Goal: Task Accomplishment & Management: Complete application form

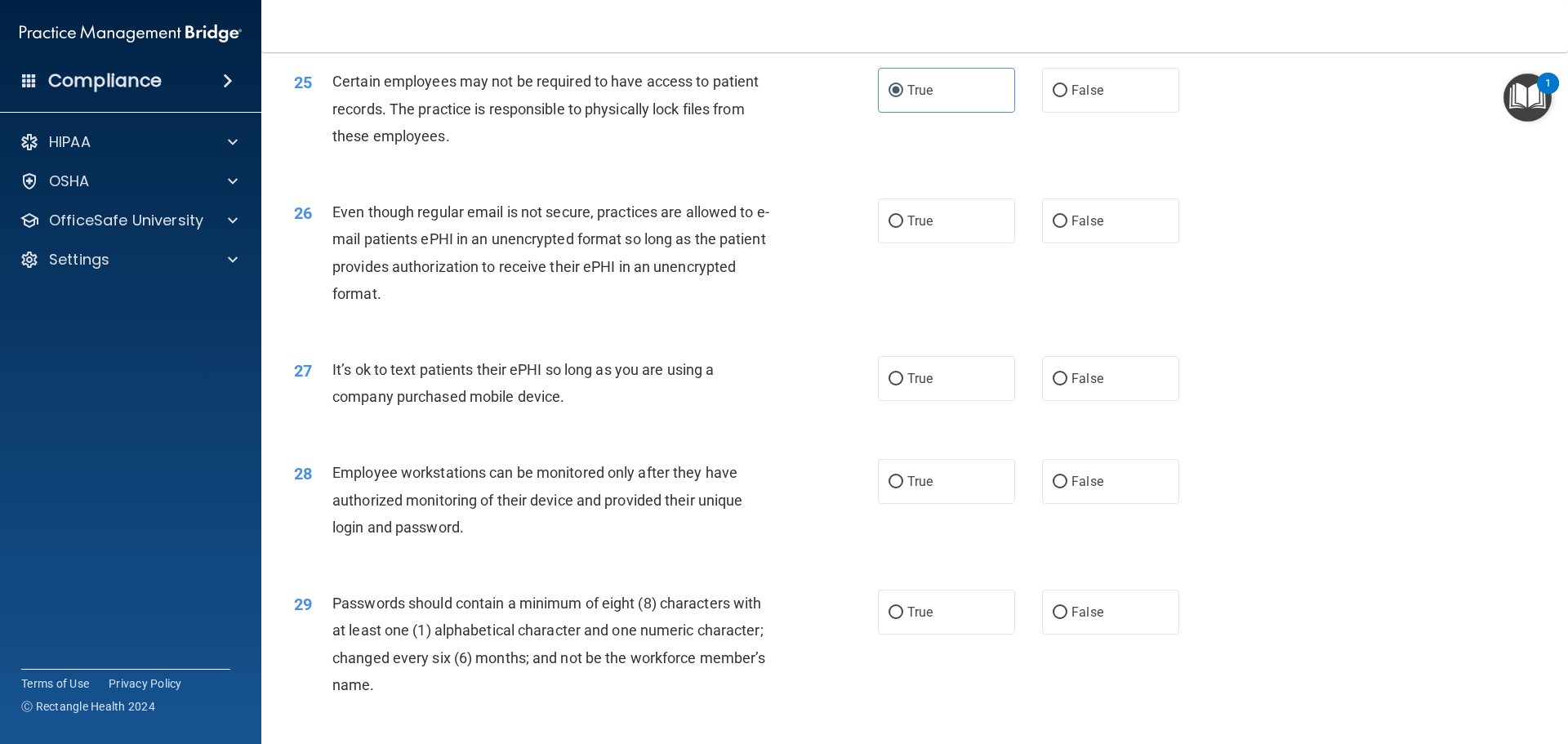
scroll to position [2948, 0]
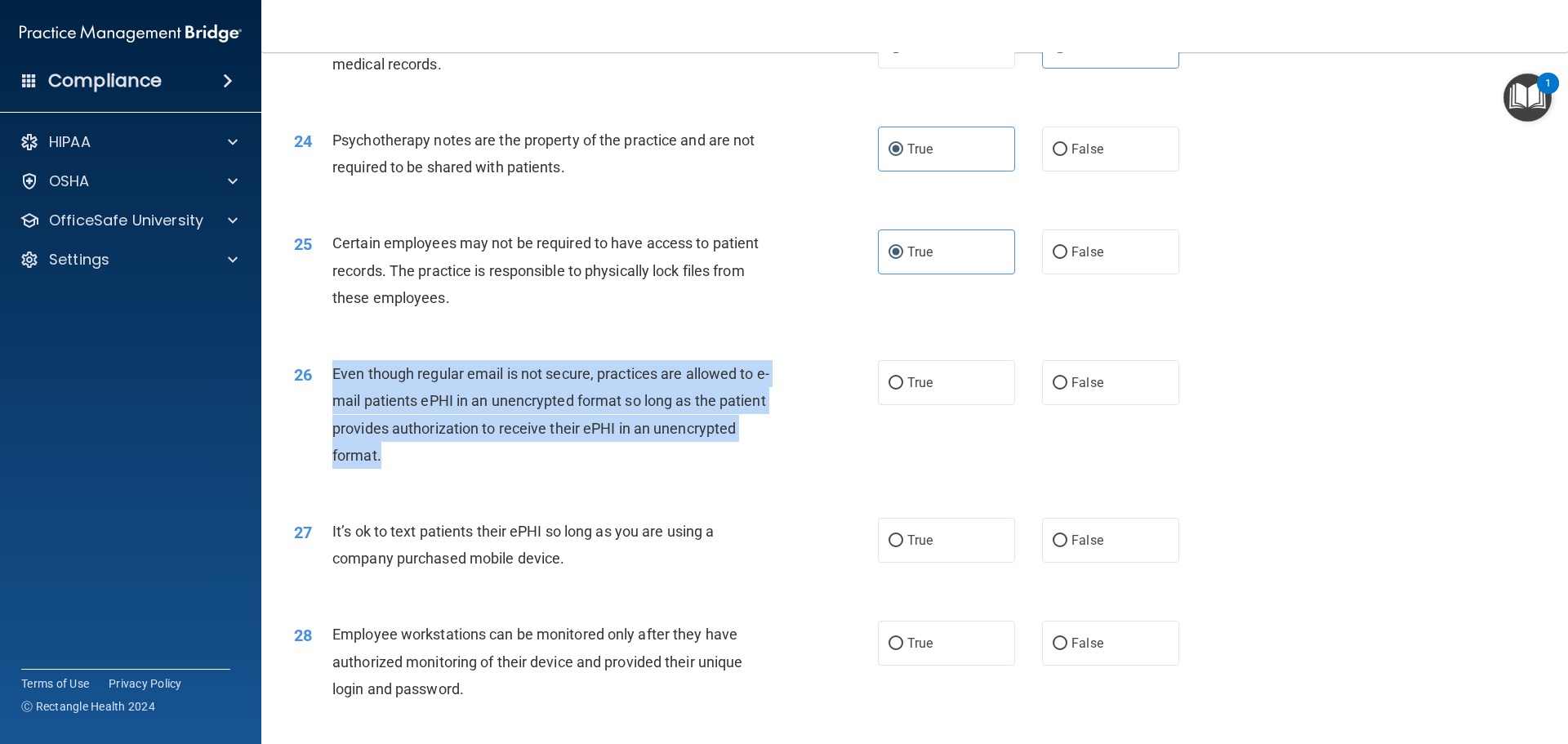
drag, startPoint x: 331, startPoint y: 399, endPoint x: 683, endPoint y: 484, distance: 362.1
click at [683, 477] on div "26 Even though regular email is not secure, practices are allowed to e-mail pat…" at bounding box center [585, 419] width 633 height 117
copy div "Even though regular email is not secure, practices are allowed to e-mail patien…"
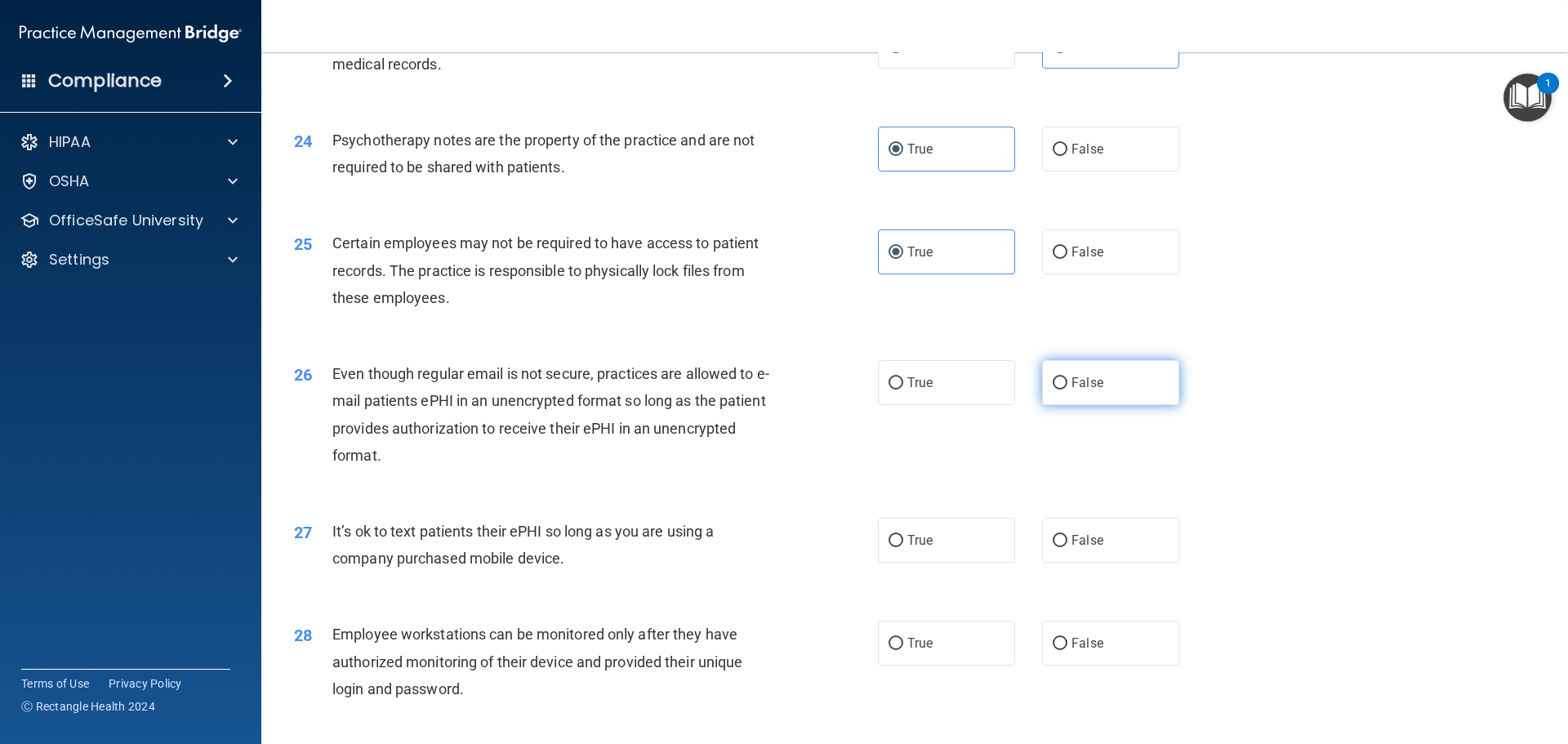
click at [1084, 400] on label "False" at bounding box center [1111, 383] width 137 height 45
click at [1067, 389] on input "False" at bounding box center [1060, 384] width 14 height 12
radio input "true"
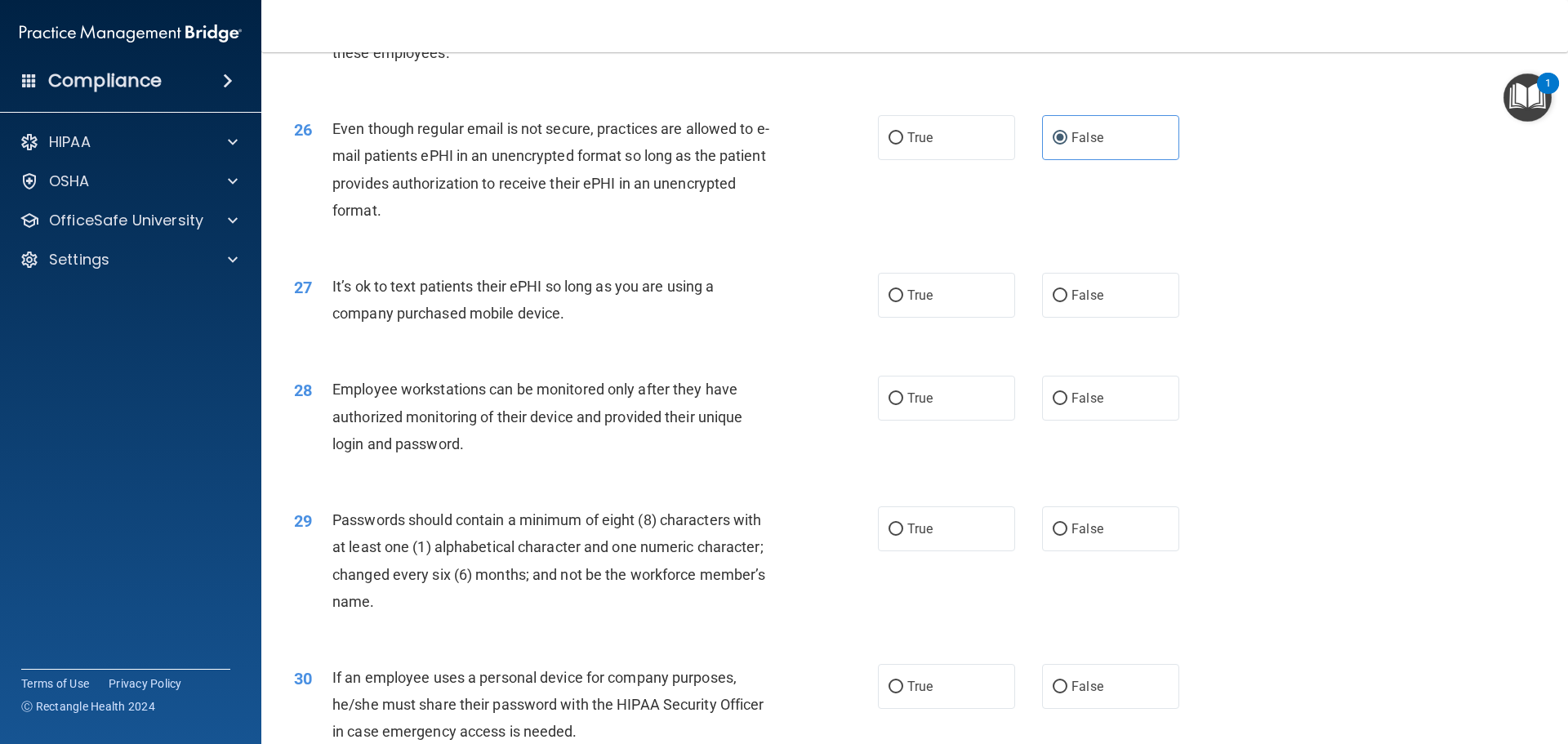
scroll to position [3275, 0]
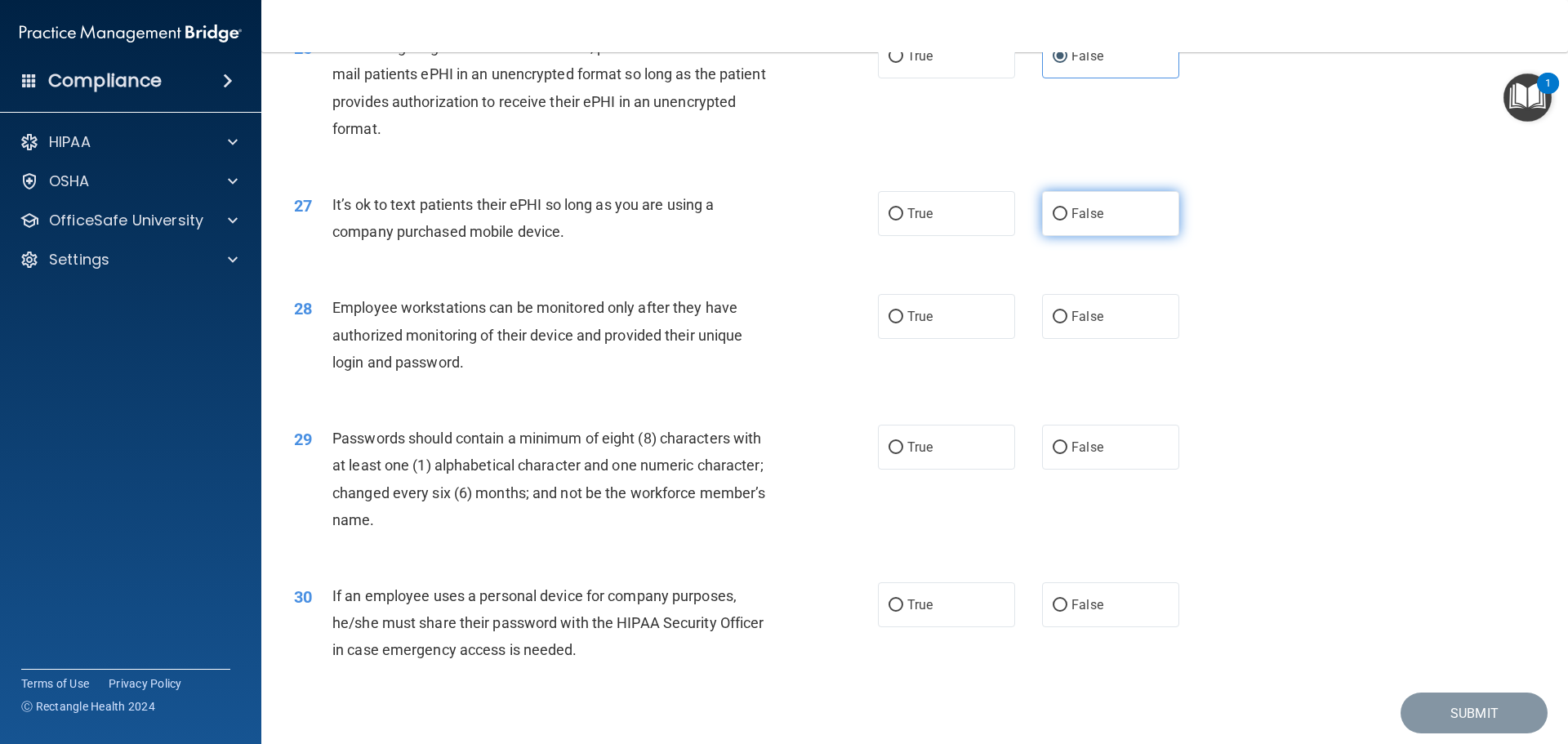
click at [1088, 236] on label "False" at bounding box center [1111, 213] width 137 height 45
click at [1067, 220] on input "False" at bounding box center [1060, 214] width 14 height 12
radio input "true"
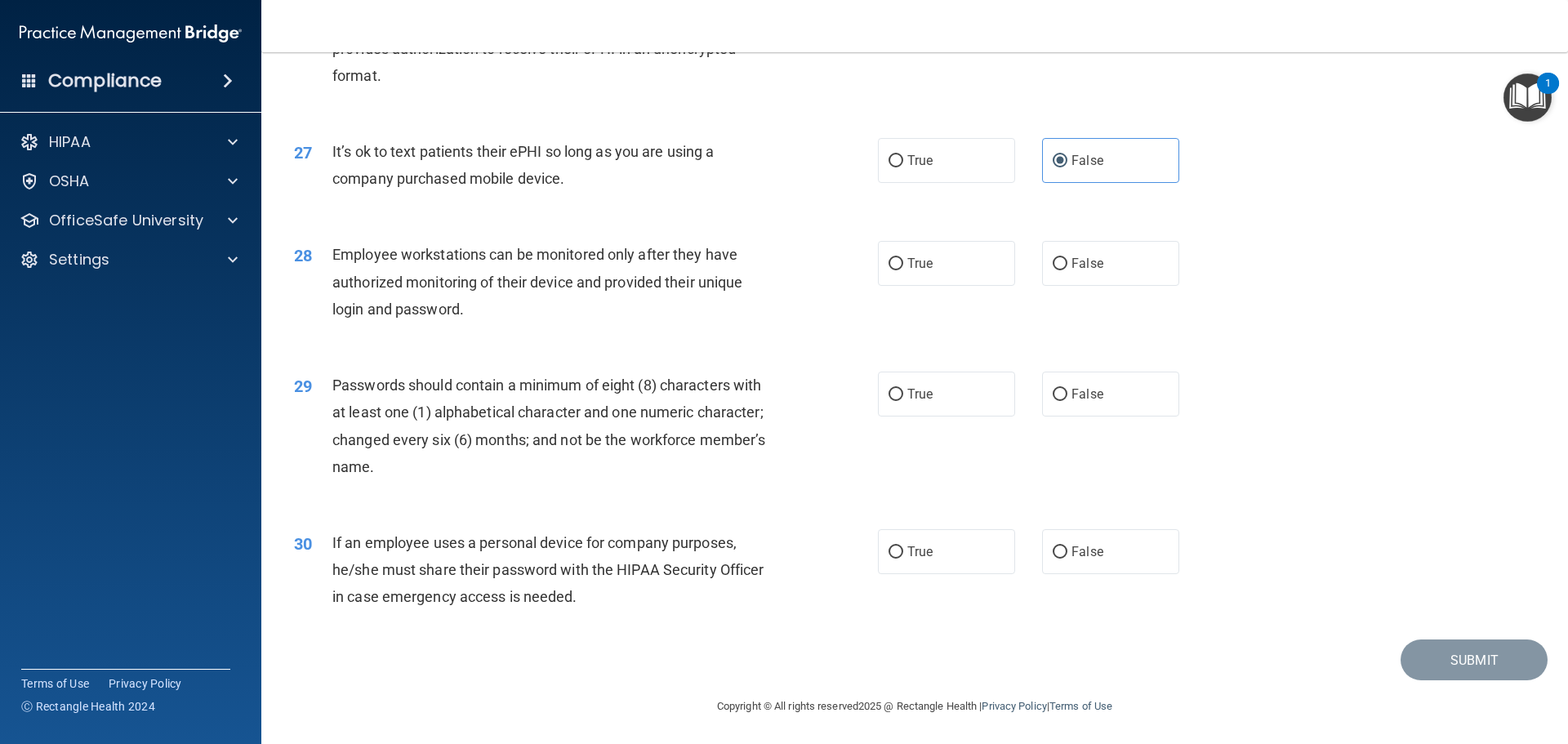
scroll to position [3357, 0]
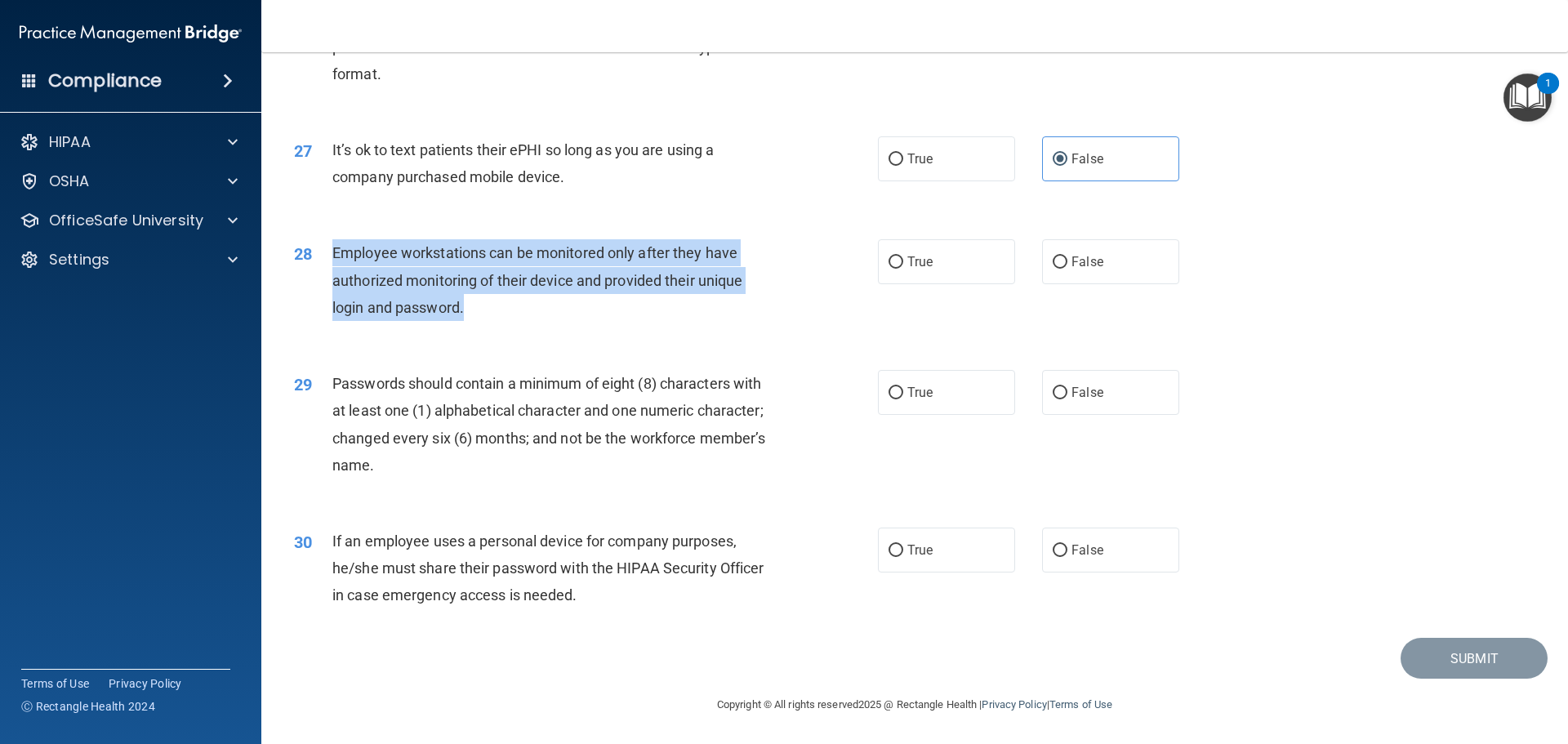
drag, startPoint x: 334, startPoint y: 253, endPoint x: 688, endPoint y: 314, distance: 359.2
click at [688, 314] on div "Employee workstations can be monitored only after they have authorized monitori…" at bounding box center [560, 280] width 456 height 82
copy span "Employee workstations can be monitored only after they have authorized monitori…"
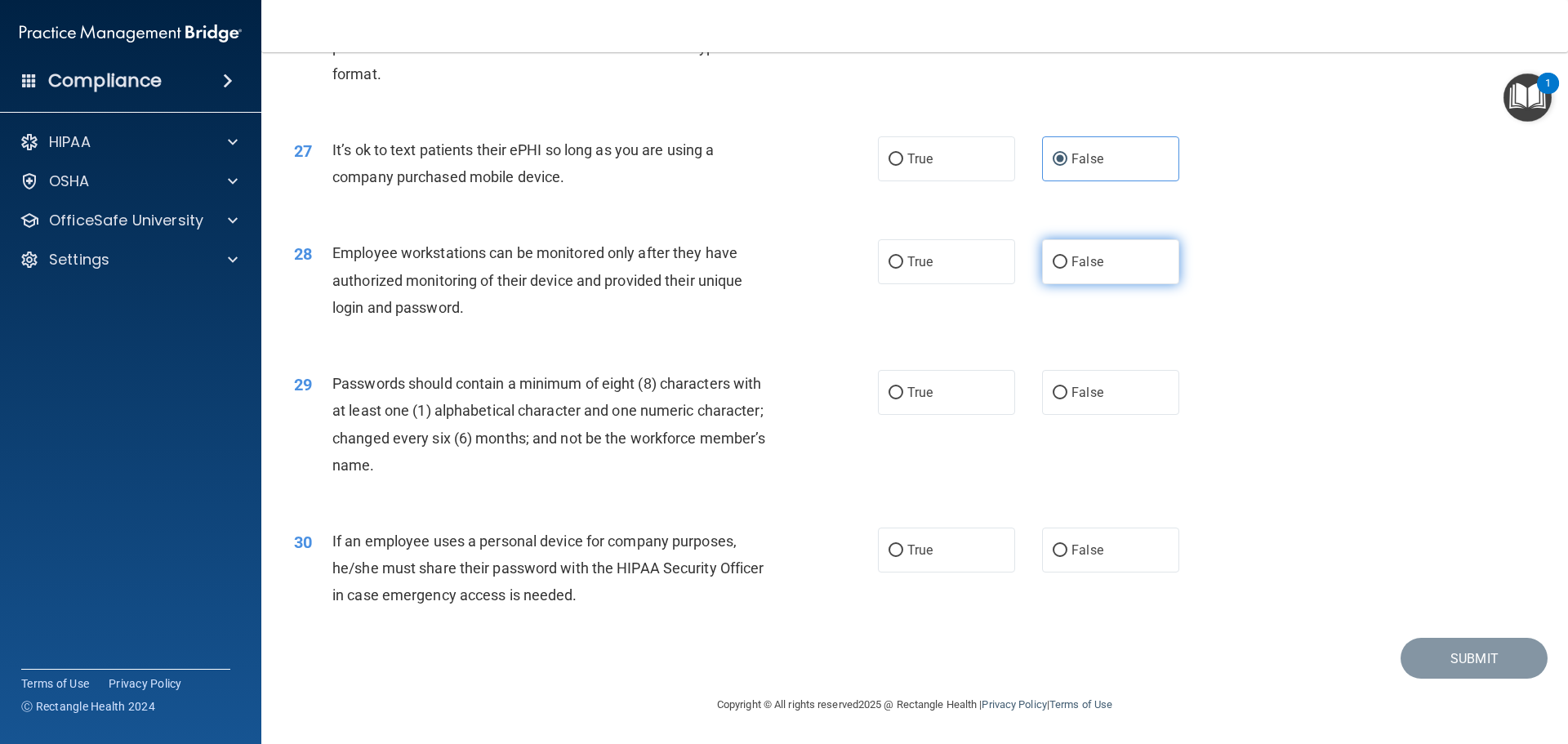
click at [1091, 263] on span "False" at bounding box center [1087, 261] width 32 height 15
click at [1067, 263] on input "False" at bounding box center [1060, 262] width 14 height 12
radio input "true"
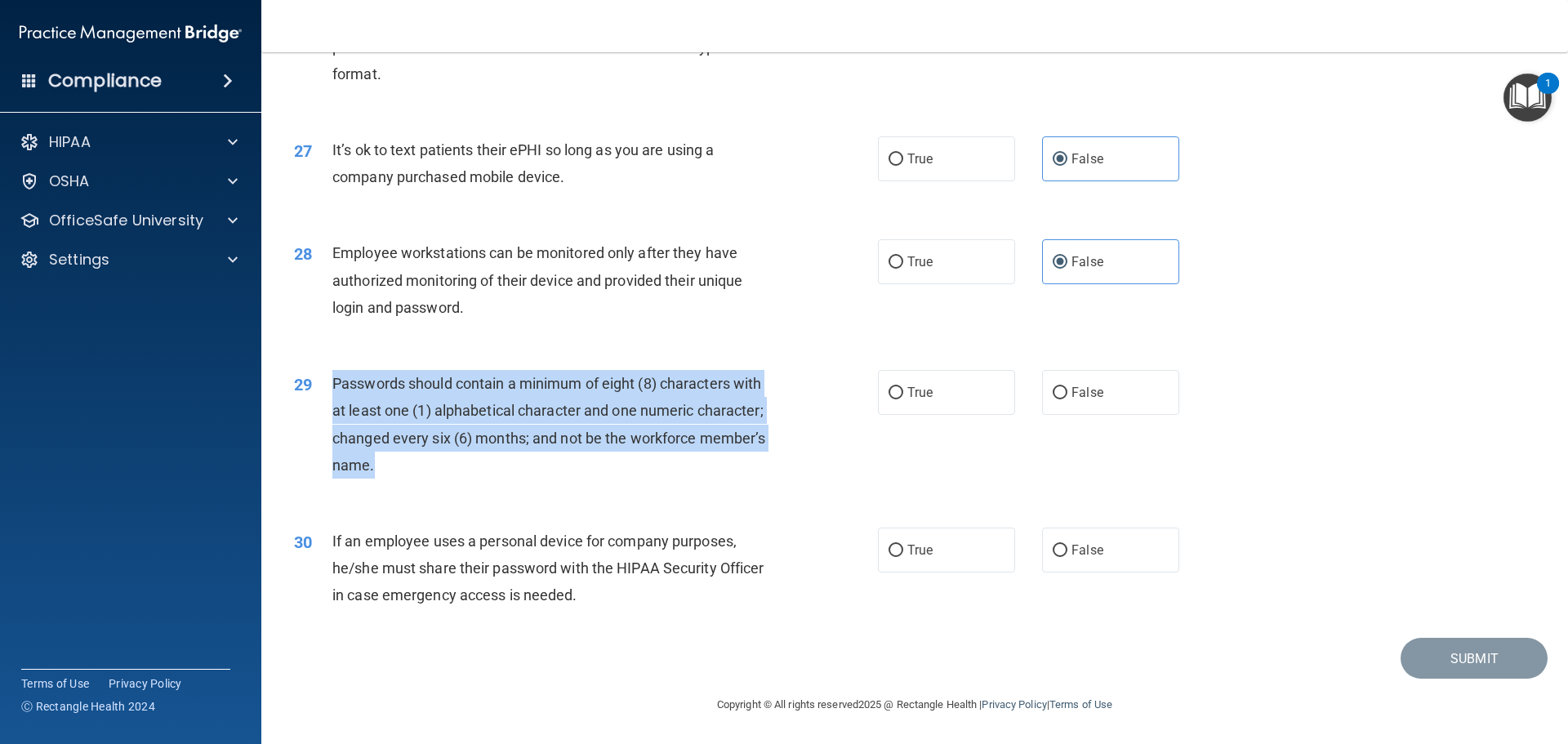
drag, startPoint x: 333, startPoint y: 379, endPoint x: 765, endPoint y: 460, distance: 439.5
click at [765, 460] on div "Passwords should contain a minimum of eight (8) characters with at least one (1…" at bounding box center [560, 424] width 456 height 109
copy span "Passwords should contain a minimum of eight (8) characters with at least one (1…"
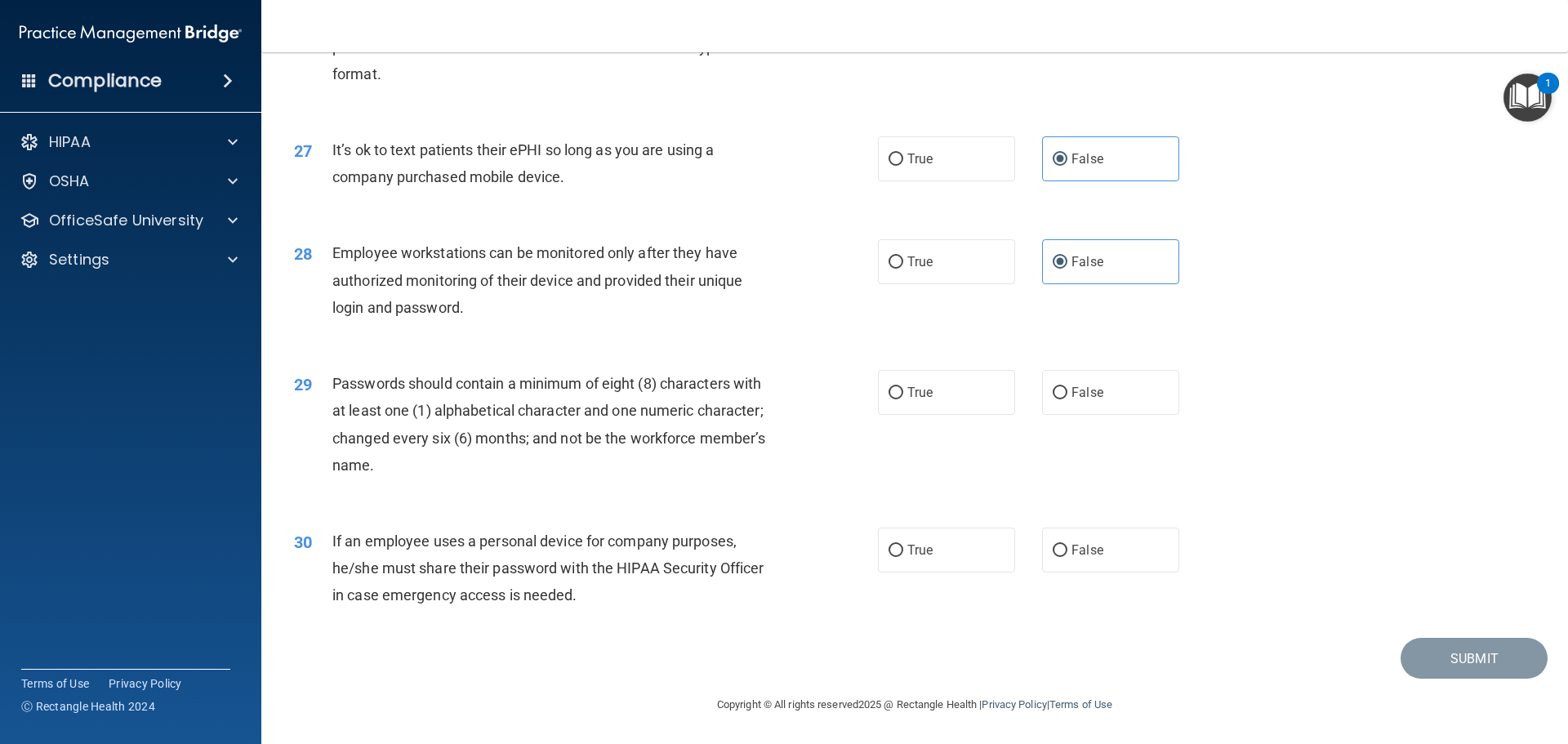
click at [953, 416] on div "29 Passwords should contain a minimum of eight (8) characters with at least one…" at bounding box center [914, 429] width 1265 height 158
click at [950, 398] on label "True" at bounding box center [946, 392] width 137 height 45
click at [903, 398] on input "True" at bounding box center [895, 393] width 14 height 12
radio input "true"
click at [1071, 549] on span "False" at bounding box center [1087, 550] width 32 height 15
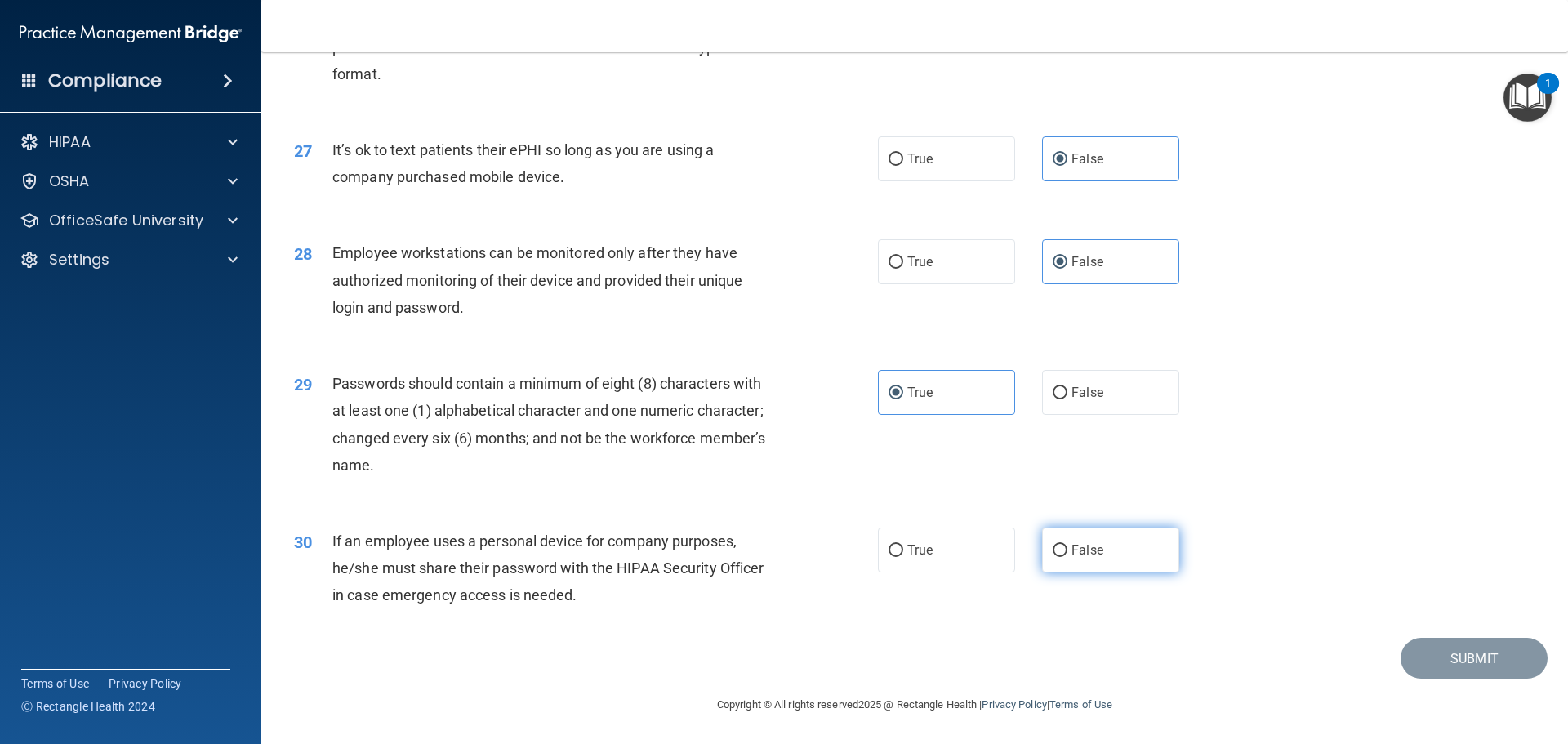
click at [1065, 549] on input "False" at bounding box center [1060, 551] width 14 height 12
radio input "true"
click at [1439, 649] on button "Submit" at bounding box center [1474, 658] width 147 height 41
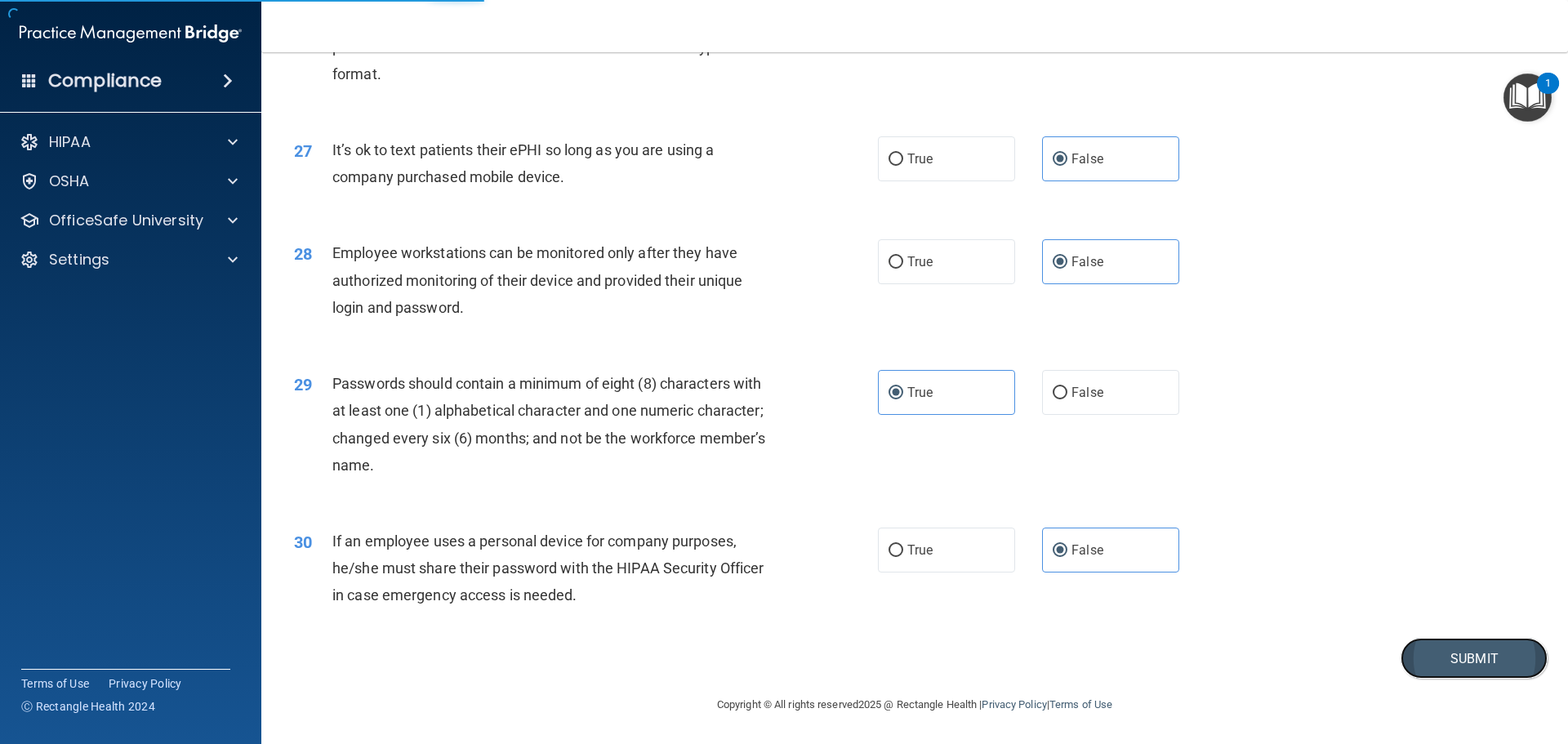
drag, startPoint x: 1433, startPoint y: 642, endPoint x: 1437, endPoint y: 660, distance: 18.4
click at [1433, 643] on button "Submit" at bounding box center [1474, 658] width 147 height 41
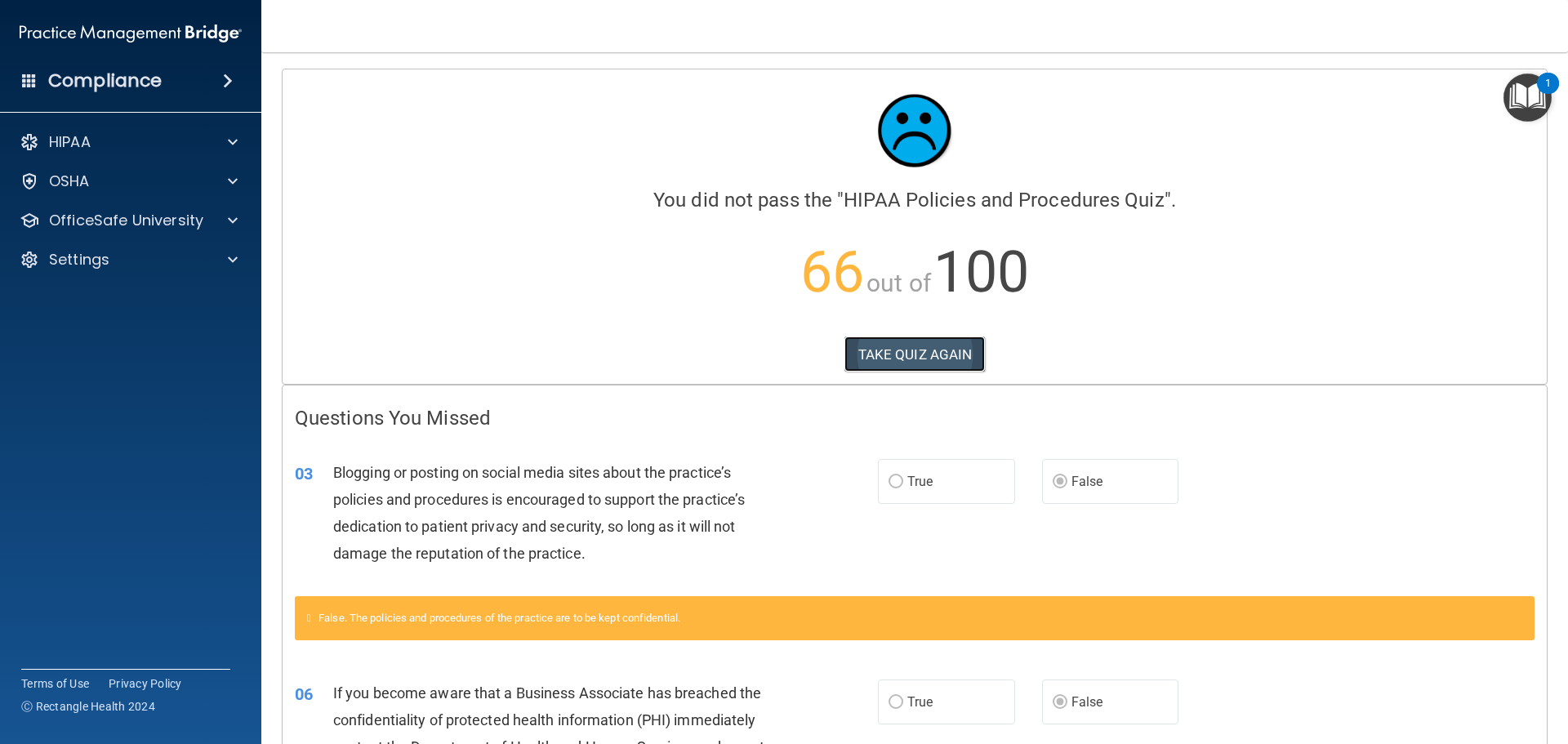
click at [907, 352] on button "TAKE QUIZ AGAIN" at bounding box center [915, 354] width 141 height 36
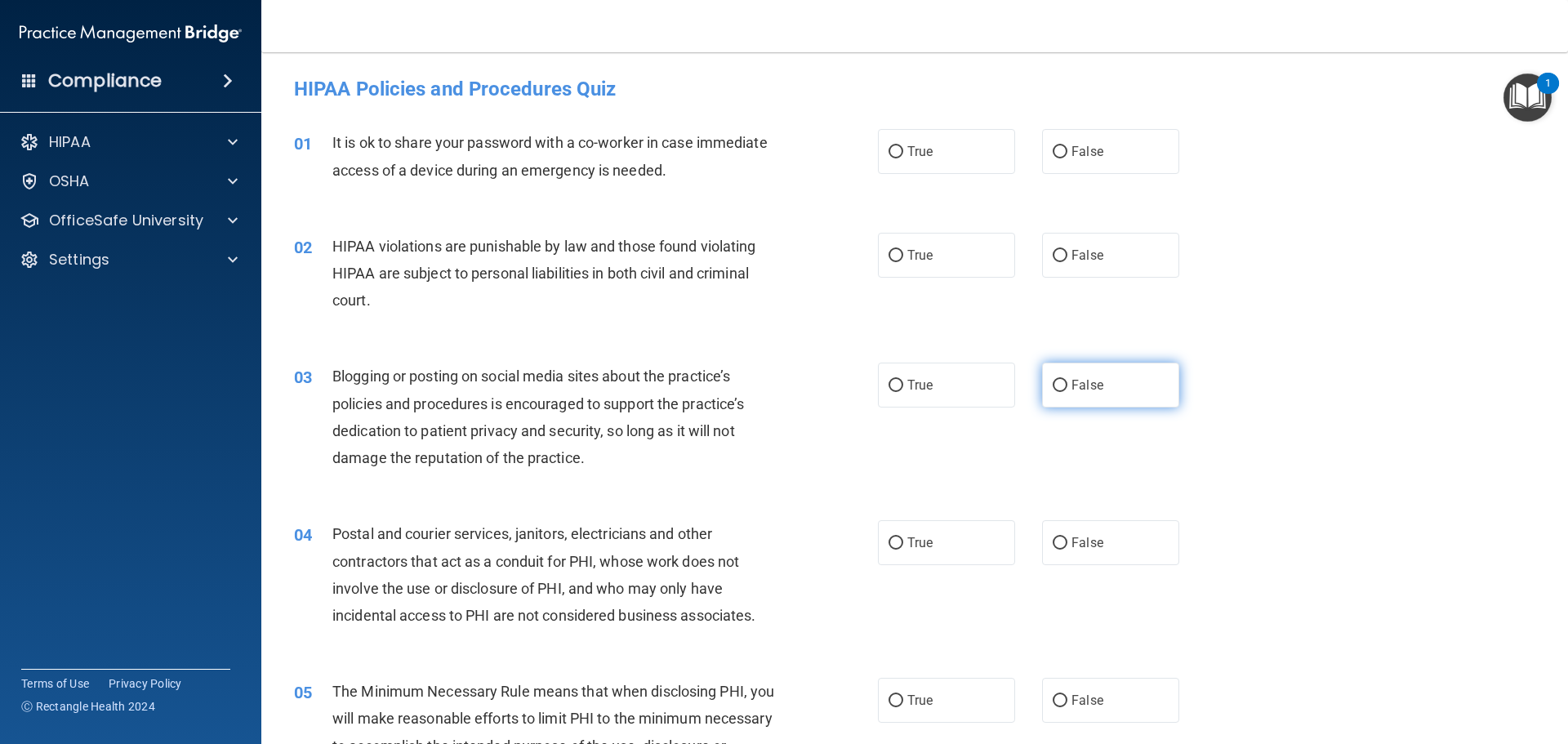
click at [1071, 382] on span "False" at bounding box center [1087, 385] width 32 height 15
click at [1067, 382] on input "False" at bounding box center [1060, 385] width 14 height 12
radio input "true"
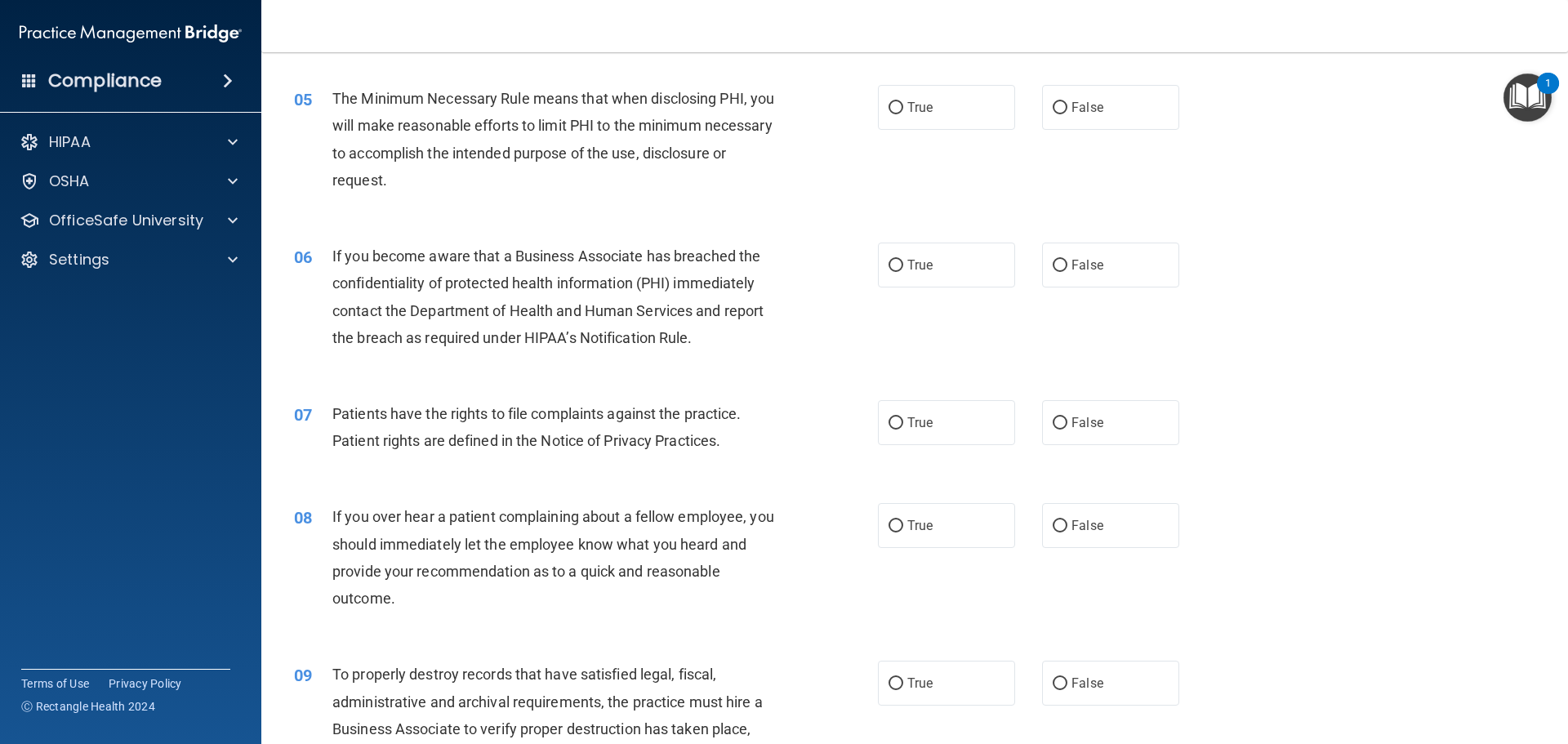
scroll to position [654, 0]
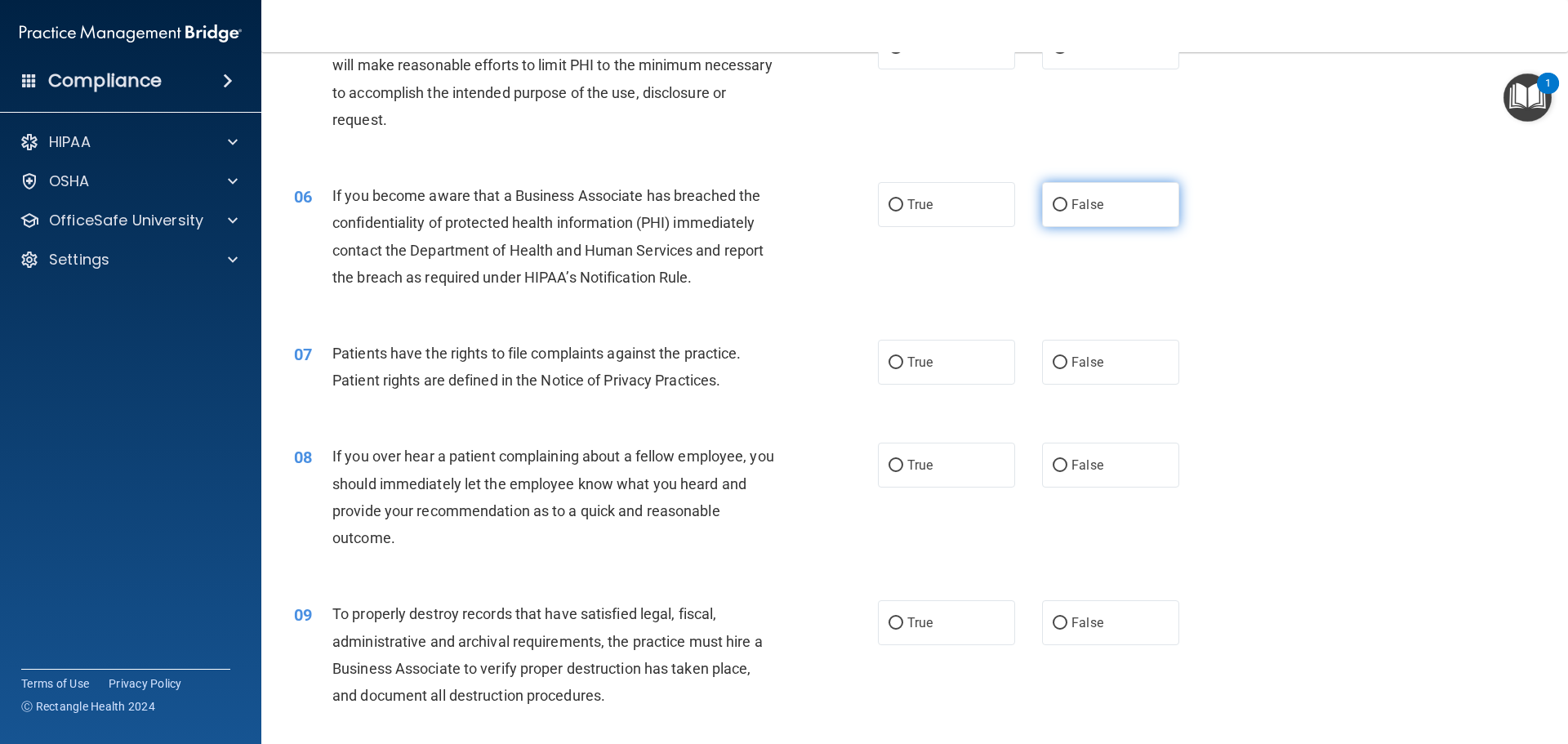
click at [1053, 221] on label "False" at bounding box center [1111, 205] width 137 height 45
click at [1053, 211] on input "False" at bounding box center [1060, 205] width 14 height 12
radio input "true"
click at [1156, 482] on label "False" at bounding box center [1111, 465] width 137 height 45
click at [1067, 472] on input "False" at bounding box center [1060, 466] width 14 height 12
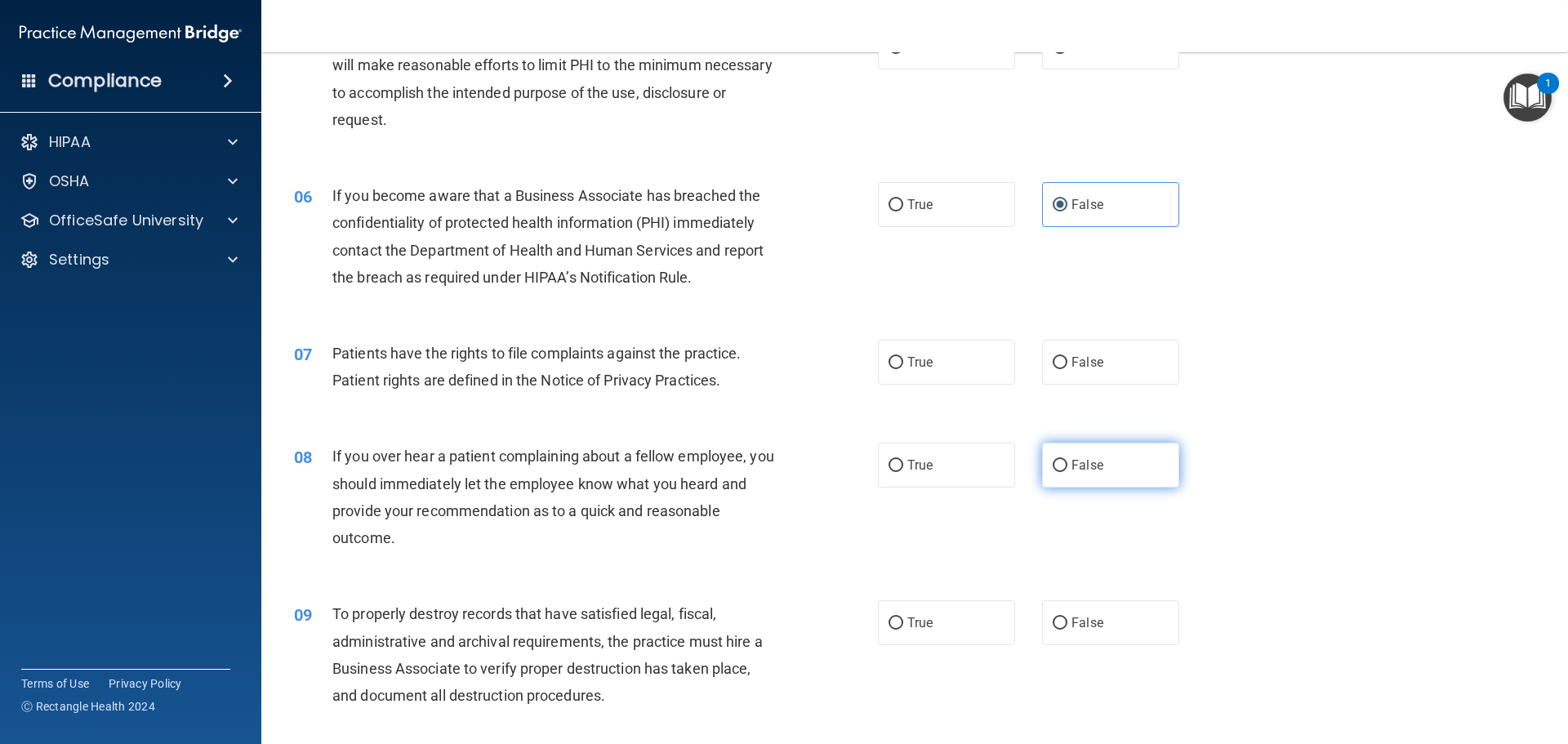
radio input "true"
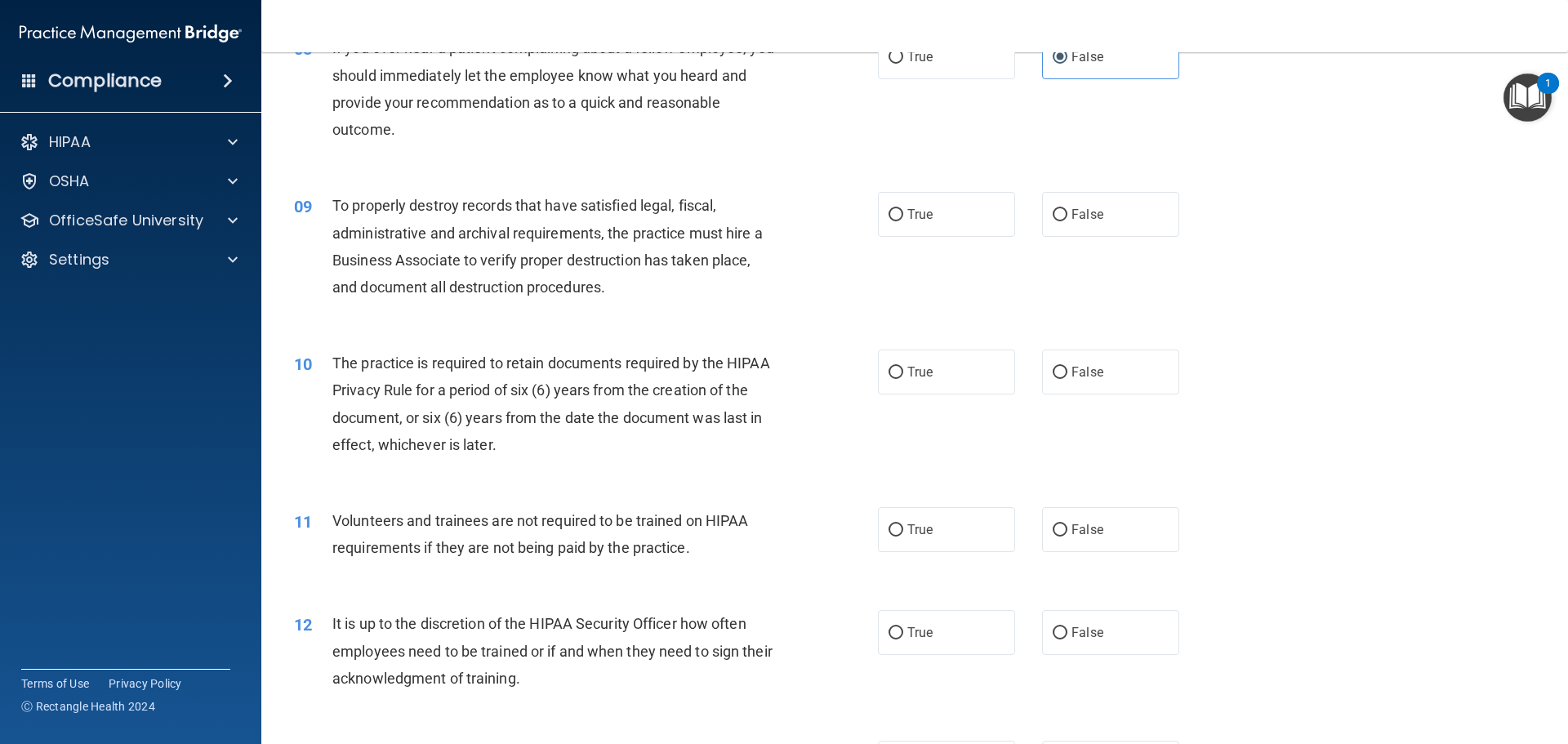
scroll to position [1144, 0]
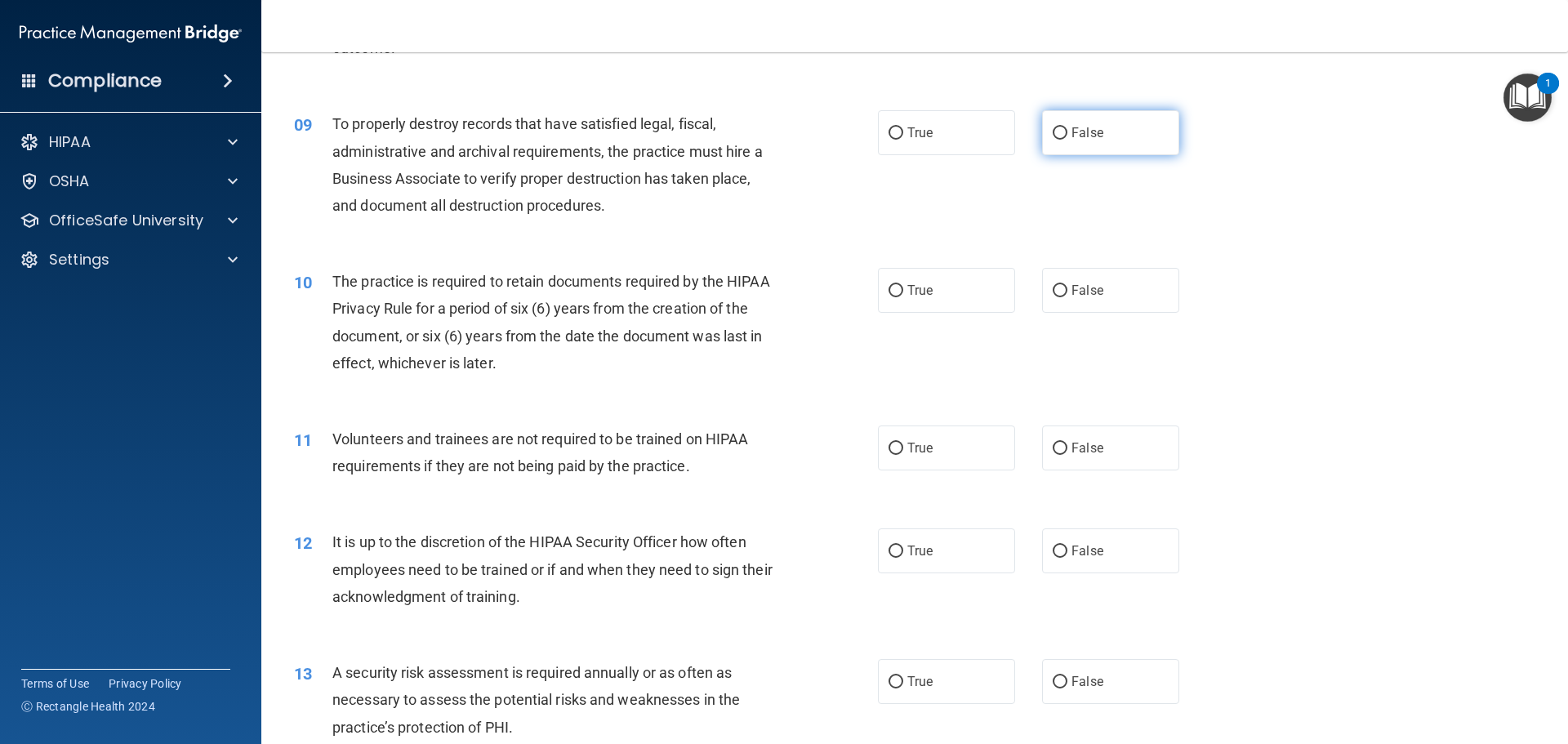
click at [1074, 145] on label "False" at bounding box center [1111, 133] width 137 height 45
click at [1067, 139] on input "False" at bounding box center [1060, 134] width 14 height 12
radio input "true"
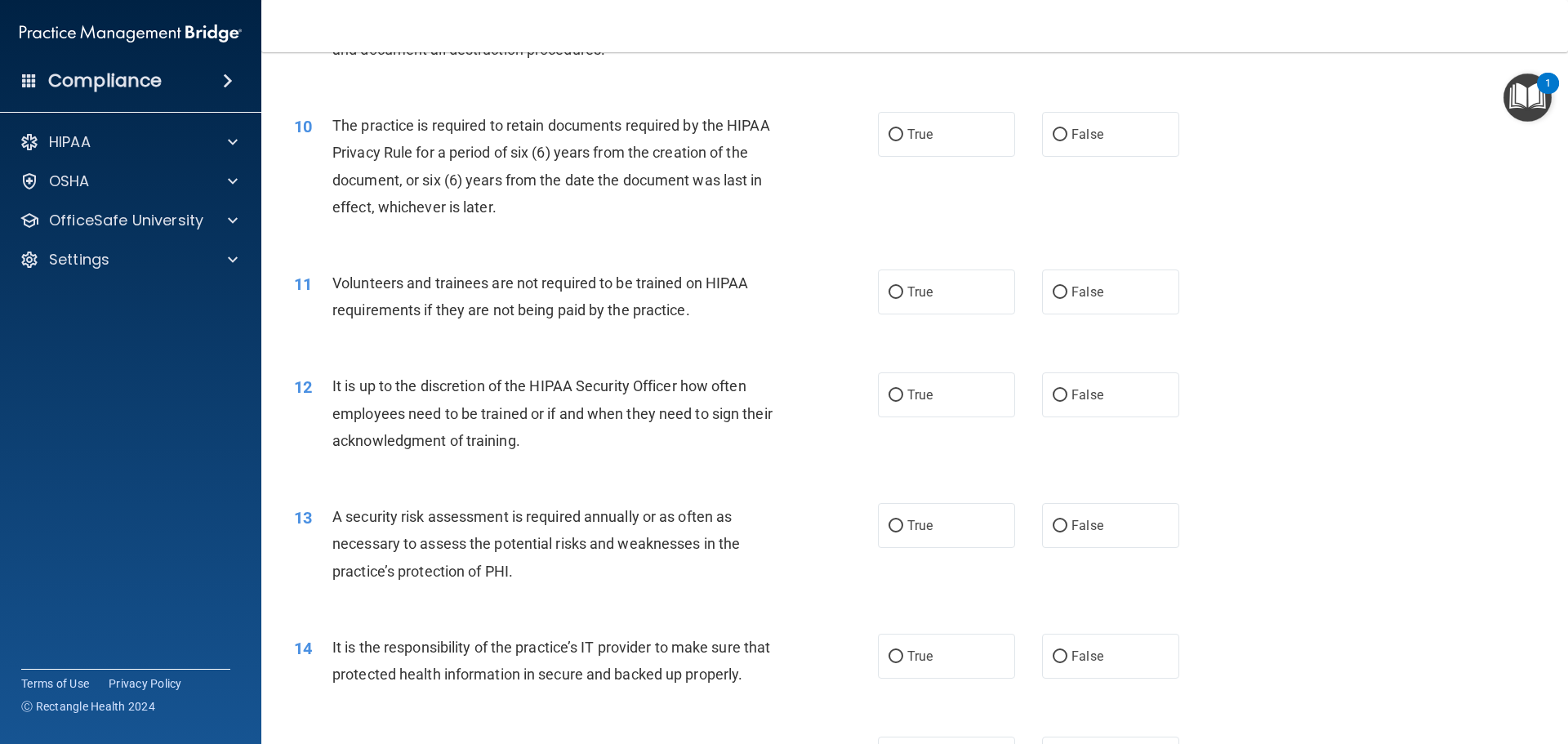
scroll to position [1307, 0]
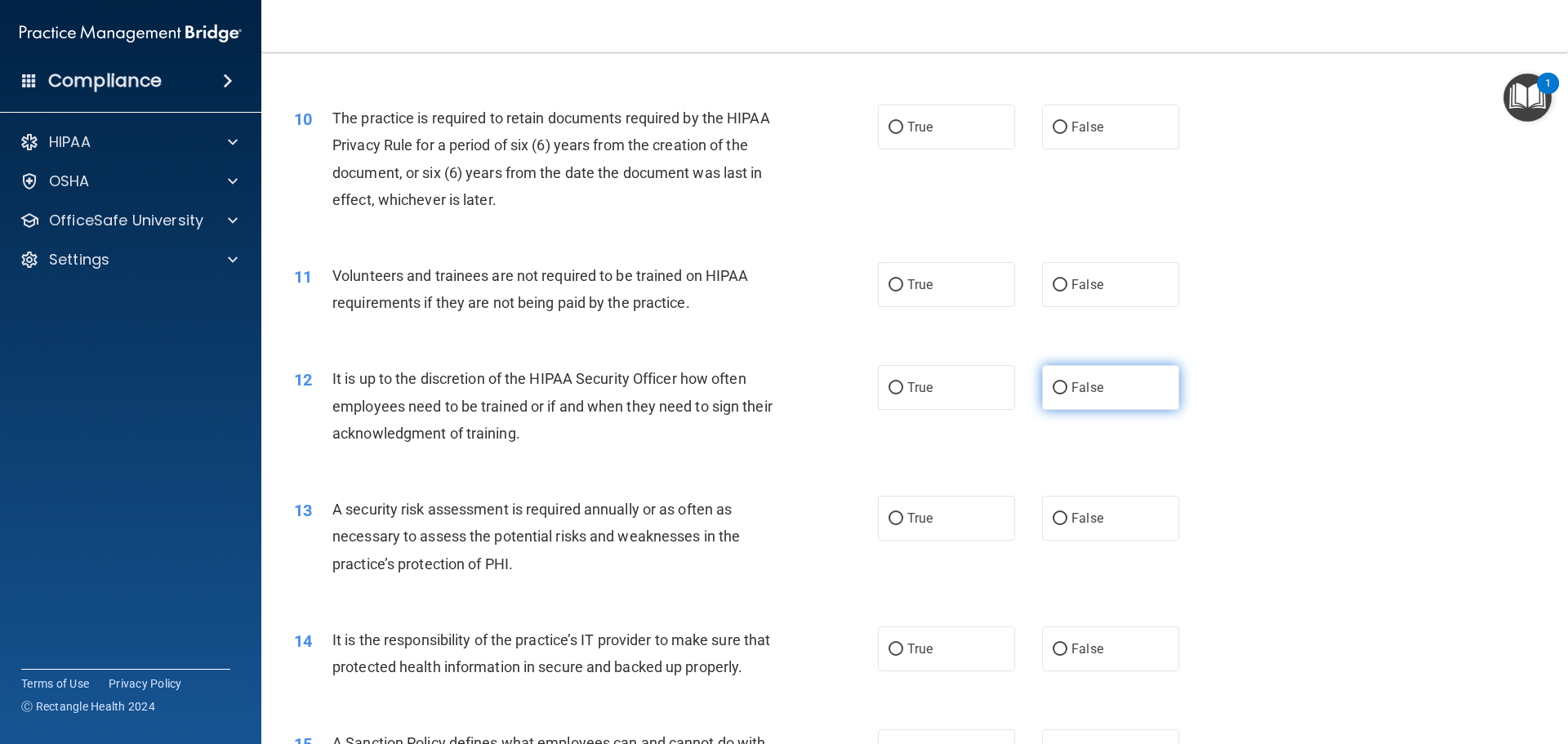
click at [1067, 402] on label "False" at bounding box center [1111, 387] width 137 height 45
click at [1067, 395] on input "False" at bounding box center [1060, 388] width 14 height 12
radio input "true"
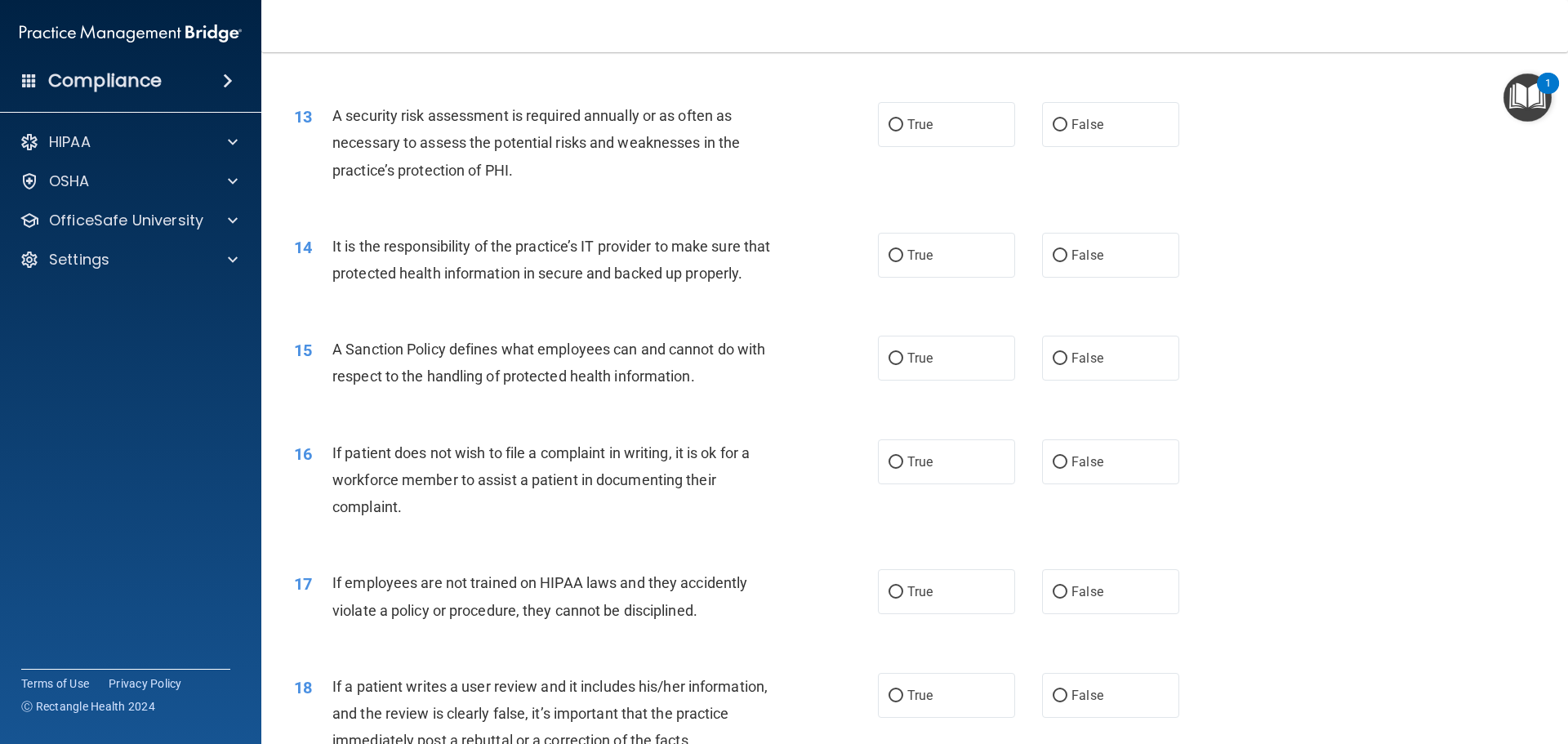
scroll to position [1716, 0]
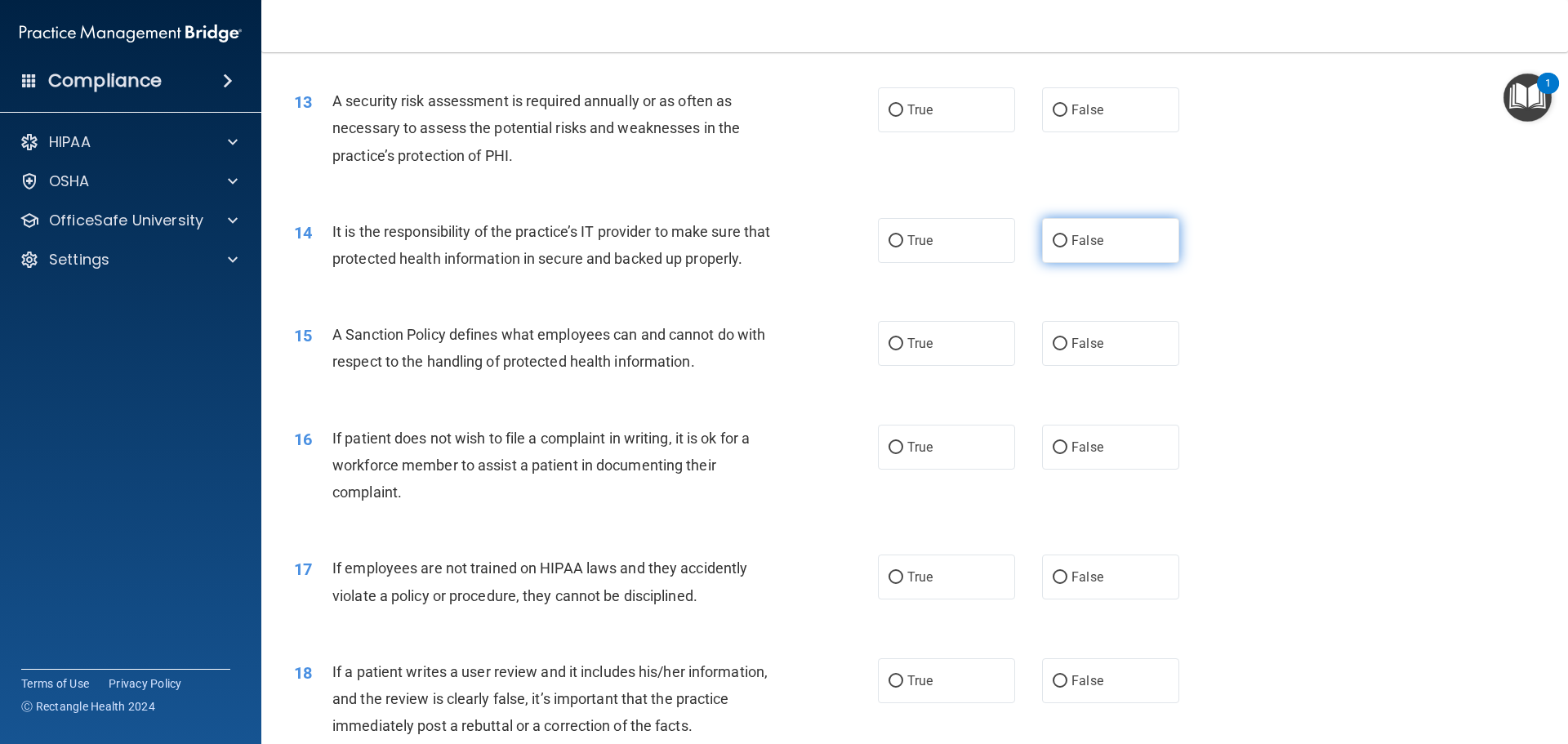
click at [1107, 247] on label "False" at bounding box center [1111, 240] width 137 height 45
click at [1067, 247] on input "False" at bounding box center [1060, 241] width 14 height 12
radio input "true"
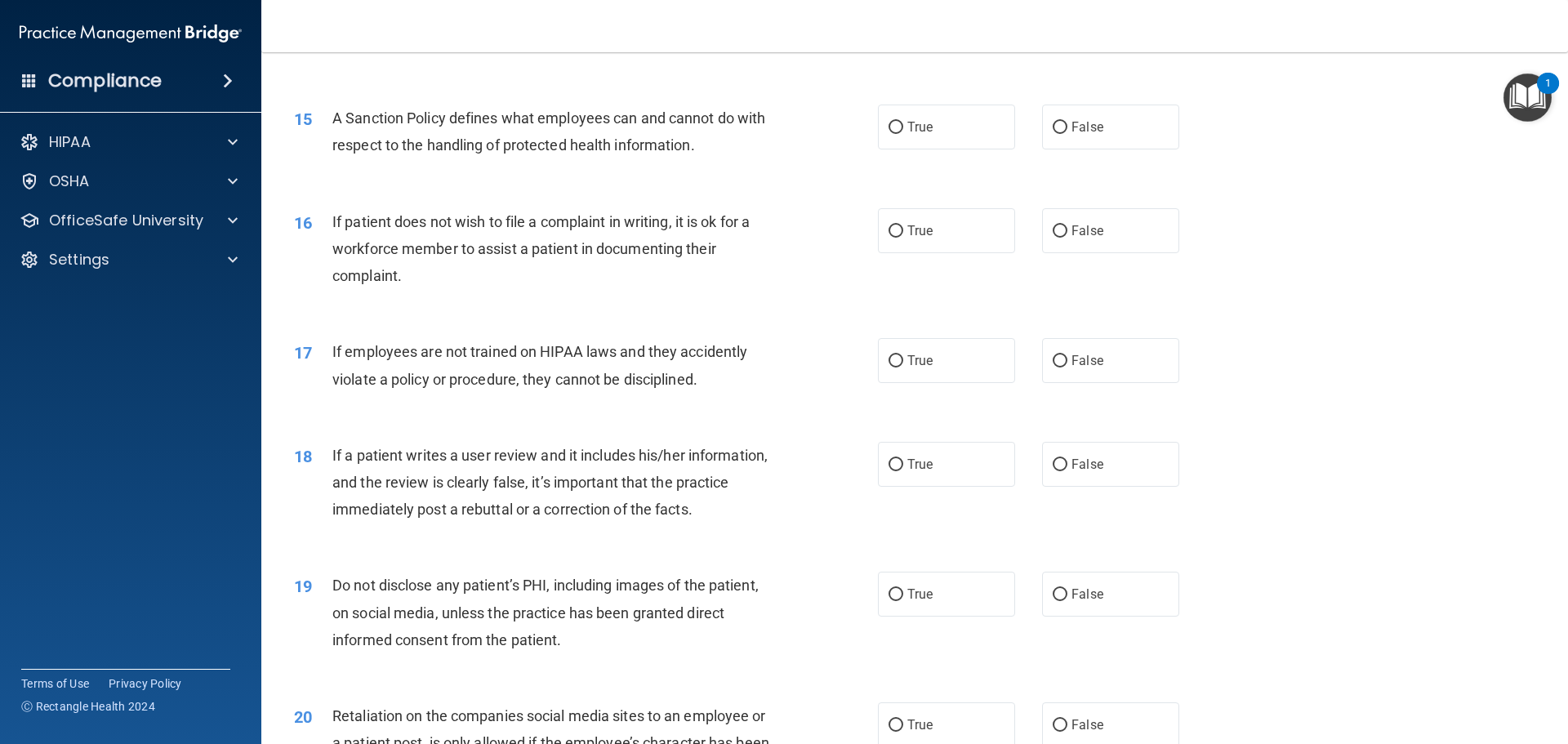
scroll to position [1961, 0]
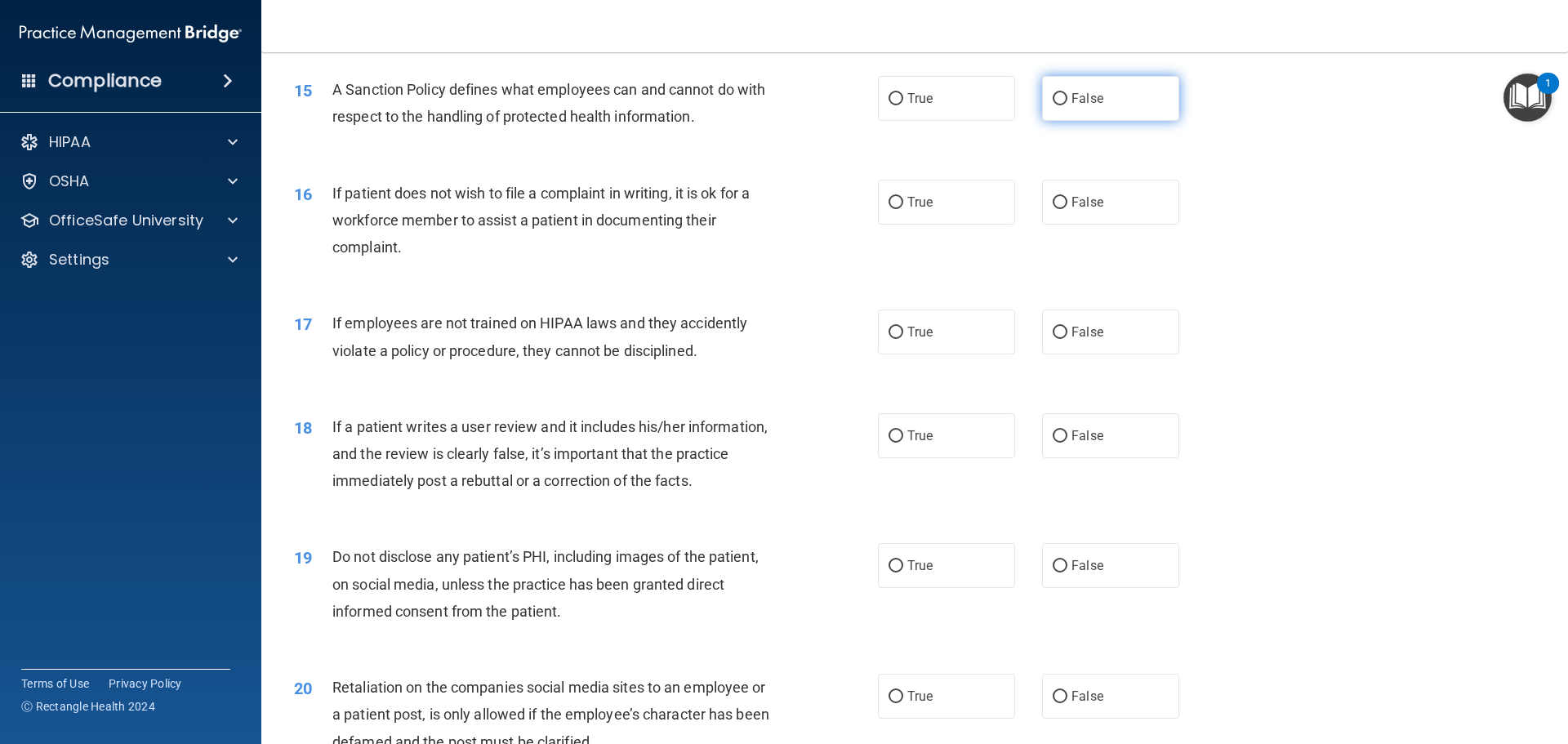
click at [1084, 116] on label "False" at bounding box center [1111, 98] width 137 height 45
click at [1067, 106] on input "False" at bounding box center [1060, 99] width 14 height 12
radio input "true"
click at [1085, 116] on label "False" at bounding box center [1111, 98] width 137 height 45
click at [1067, 106] on input "False" at bounding box center [1060, 99] width 14 height 12
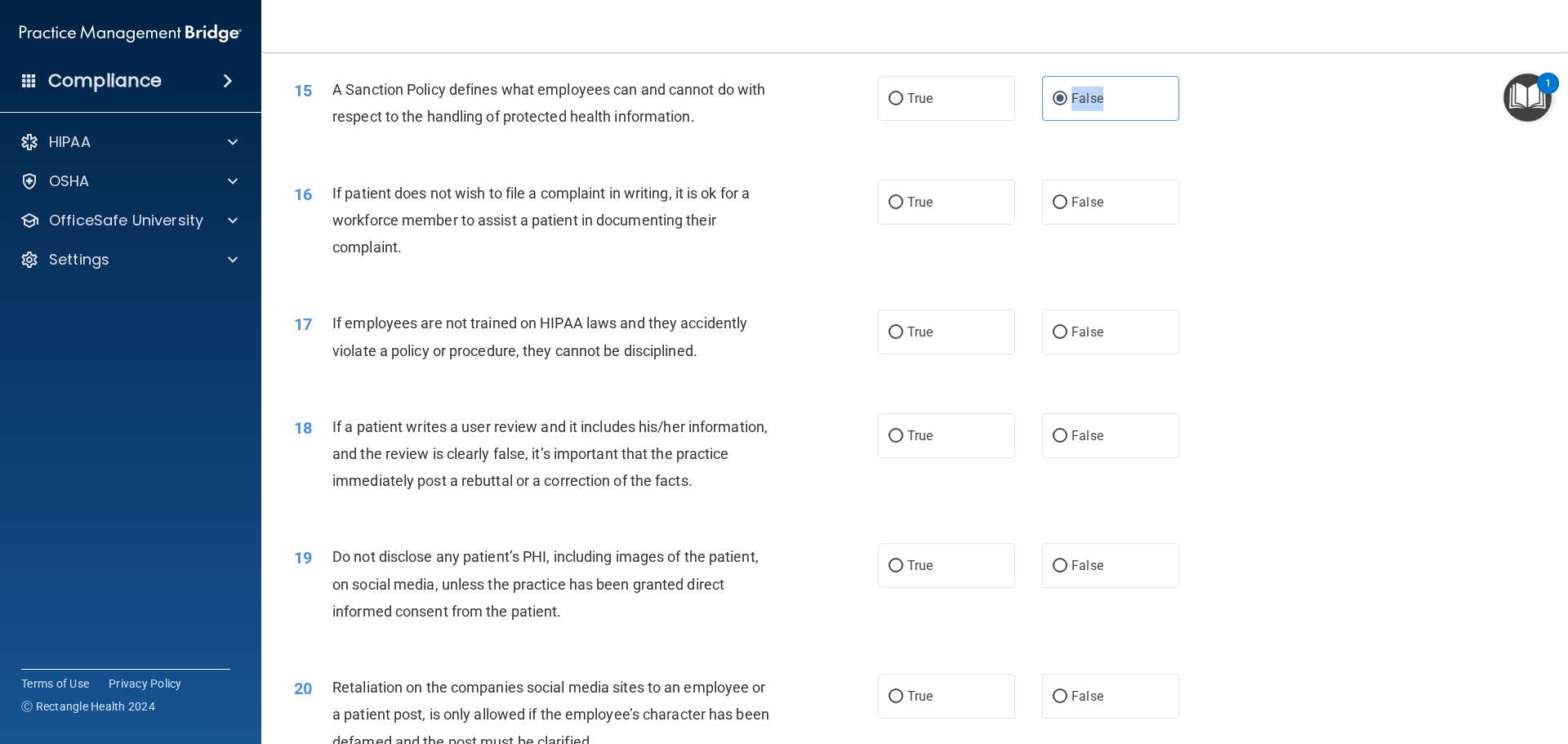
scroll to position [2043, 0]
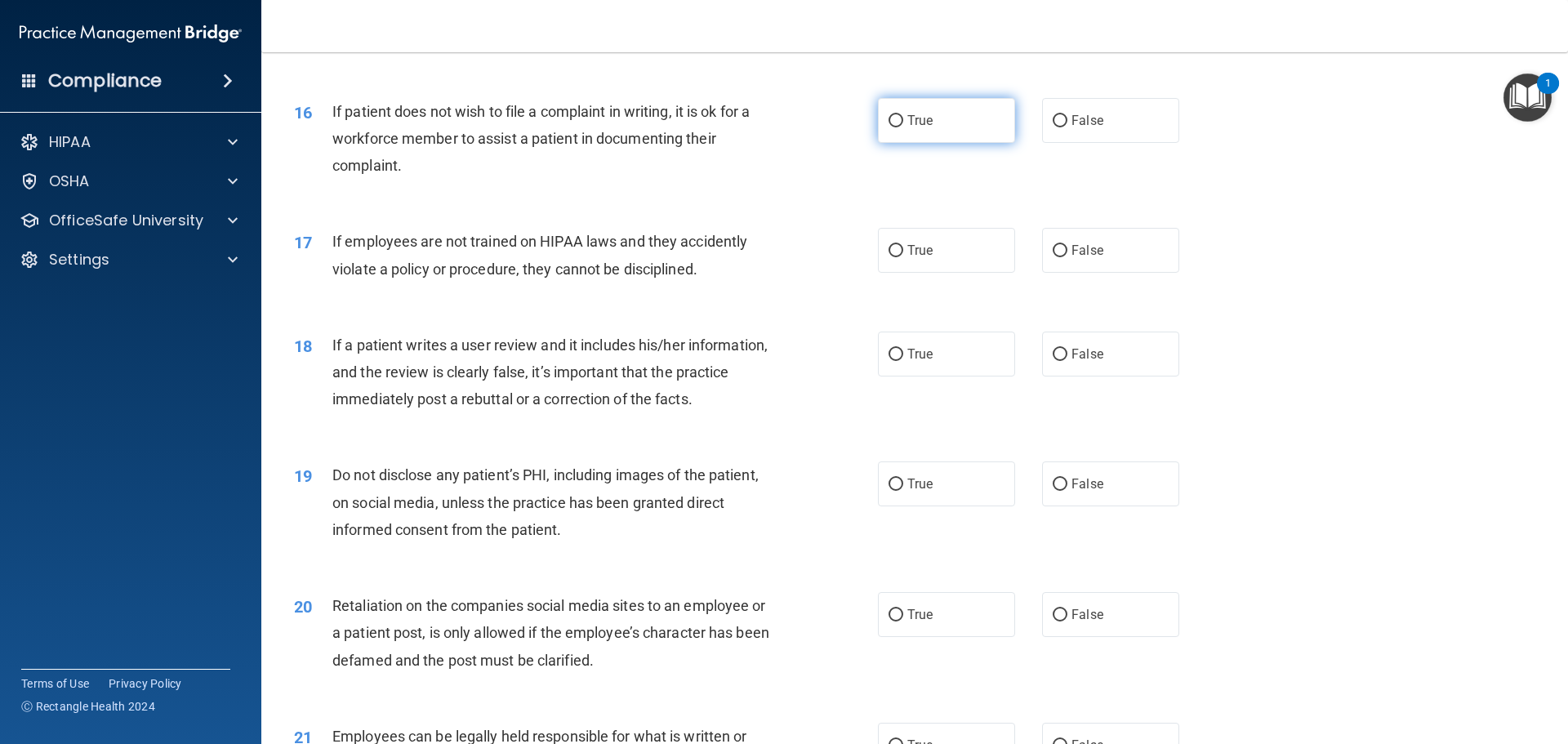
click at [900, 143] on label "True" at bounding box center [946, 120] width 137 height 45
click at [900, 128] on input "True" at bounding box center [895, 121] width 14 height 12
radio input "true"
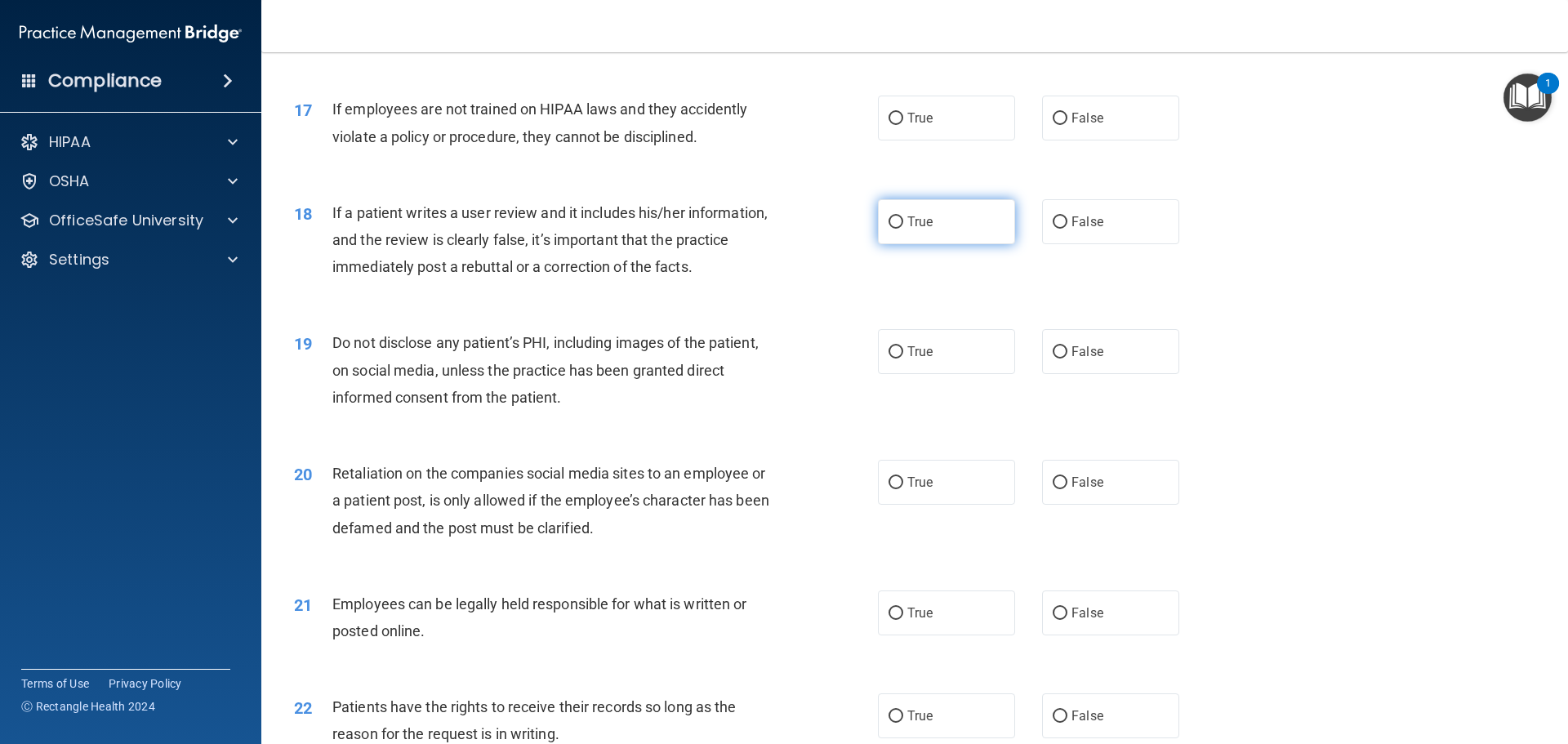
scroll to position [2206, 0]
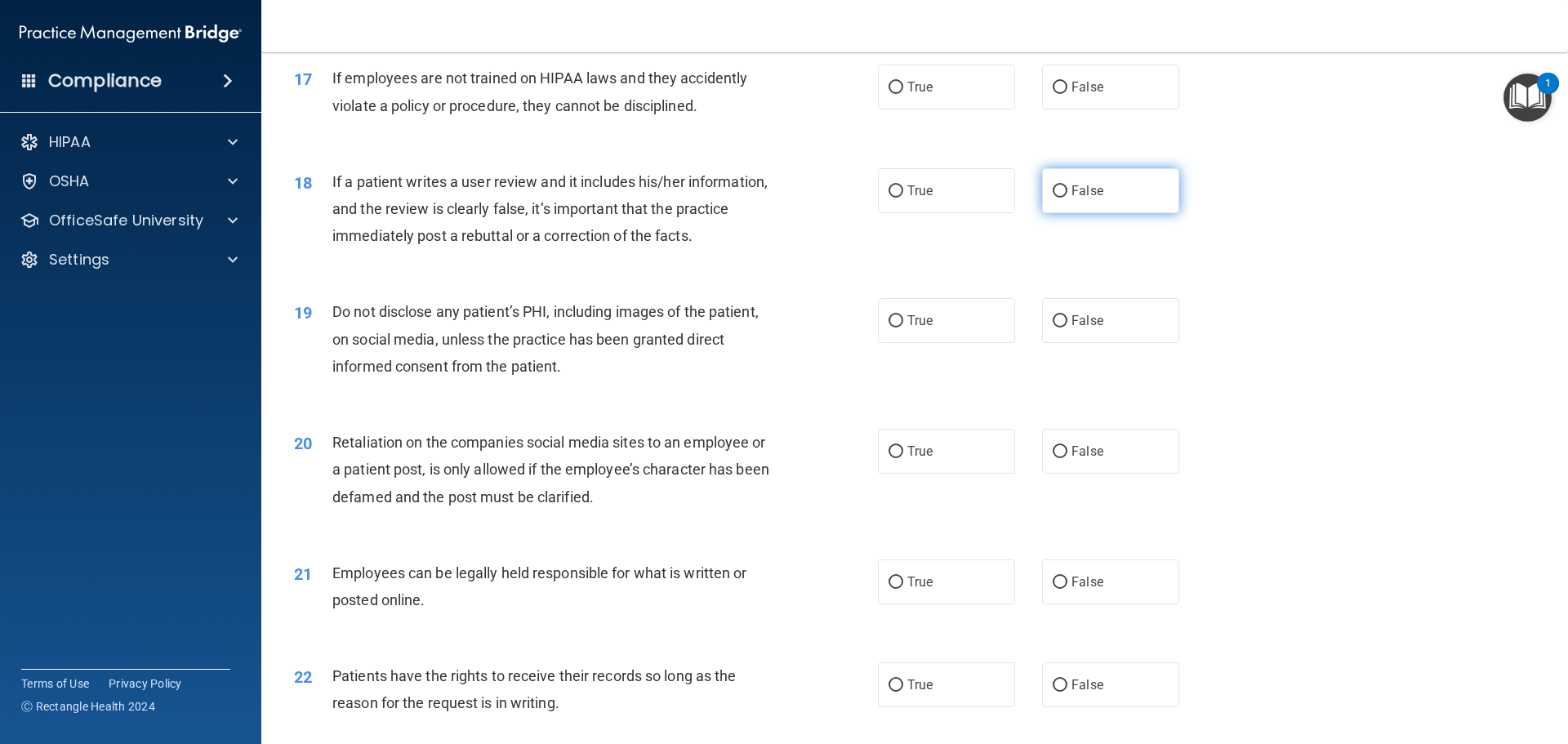
click at [1064, 213] on label "False" at bounding box center [1111, 190] width 137 height 45
click at [1064, 198] on input "False" at bounding box center [1060, 191] width 14 height 12
radio input "true"
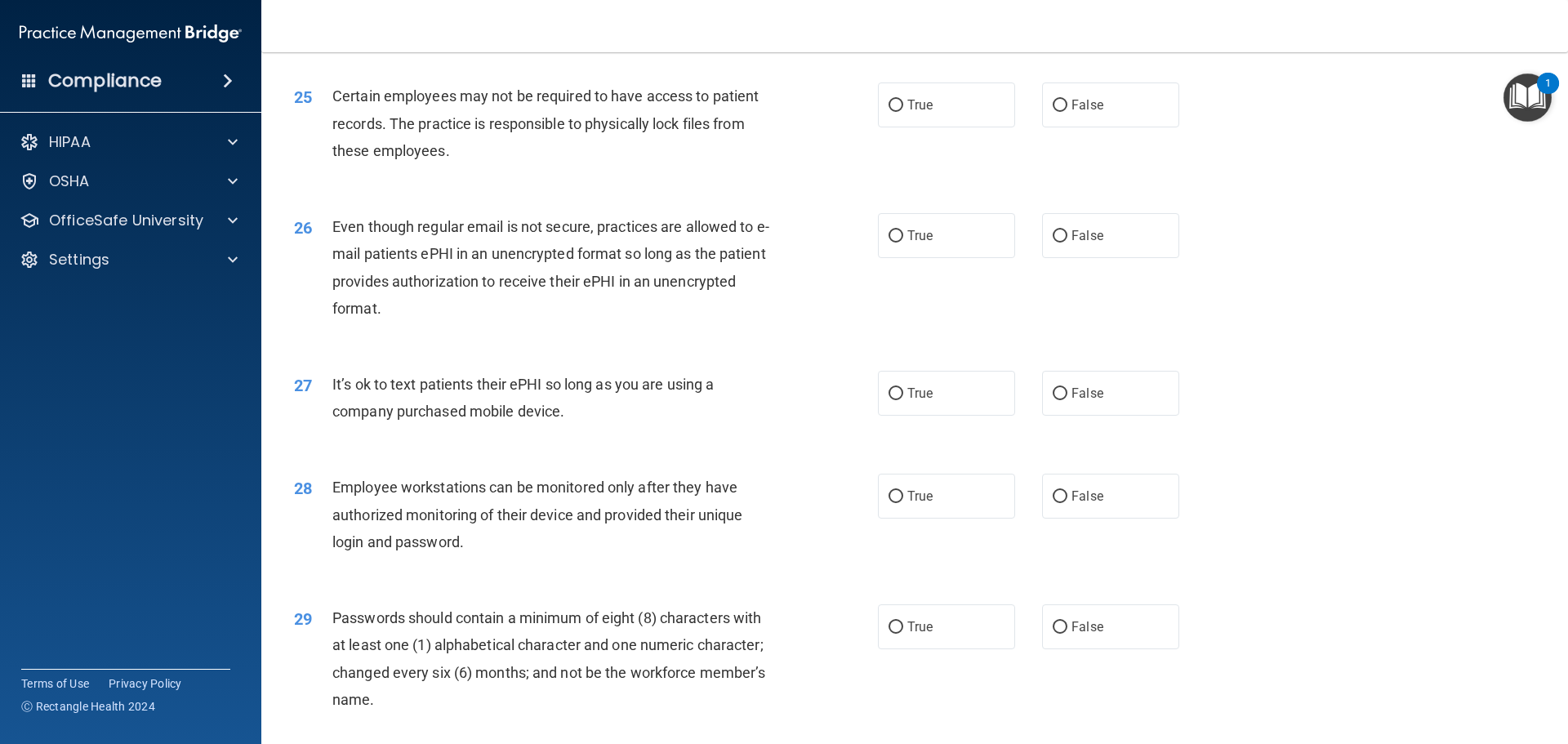
scroll to position [3105, 0]
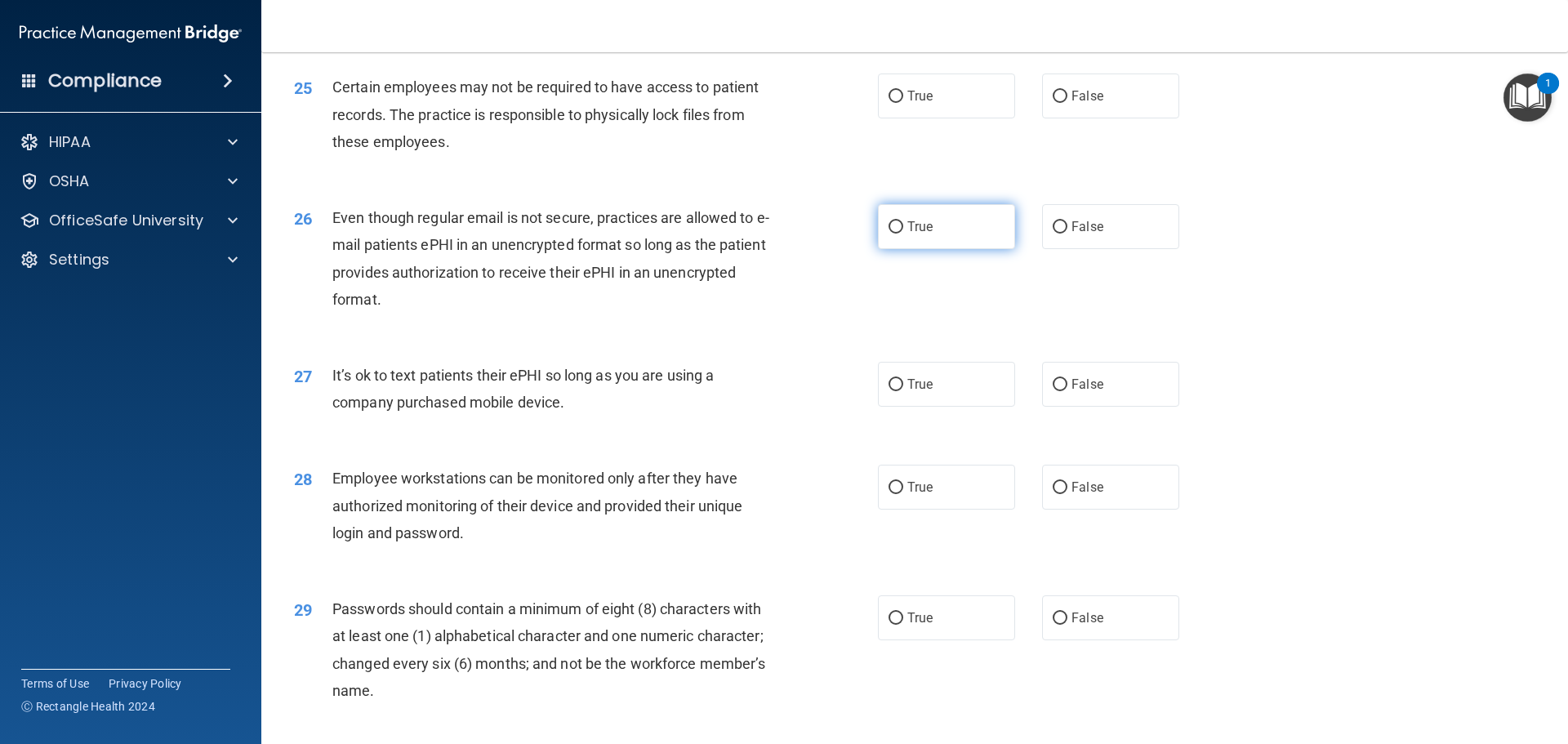
click at [922, 235] on span "True" at bounding box center [919, 227] width 25 height 15
click at [903, 234] on input "True" at bounding box center [895, 227] width 14 height 12
radio input "true"
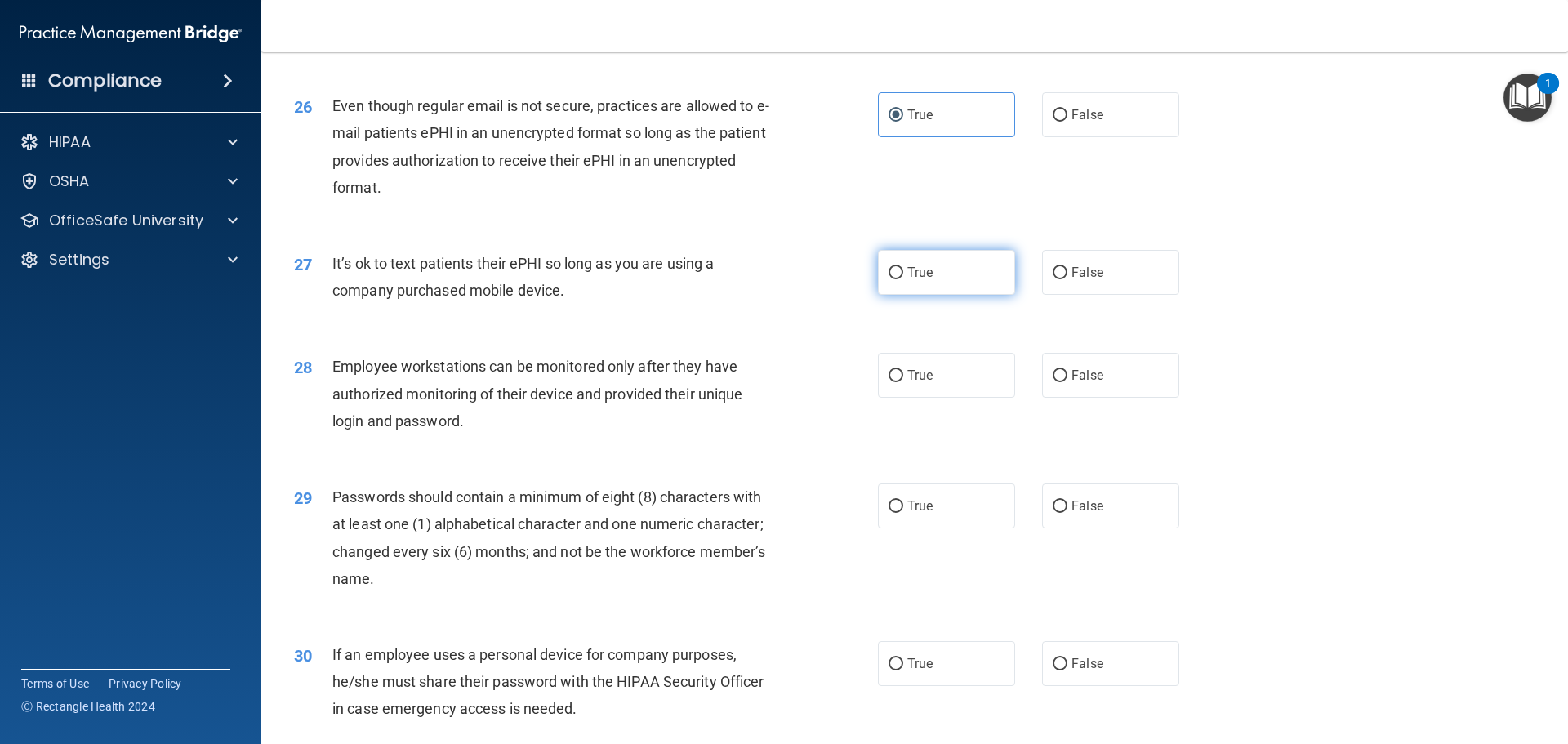
scroll to position [3357, 0]
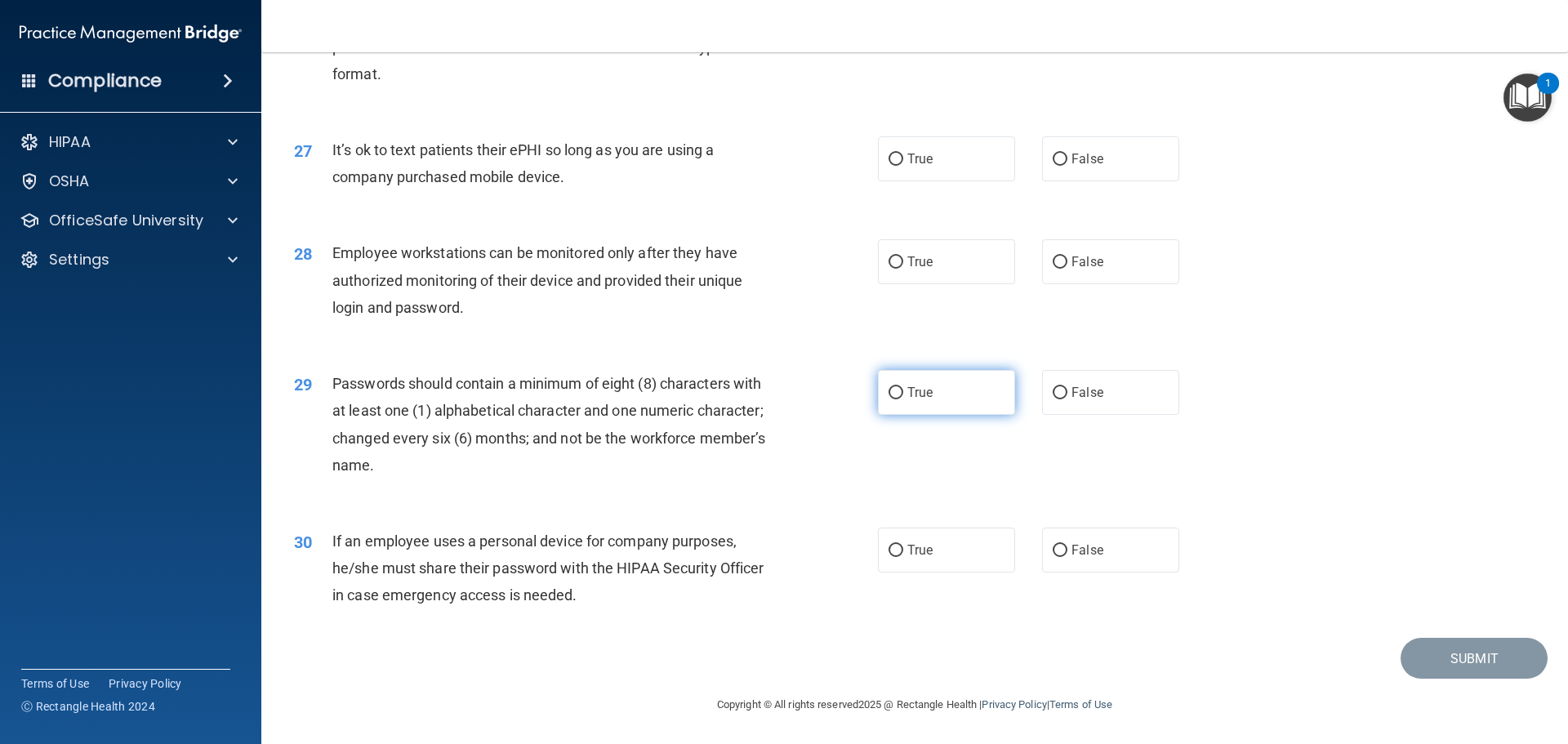
click at [949, 391] on label "True" at bounding box center [946, 392] width 137 height 45
click at [903, 391] on input "True" at bounding box center [895, 393] width 14 height 12
radio input "true"
click at [1123, 565] on label "False" at bounding box center [1111, 550] width 137 height 45
click at [1067, 558] on input "False" at bounding box center [1060, 551] width 14 height 12
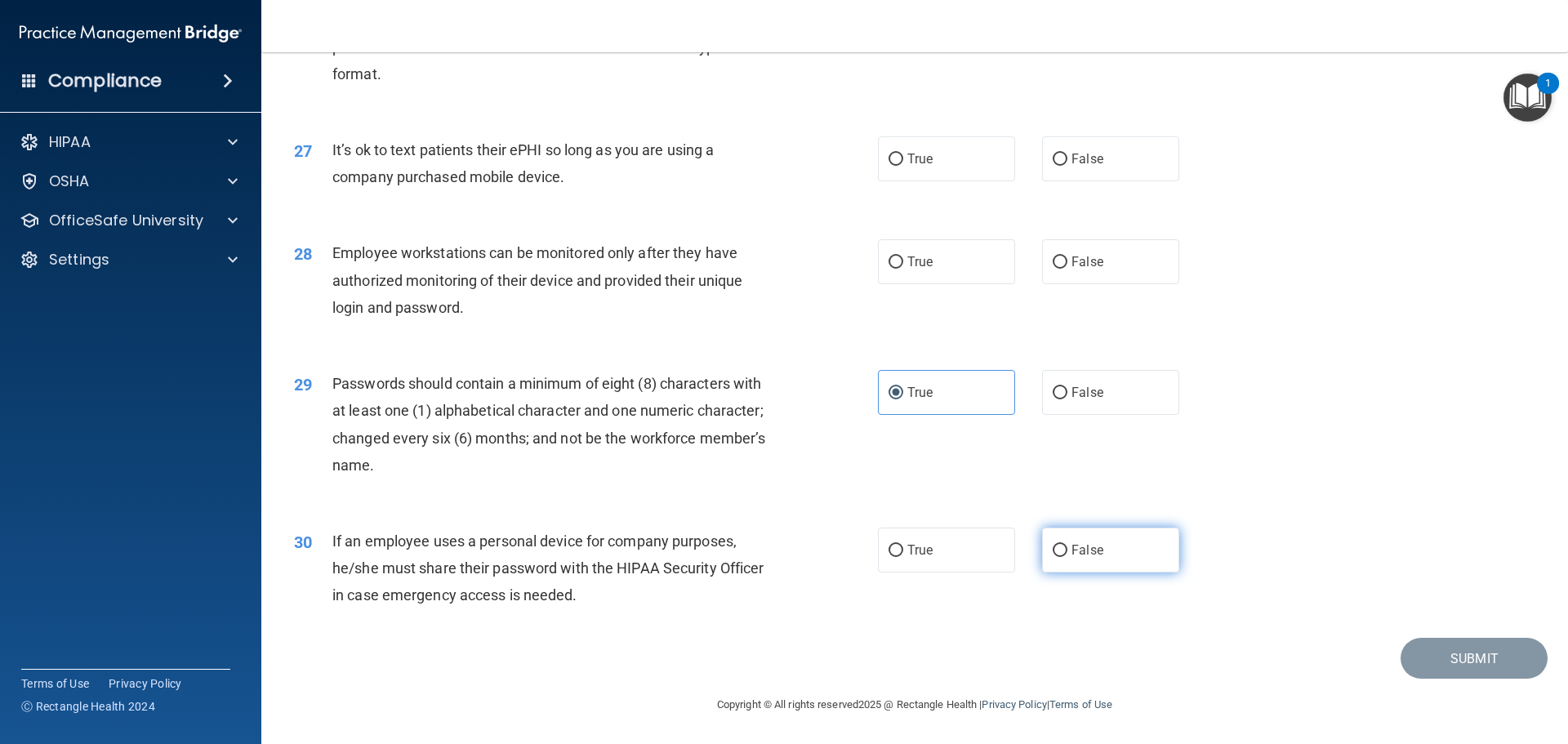
radio input "true"
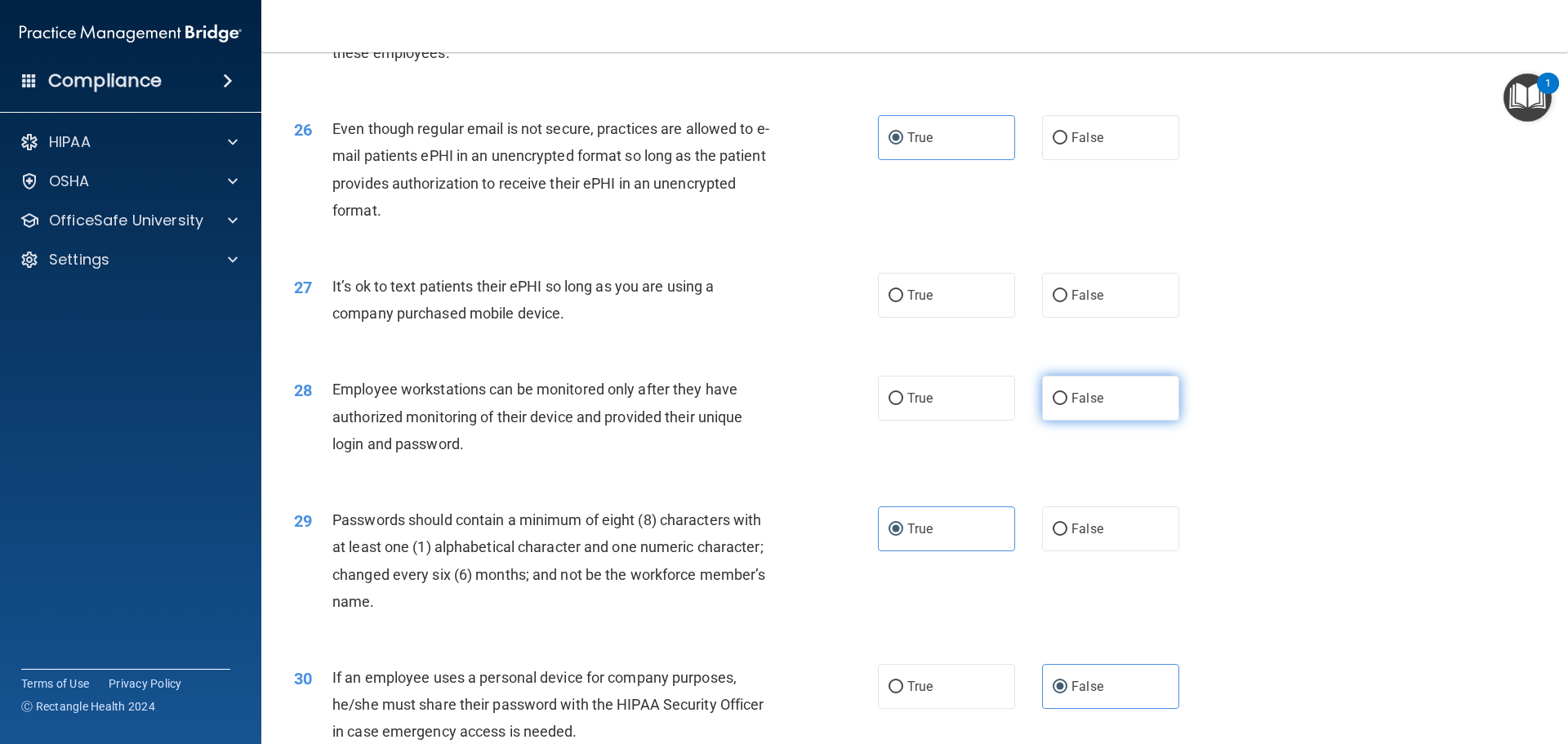
click at [1069, 421] on label "False" at bounding box center [1111, 398] width 137 height 45
click at [1067, 406] on input "False" at bounding box center [1060, 399] width 14 height 12
radio input "true"
click at [1079, 303] on span "False" at bounding box center [1087, 295] width 32 height 15
click at [1067, 302] on input "False" at bounding box center [1060, 296] width 14 height 12
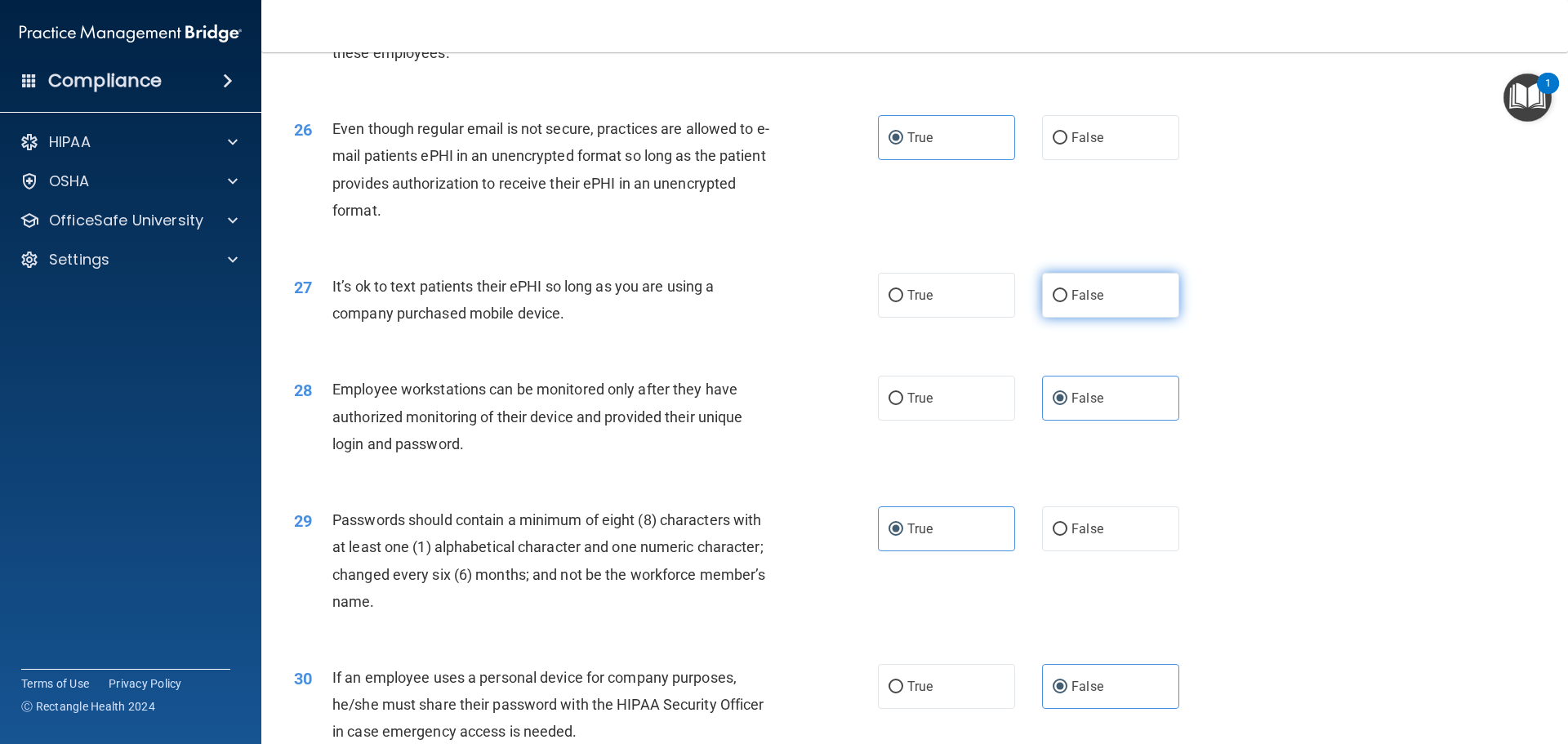
radio input "true"
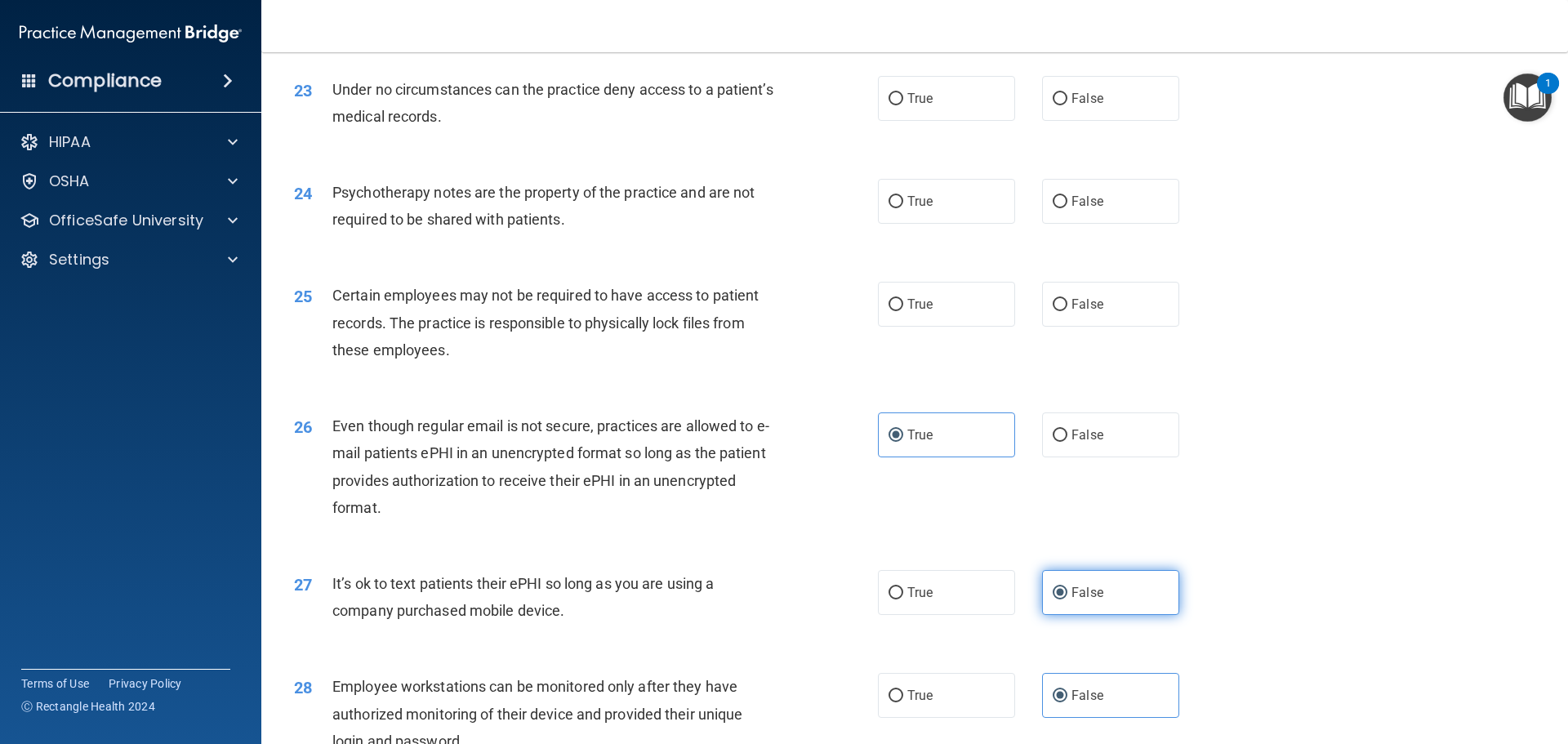
scroll to position [2866, 0]
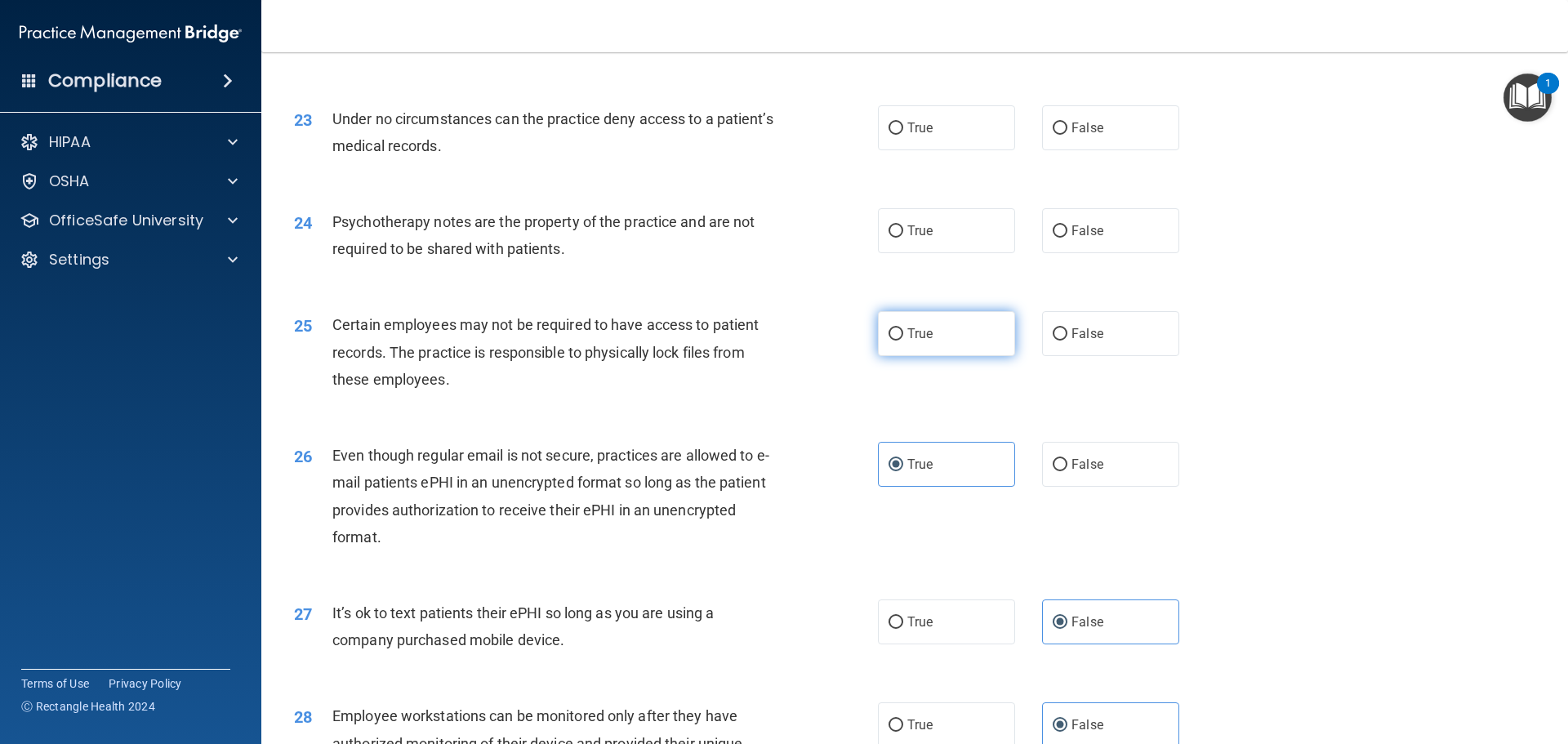
click at [949, 357] on label "True" at bounding box center [946, 334] width 137 height 45
click at [903, 340] on input "True" at bounding box center [895, 335] width 14 height 12
radio input "true"
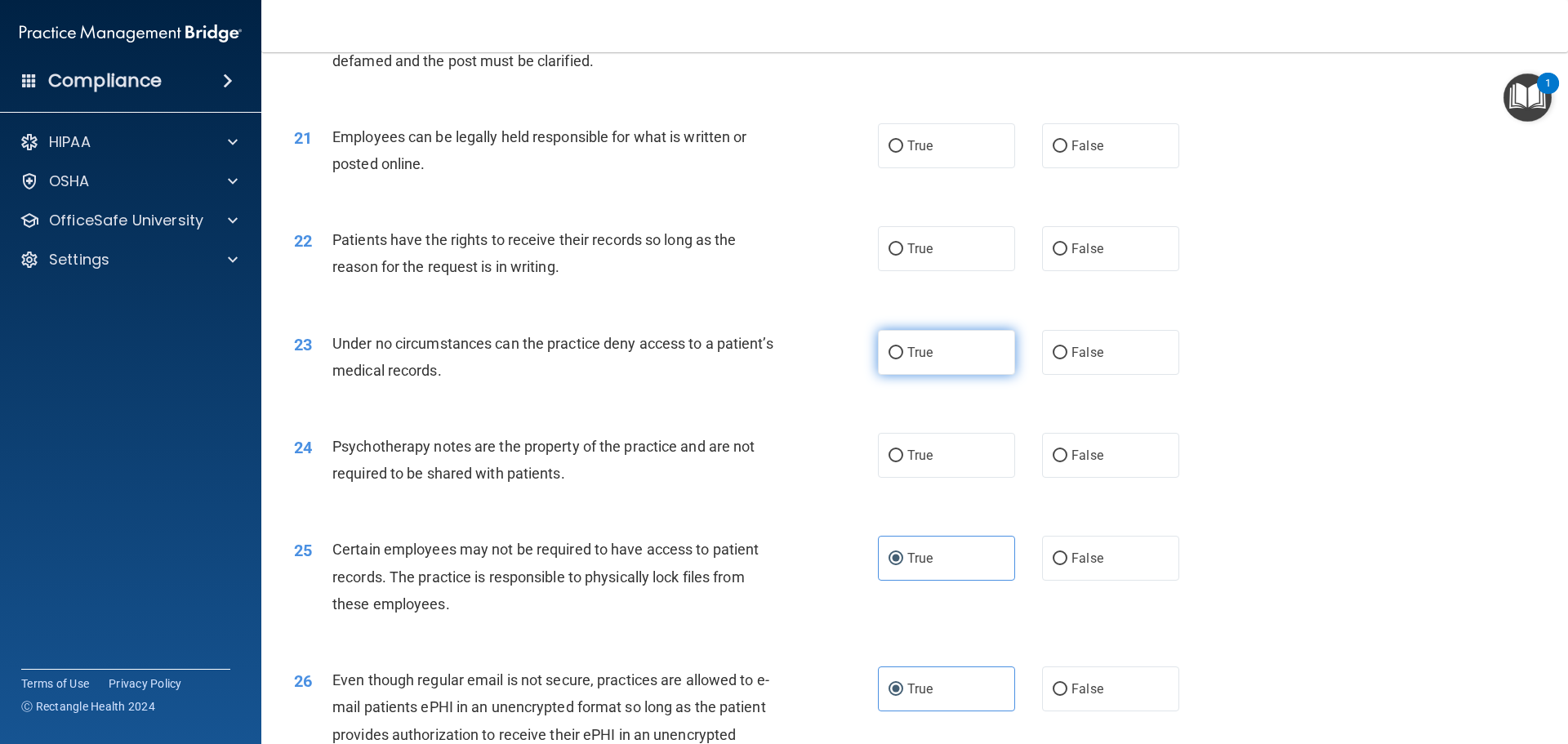
scroll to position [2621, 0]
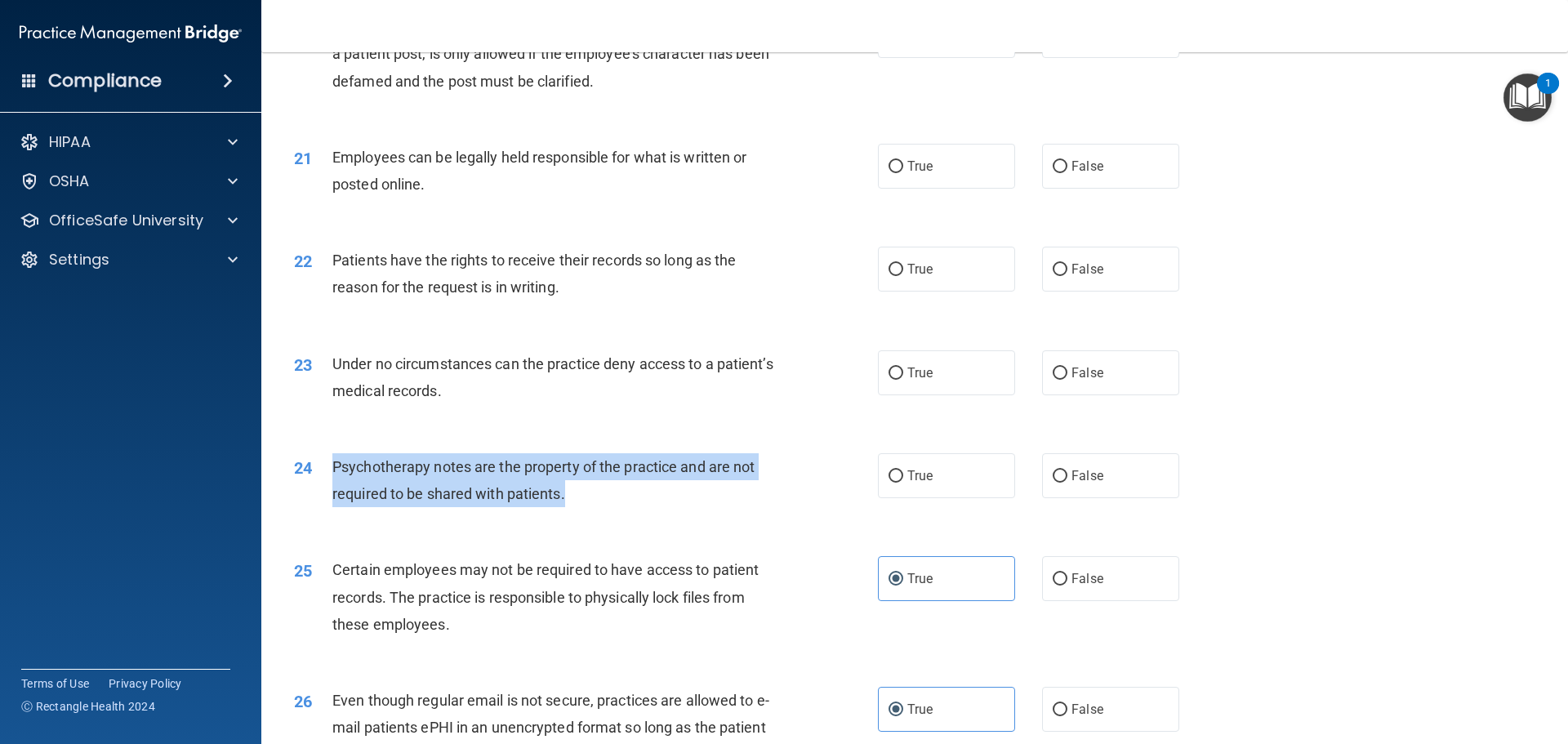
drag, startPoint x: 336, startPoint y: 488, endPoint x: 694, endPoint y: 517, distance: 359.2
click at [694, 508] on div "Psychotherapy notes are the property of the practice and are not required to be…" at bounding box center [560, 481] width 456 height 54
copy span "Psychotherapy notes are the property of the practice and are not required to be…"
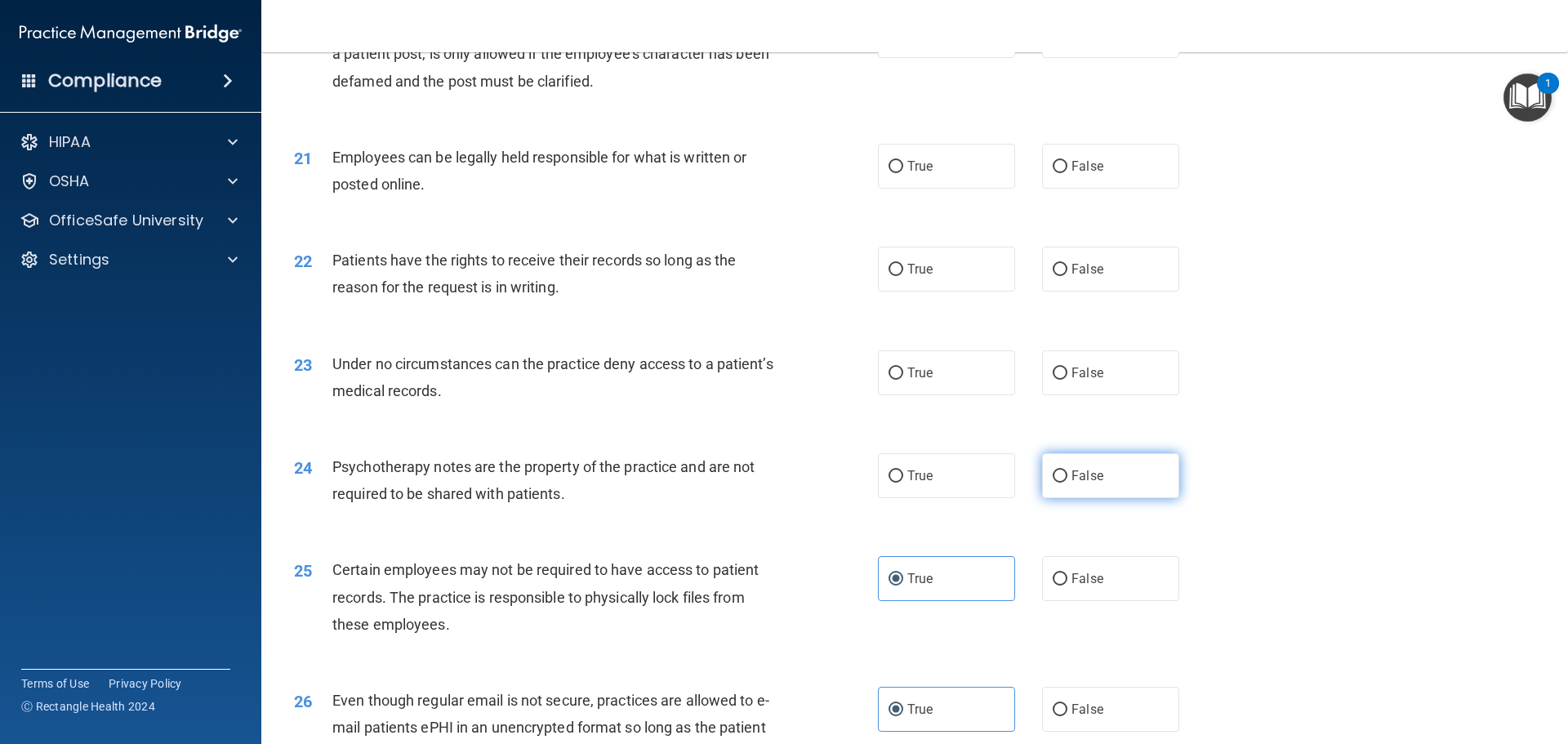
drag, startPoint x: 1066, startPoint y: 509, endPoint x: 1073, endPoint y: 504, distance: 8.6
click at [1071, 484] on span "False" at bounding box center [1087, 476] width 32 height 15
click at [1067, 483] on input "False" at bounding box center [1060, 477] width 14 height 12
radio input "true"
click at [971, 395] on label "True" at bounding box center [946, 373] width 137 height 45
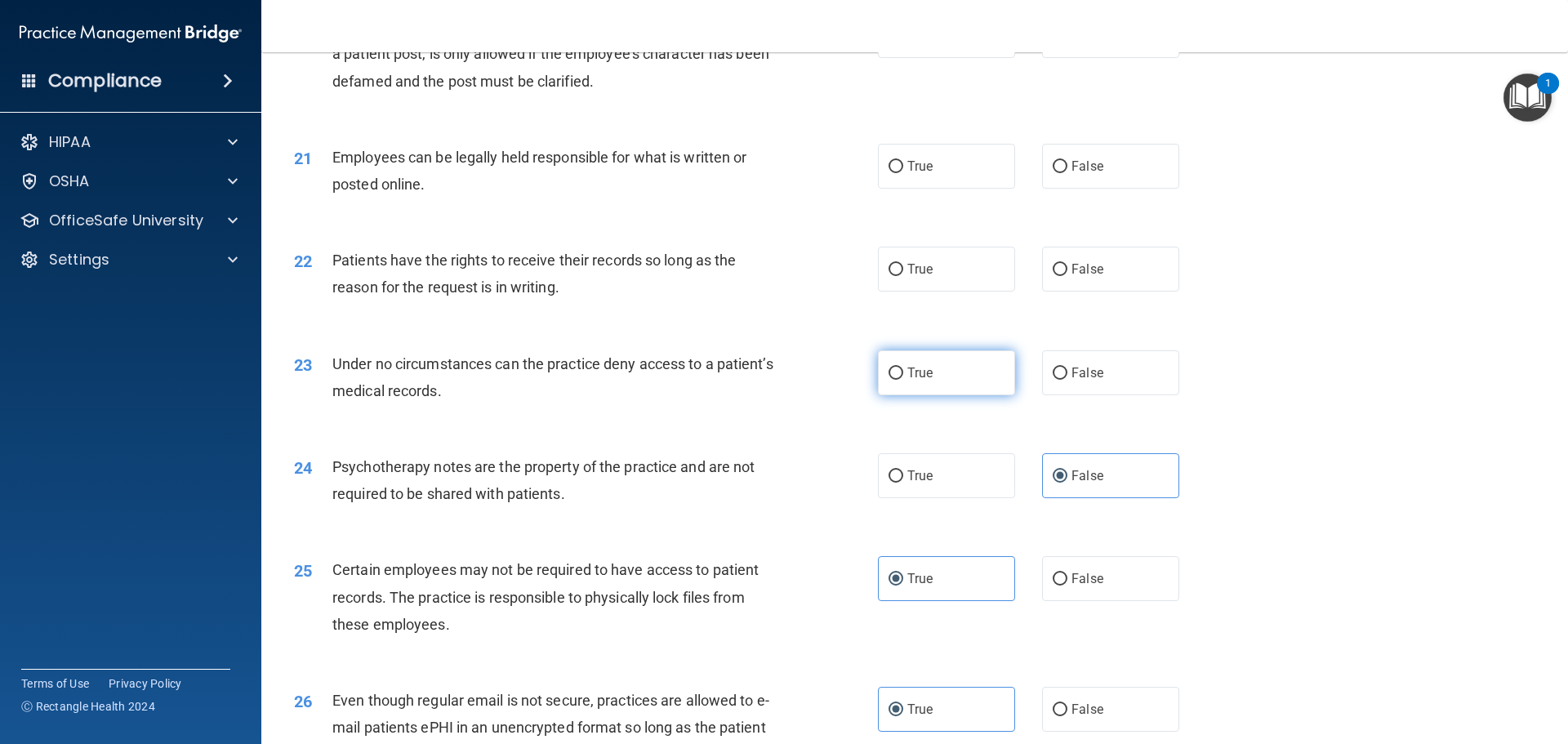
click at [903, 380] on input "True" at bounding box center [895, 373] width 14 height 12
radio input "true"
click at [896, 276] on input "True" at bounding box center [895, 270] width 14 height 12
radio input "true"
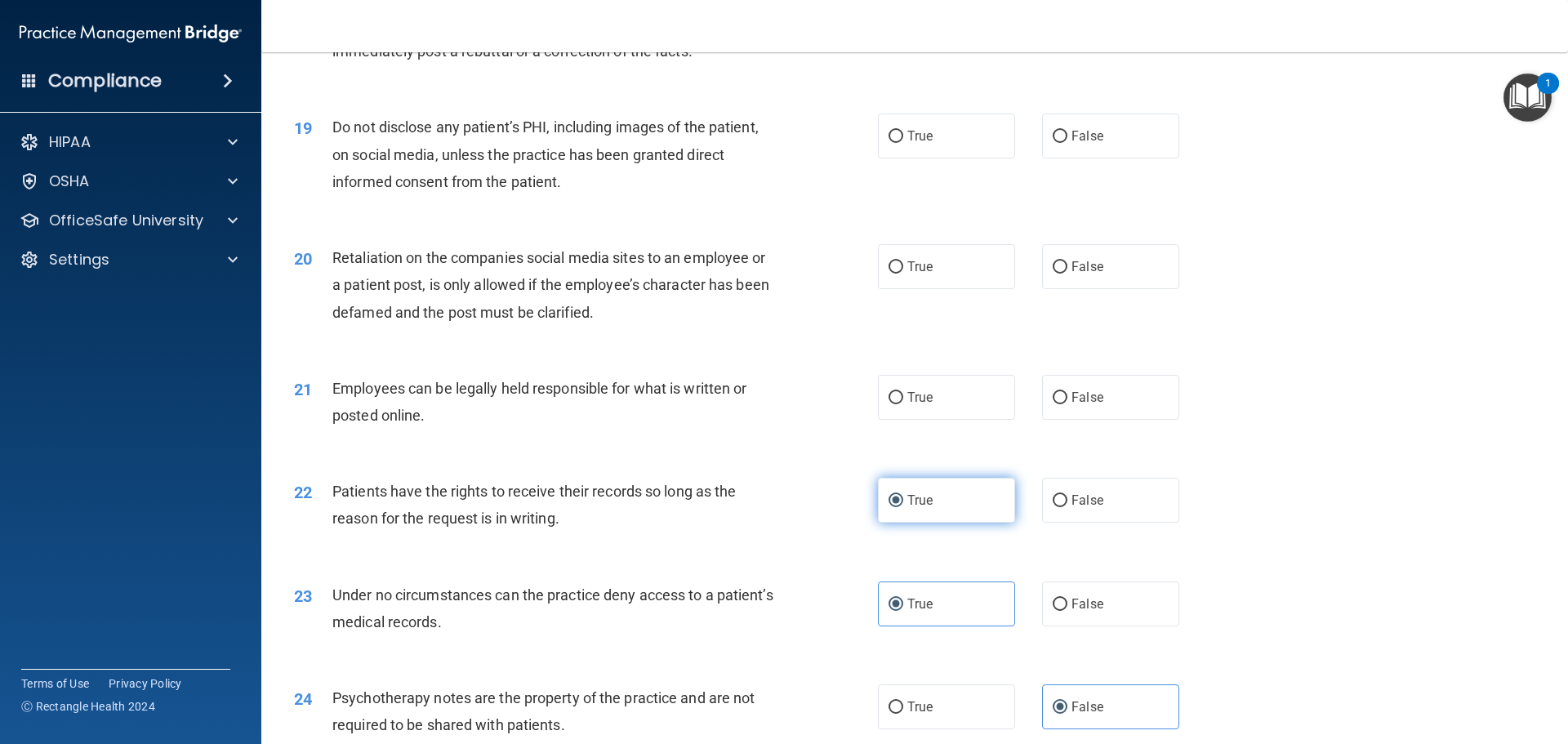
scroll to position [2376, 0]
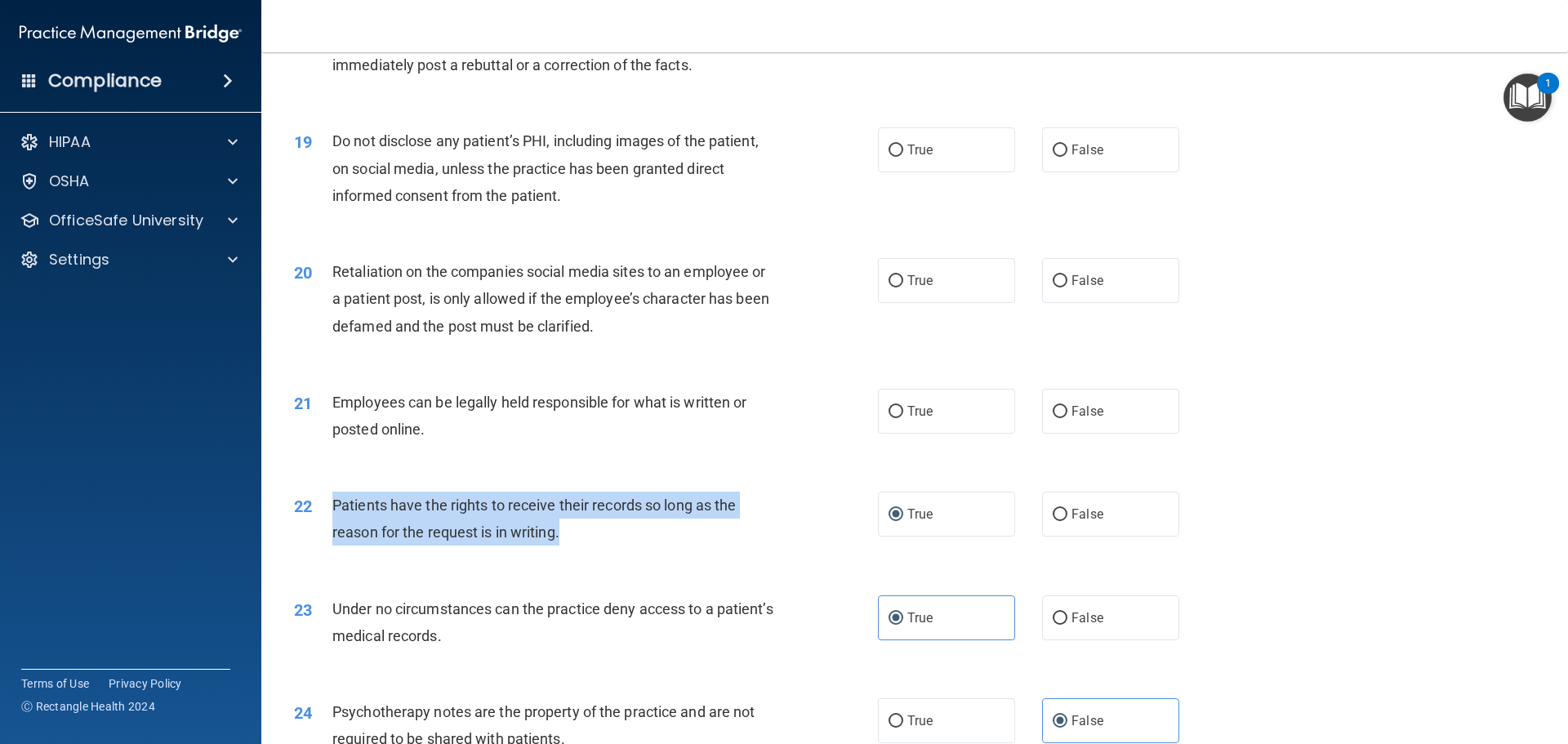
drag, startPoint x: 333, startPoint y: 530, endPoint x: 641, endPoint y: 563, distance: 309.8
click at [641, 546] on div "Patients have the rights to receive their records so long as the reason for the…" at bounding box center [560, 519] width 456 height 54
copy span "Patients have the rights to receive their records so long as the reason for the…"
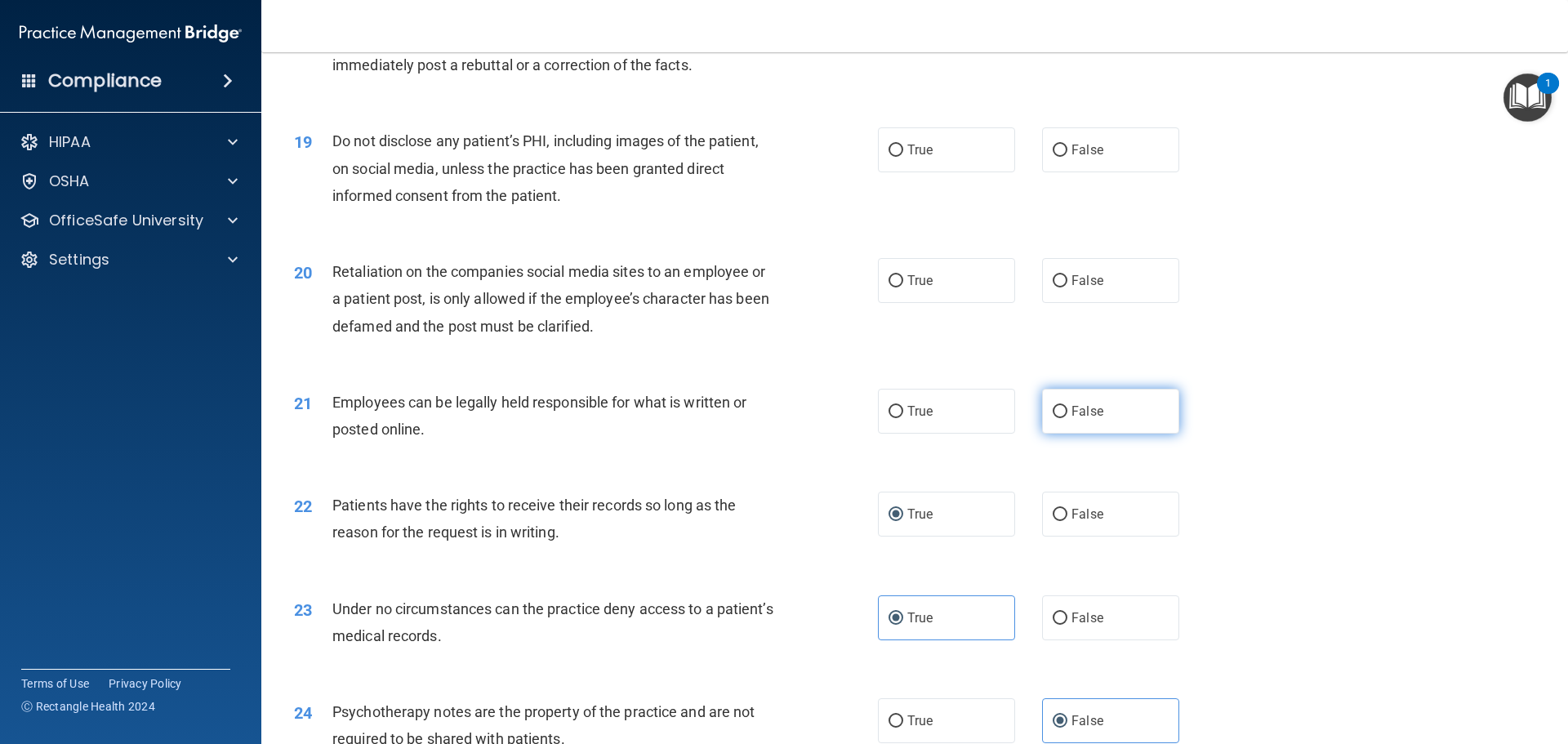
click at [1078, 419] on span "False" at bounding box center [1087, 411] width 32 height 15
click at [1067, 418] on input "False" at bounding box center [1060, 411] width 14 height 12
radio input "true"
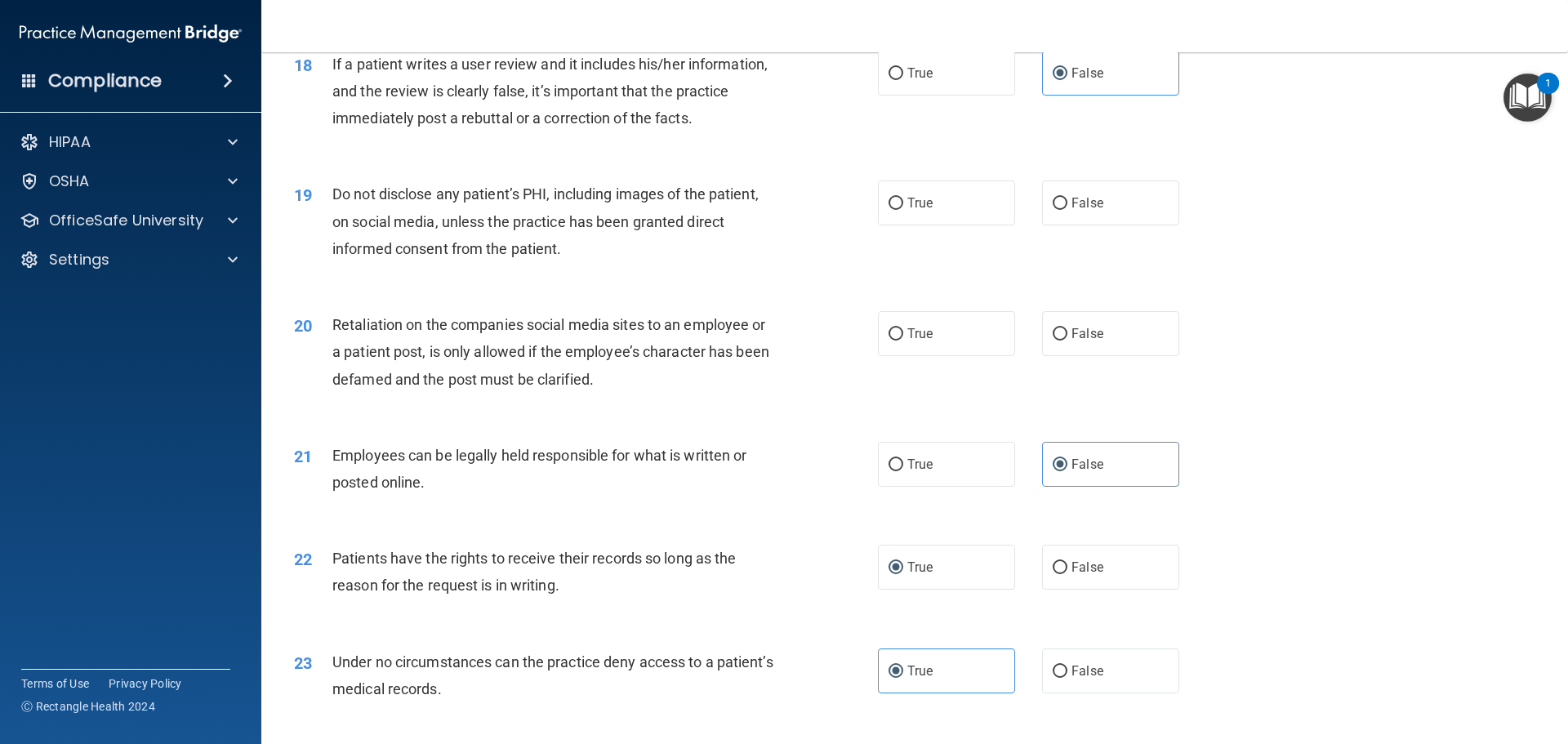
scroll to position [2294, 0]
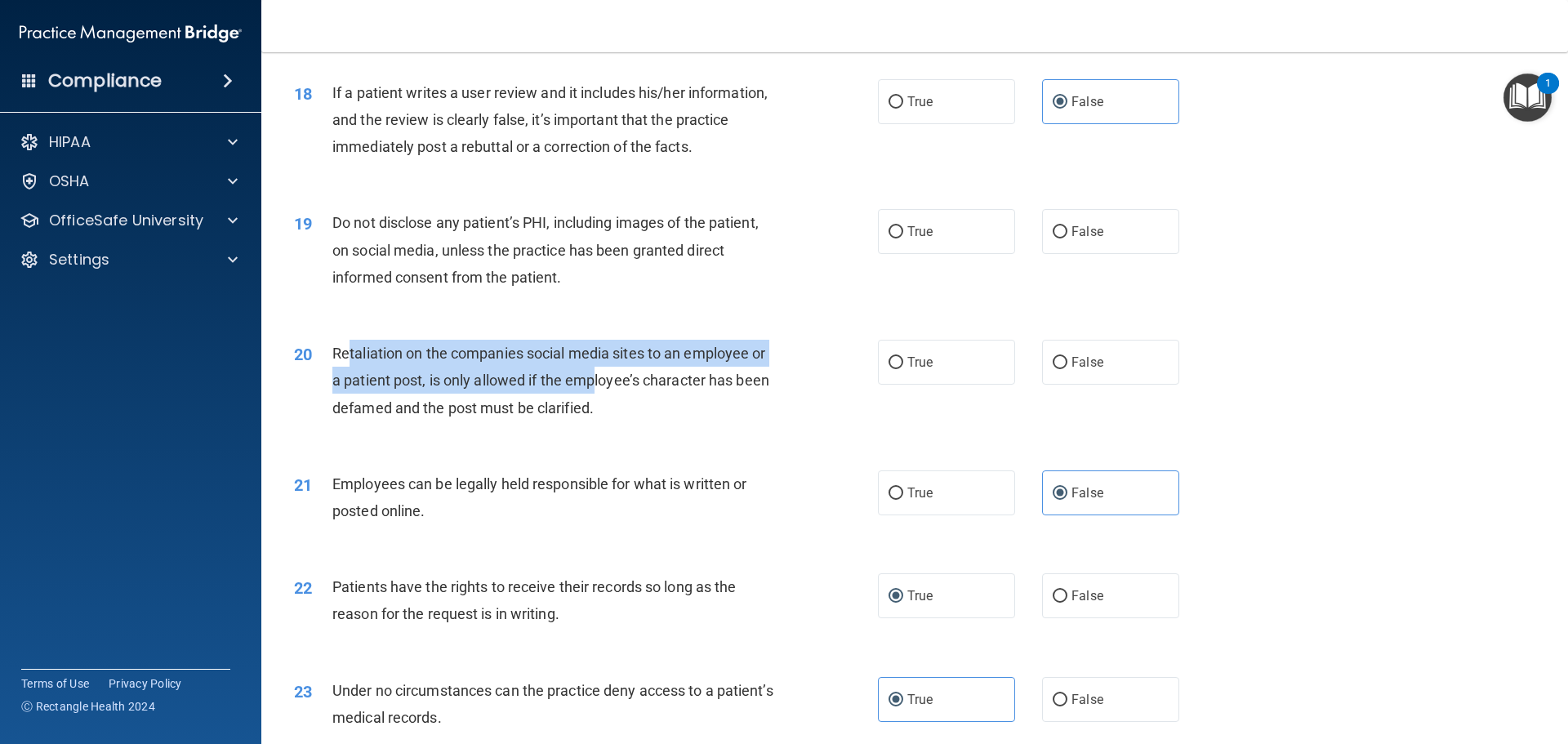
drag, startPoint x: 351, startPoint y: 381, endPoint x: 596, endPoint y: 419, distance: 247.9
click at [596, 419] on div "Retaliation on the companies social media sites to an employee or a patient pos…" at bounding box center [560, 381] width 456 height 82
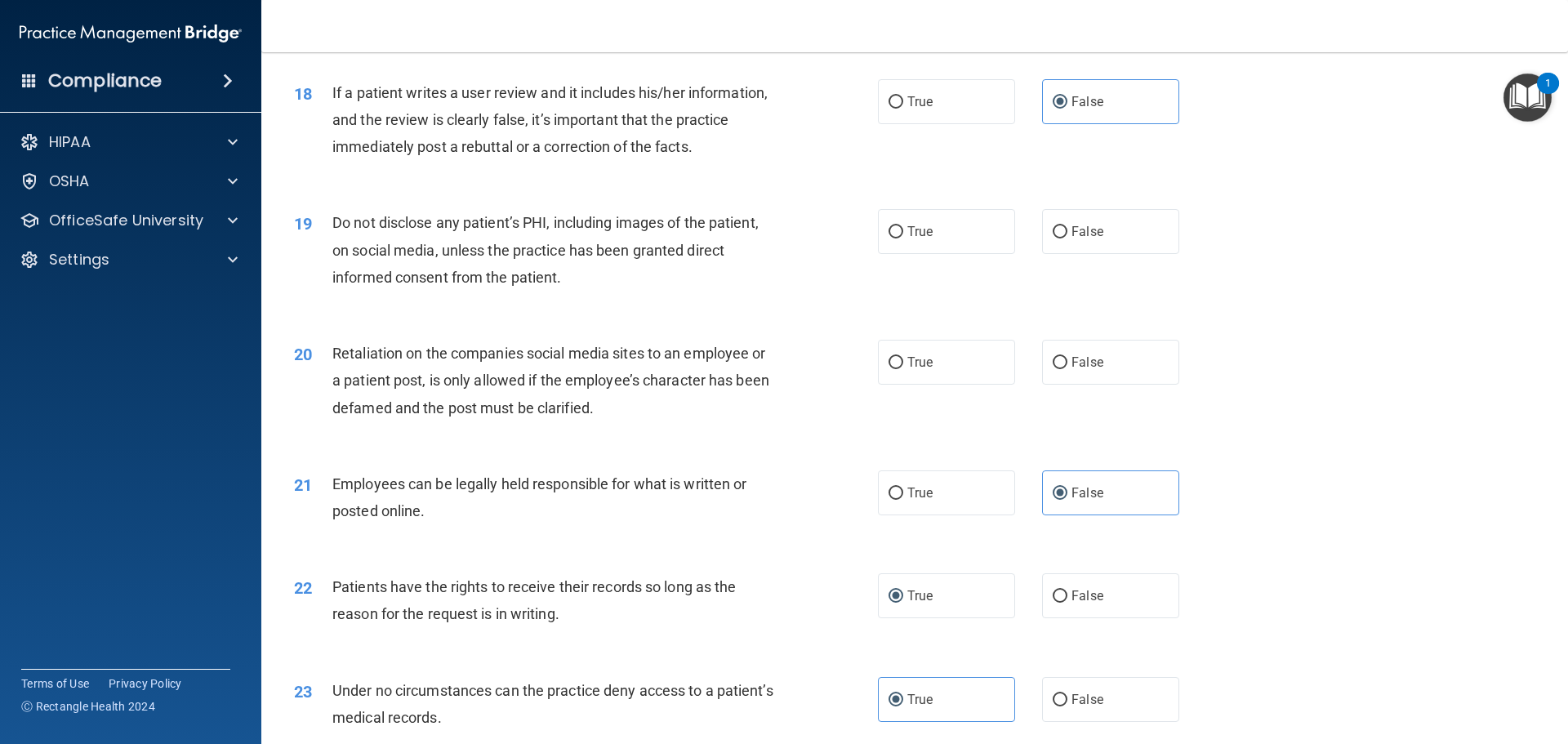
drag, startPoint x: 676, startPoint y: 431, endPoint x: 667, endPoint y: 428, distance: 9.5
click at [678, 422] on div "Retaliation on the companies social media sites to an employee or a patient pos…" at bounding box center [560, 381] width 456 height 82
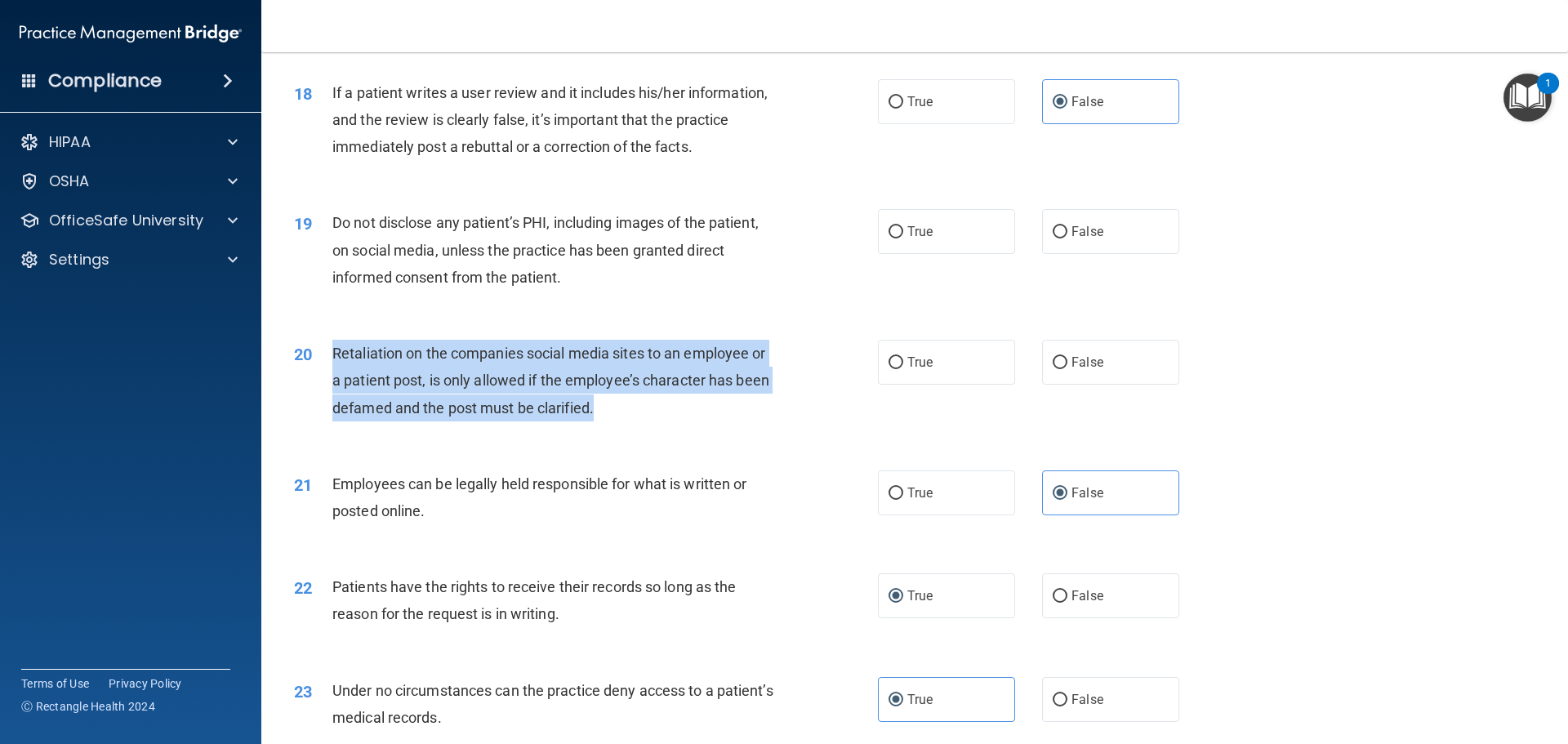
drag, startPoint x: 331, startPoint y: 379, endPoint x: 743, endPoint y: 434, distance: 415.7
click at [743, 422] on div "Retaliation on the companies social media sites to an employee or a patient pos…" at bounding box center [560, 381] width 456 height 82
copy span "Retaliation on the companies social media sites to an employee or a patient pos…"
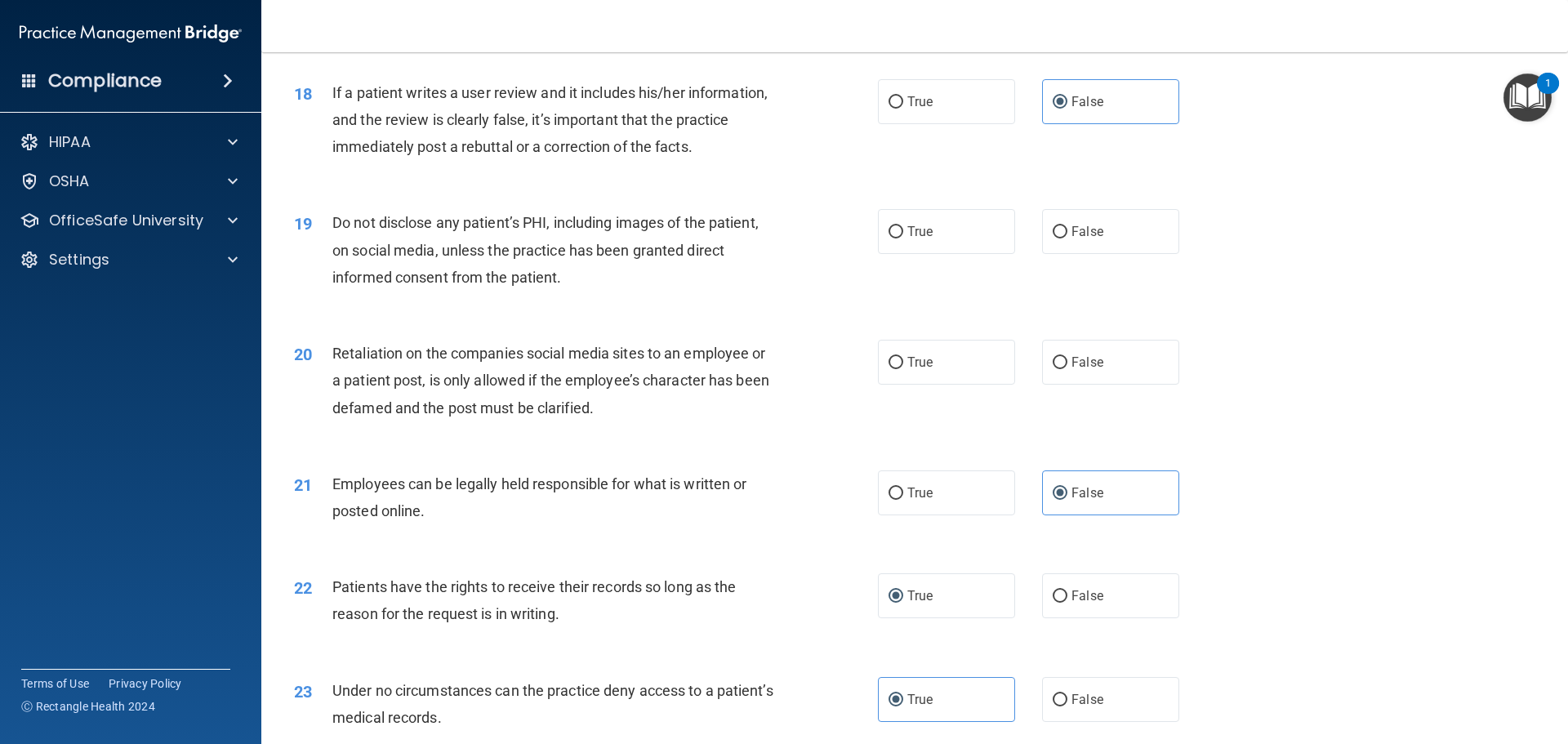
click at [740, 450] on div "20 Retaliation on the companies social media sites to an employee or a patient …" at bounding box center [914, 384] width 1265 height 131
click at [1089, 370] on span "False" at bounding box center [1087, 362] width 32 height 15
click at [1067, 369] on input "False" at bounding box center [1060, 362] width 14 height 12
radio input "true"
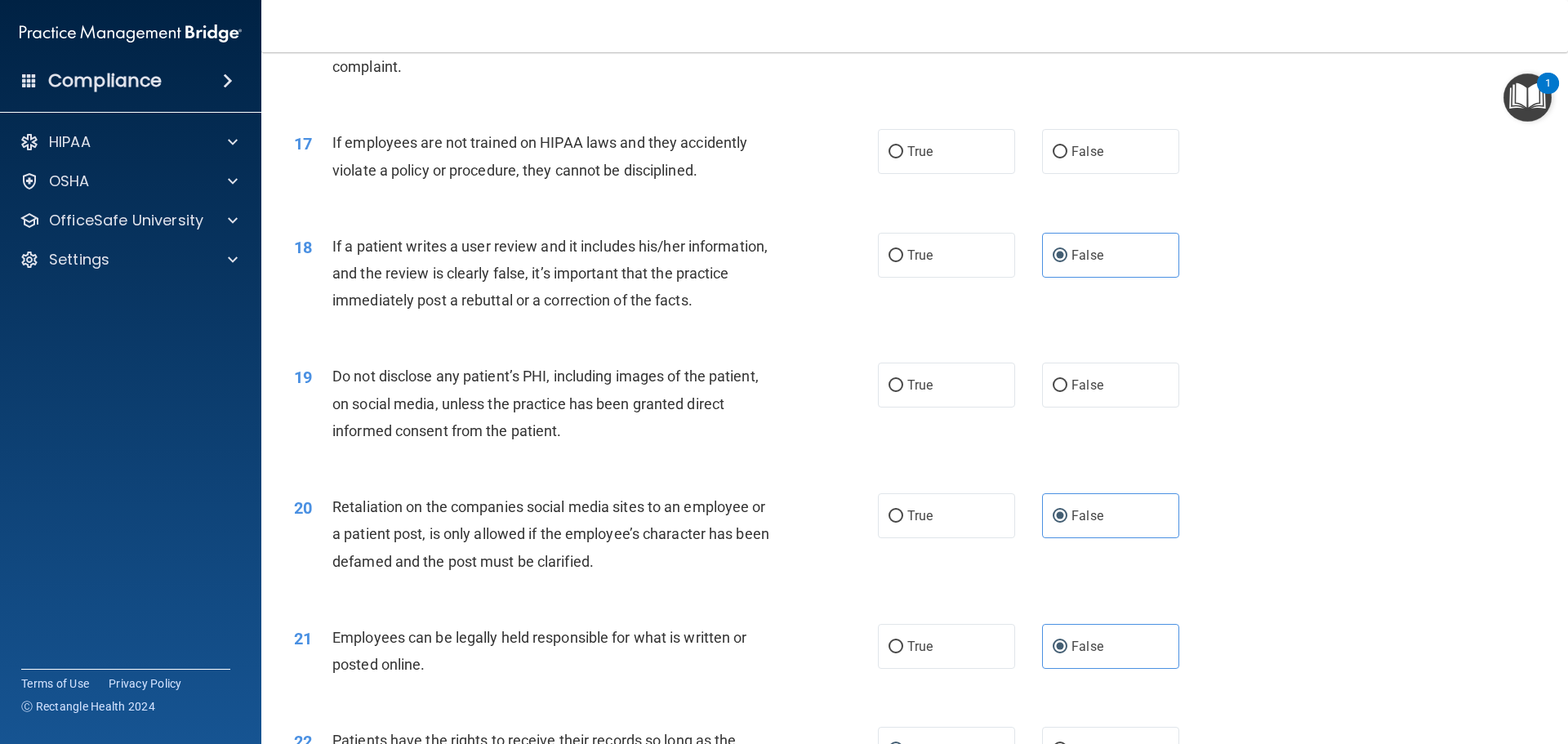
scroll to position [2131, 0]
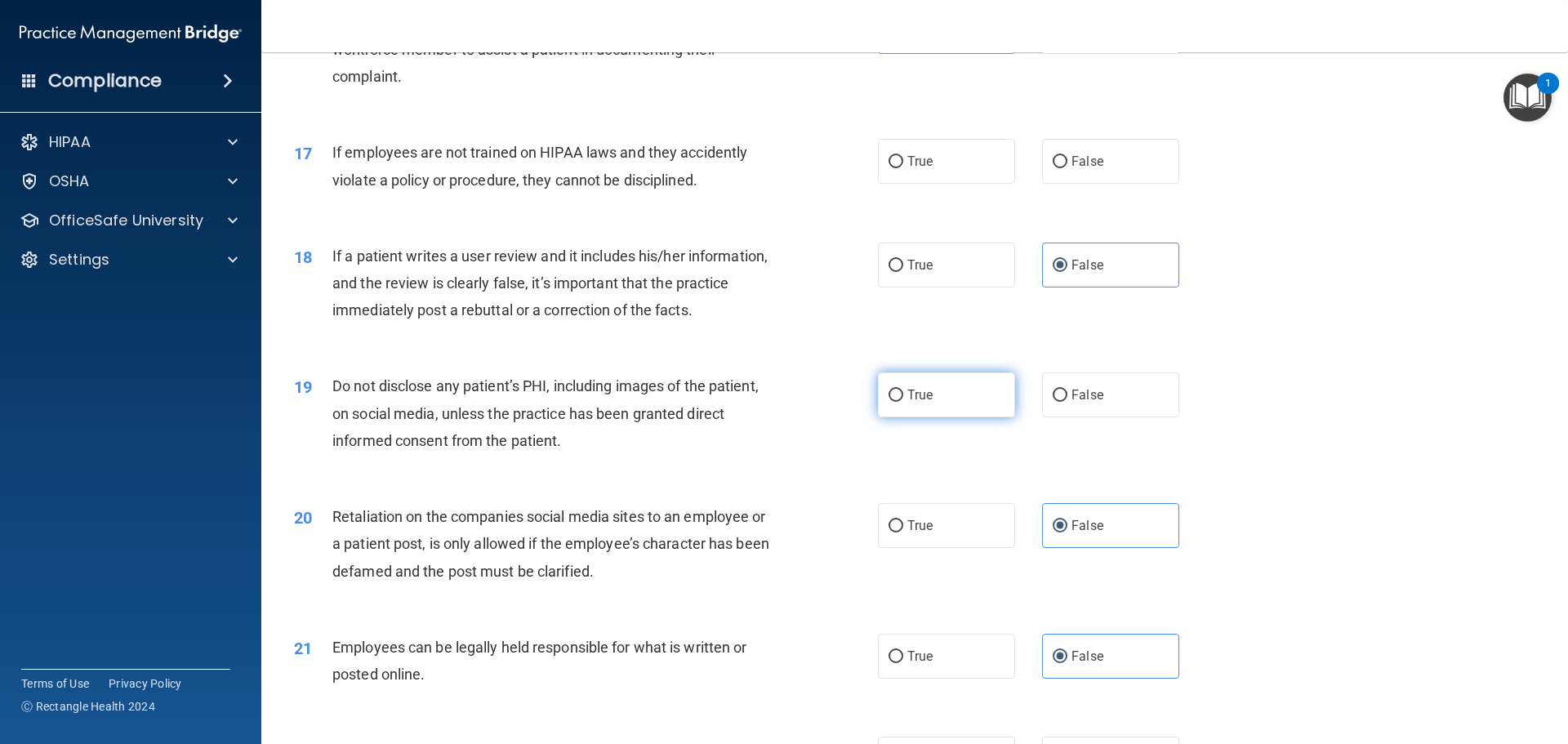
click at [897, 417] on label "True" at bounding box center [946, 395] width 137 height 45
click at [897, 402] on input "True" at bounding box center [895, 395] width 14 height 12
radio input "true"
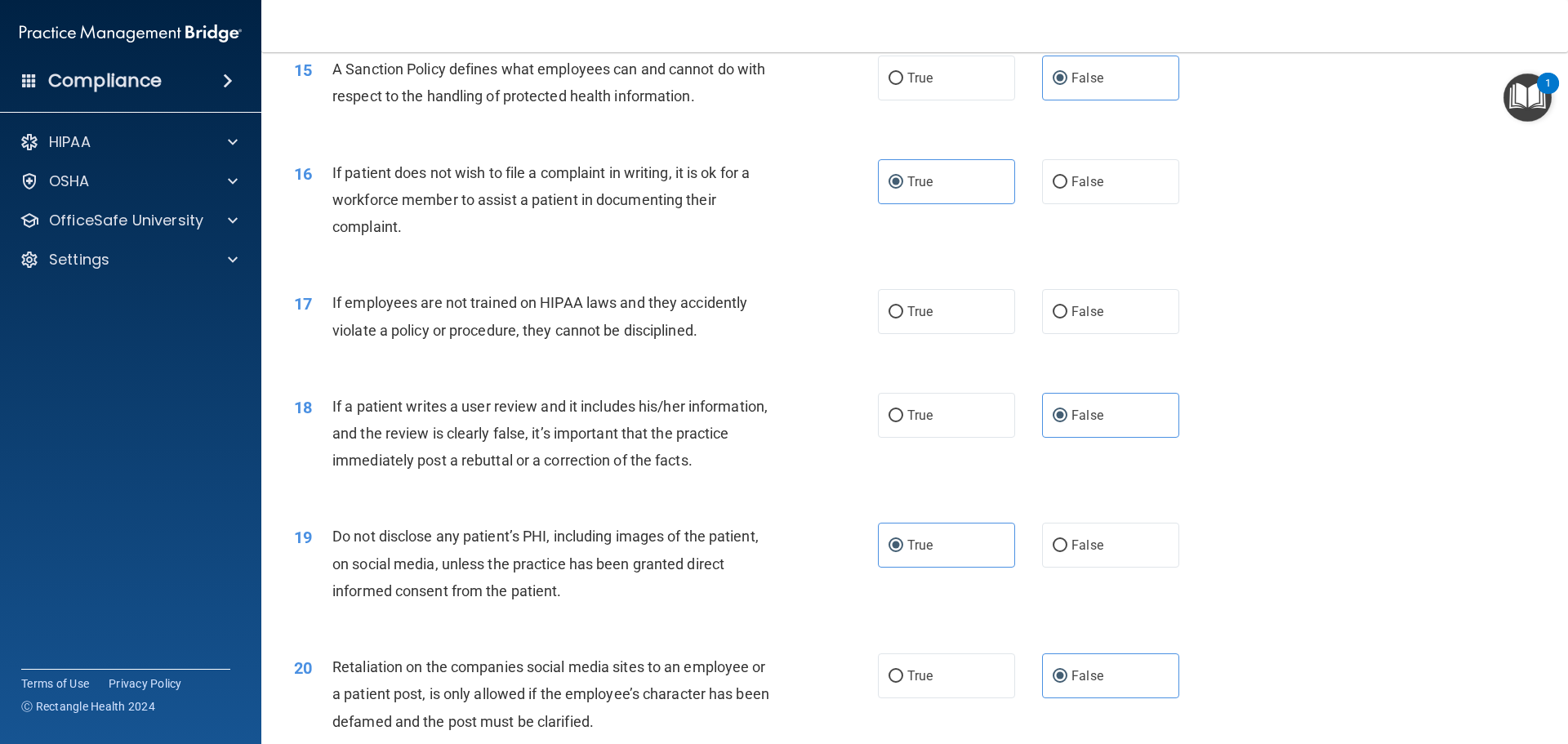
scroll to position [1968, 0]
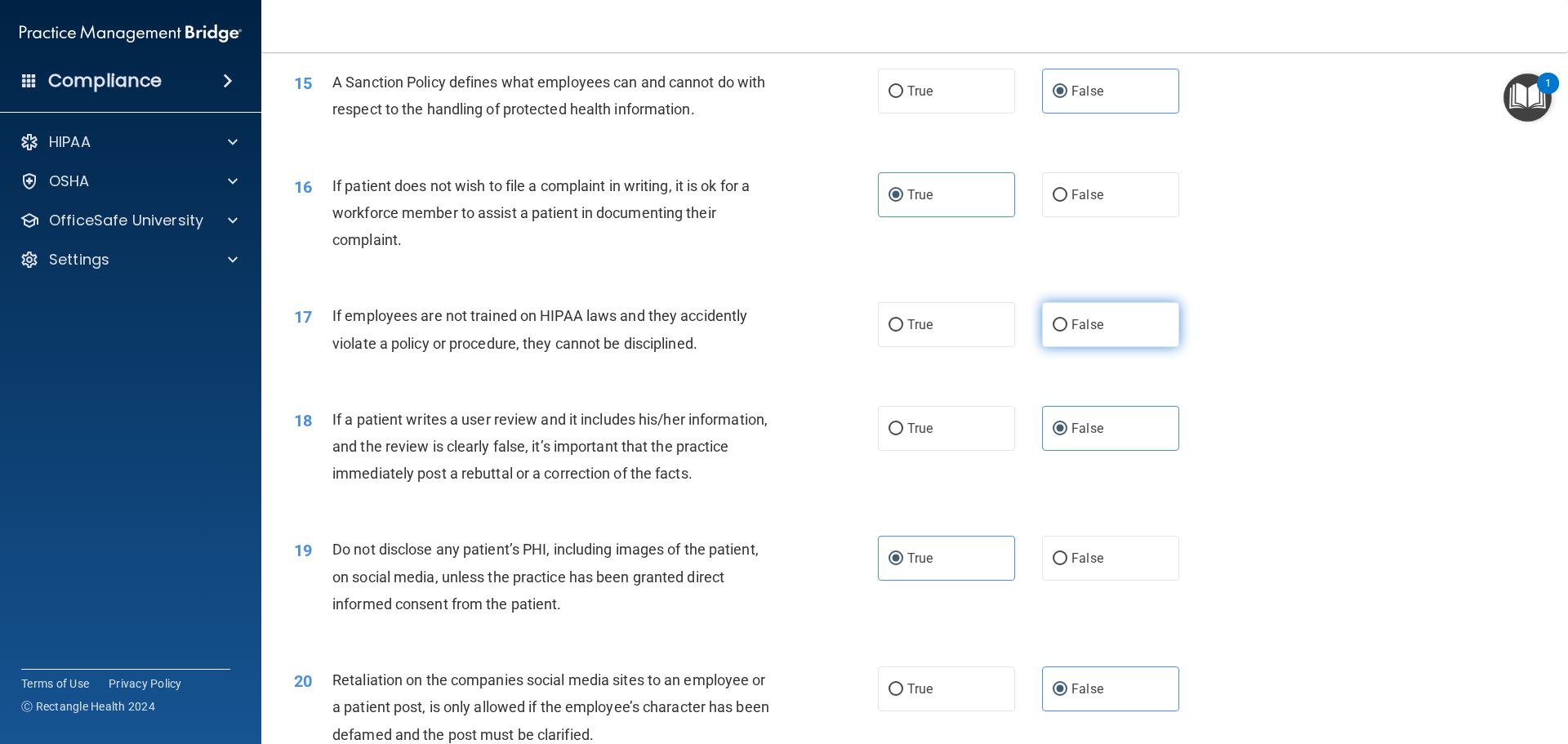
click at [1152, 346] on label "False" at bounding box center [1111, 324] width 137 height 45
click at [1067, 332] on input "False" at bounding box center [1060, 325] width 14 height 12
radio input "true"
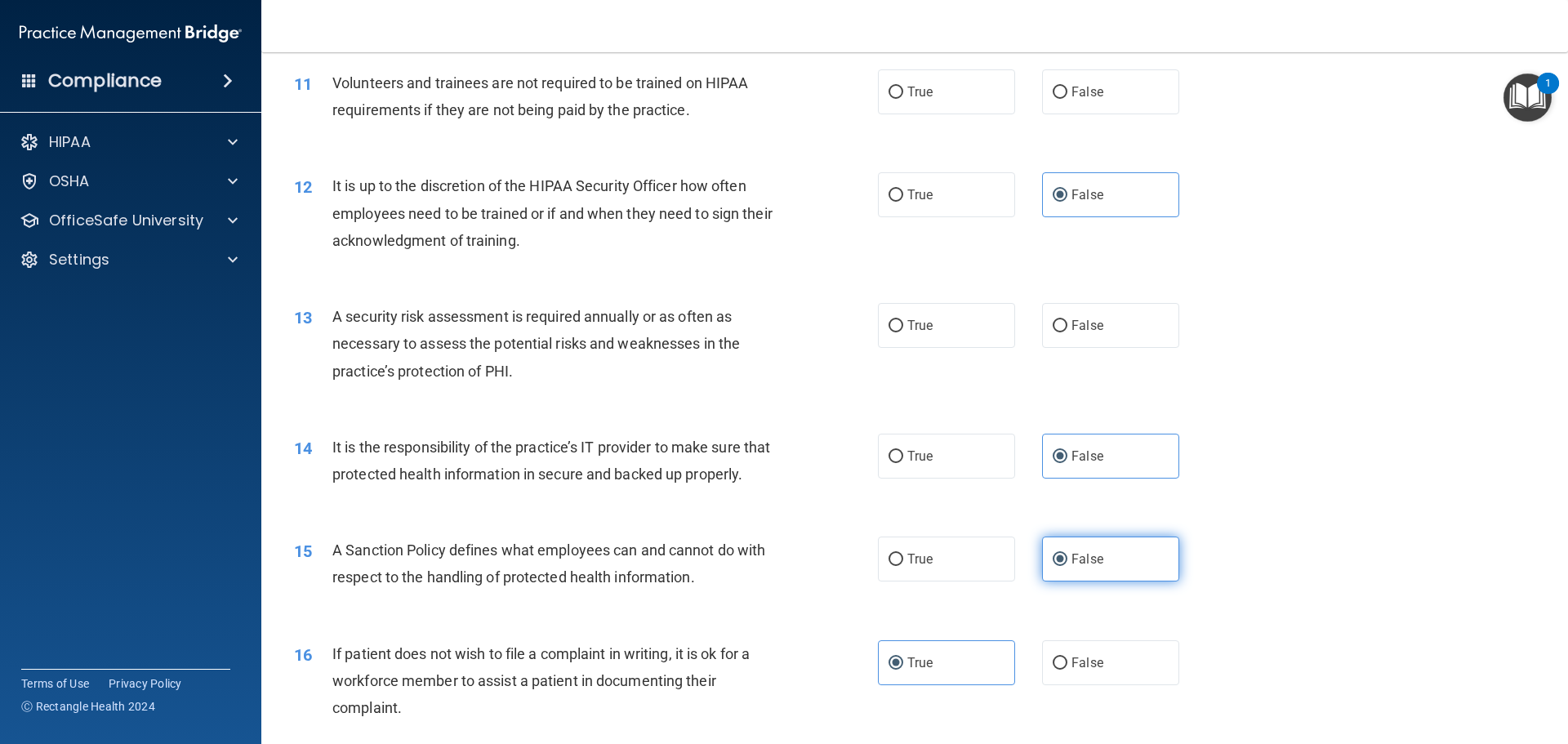
scroll to position [1478, 0]
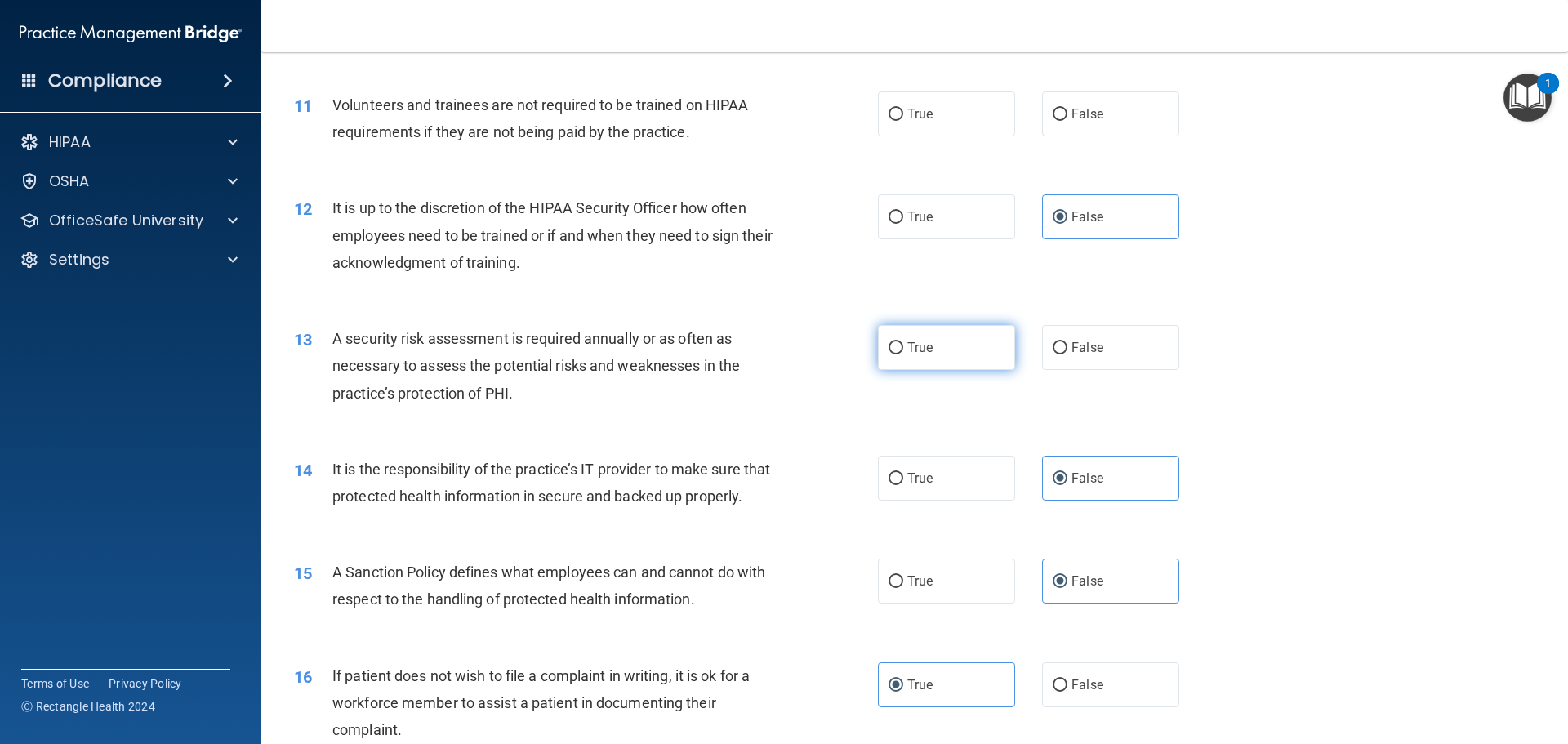
click at [948, 351] on label "True" at bounding box center [946, 347] width 137 height 45
click at [903, 351] on input "True" at bounding box center [895, 348] width 14 height 12
radio input "true"
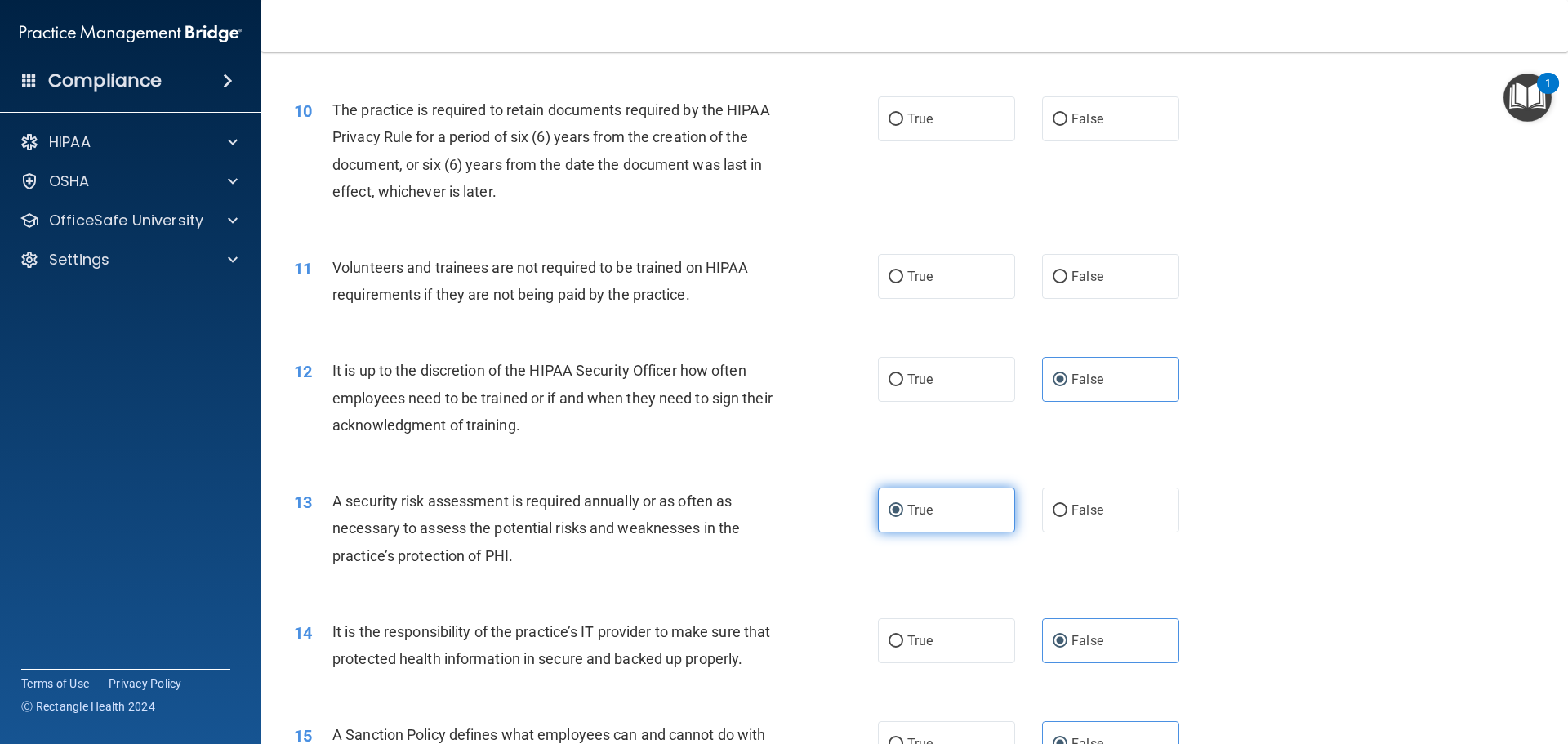
scroll to position [1315, 0]
click at [1064, 279] on label "False" at bounding box center [1111, 277] width 137 height 45
click at [1064, 279] on input "False" at bounding box center [1060, 278] width 14 height 12
radio input "true"
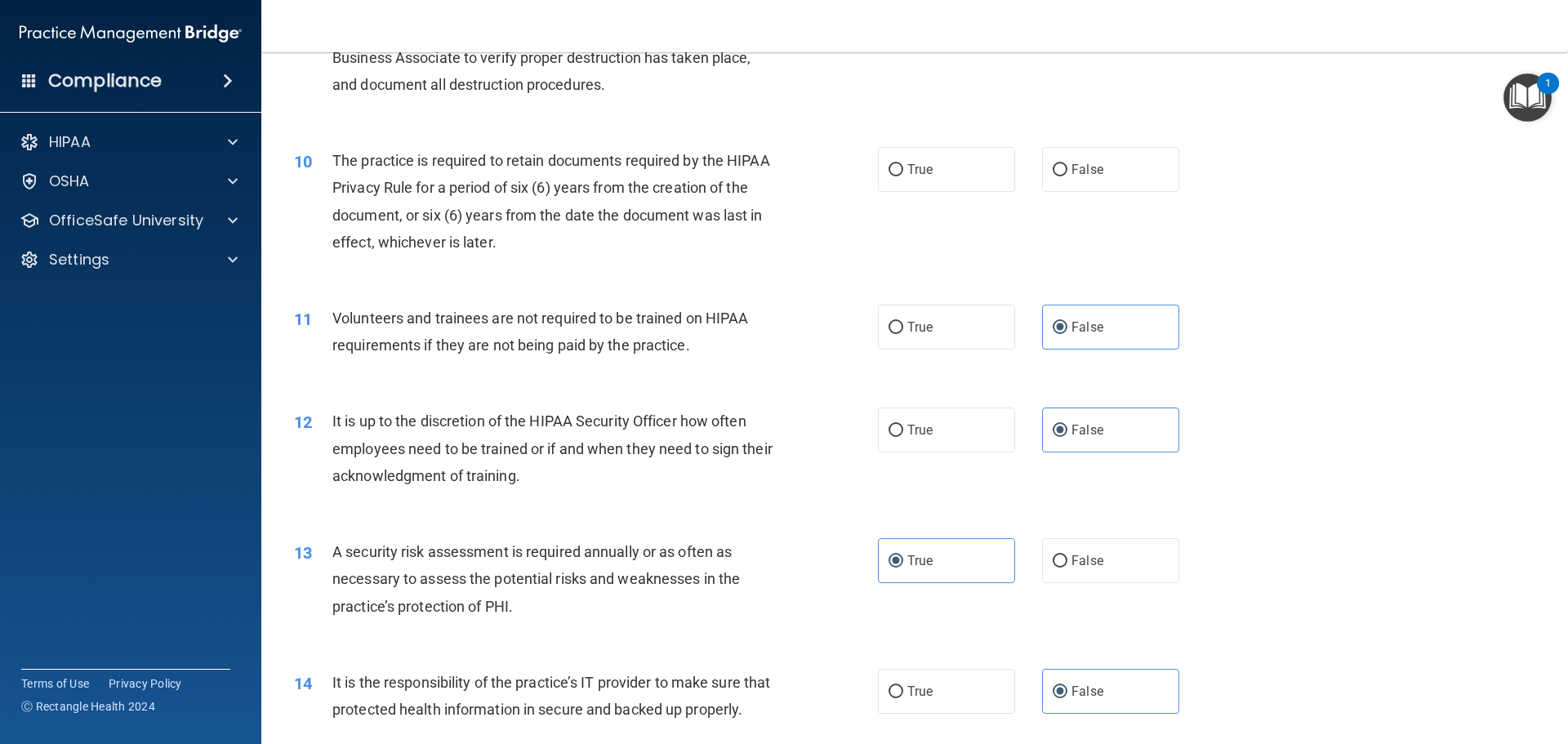
scroll to position [1152, 0]
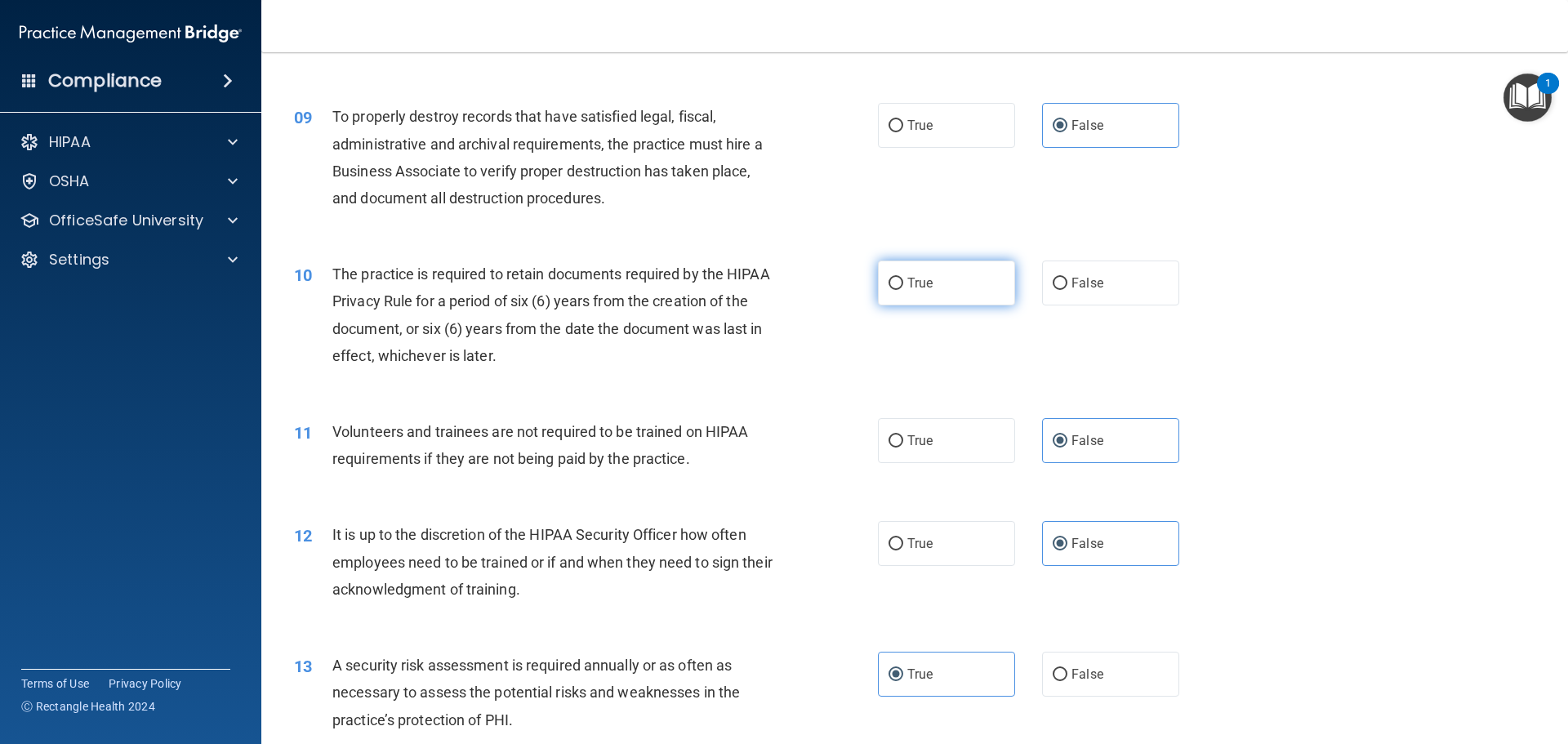
click at [926, 281] on span "True" at bounding box center [919, 283] width 25 height 15
click at [903, 281] on input "True" at bounding box center [895, 284] width 14 height 12
radio input "true"
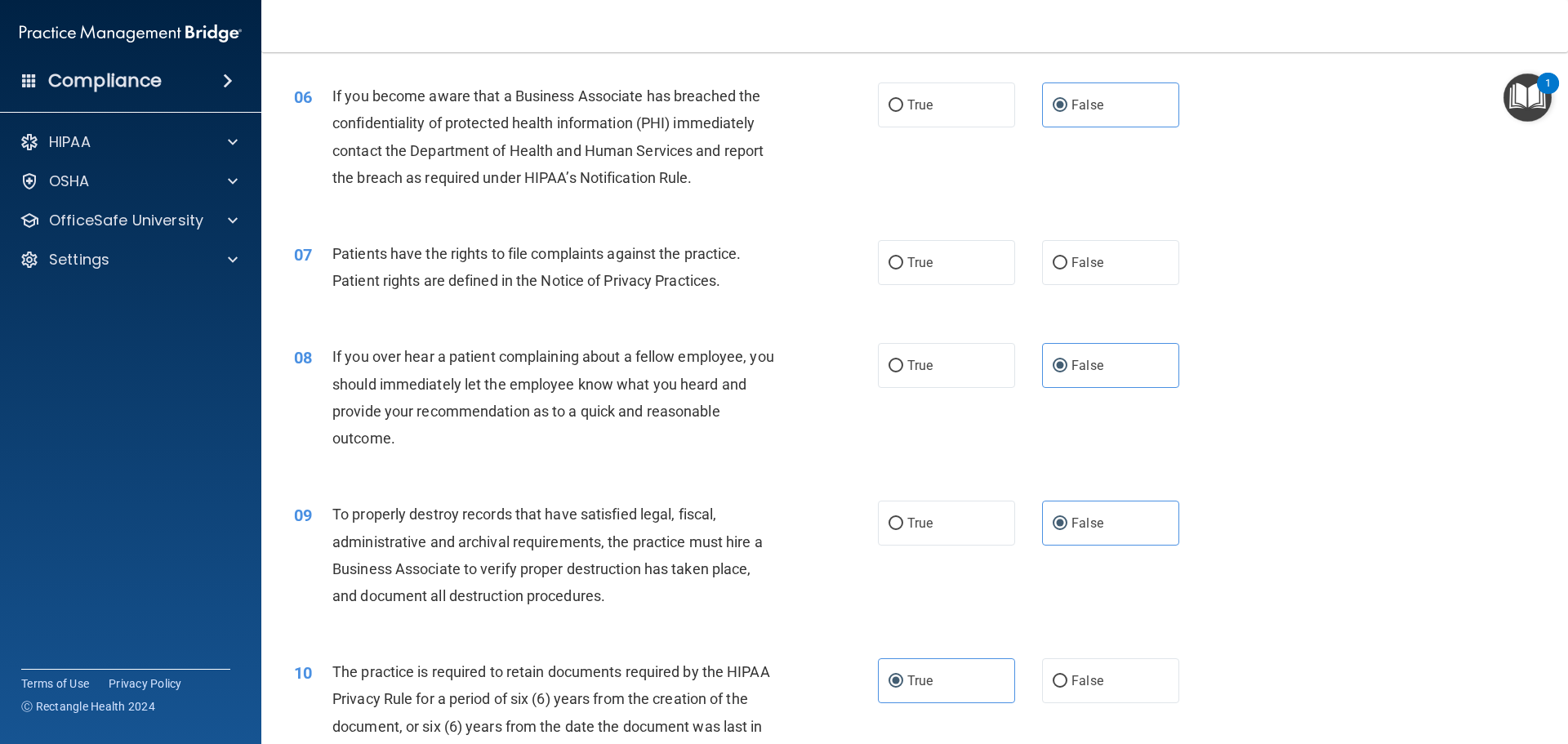
scroll to position [743, 0]
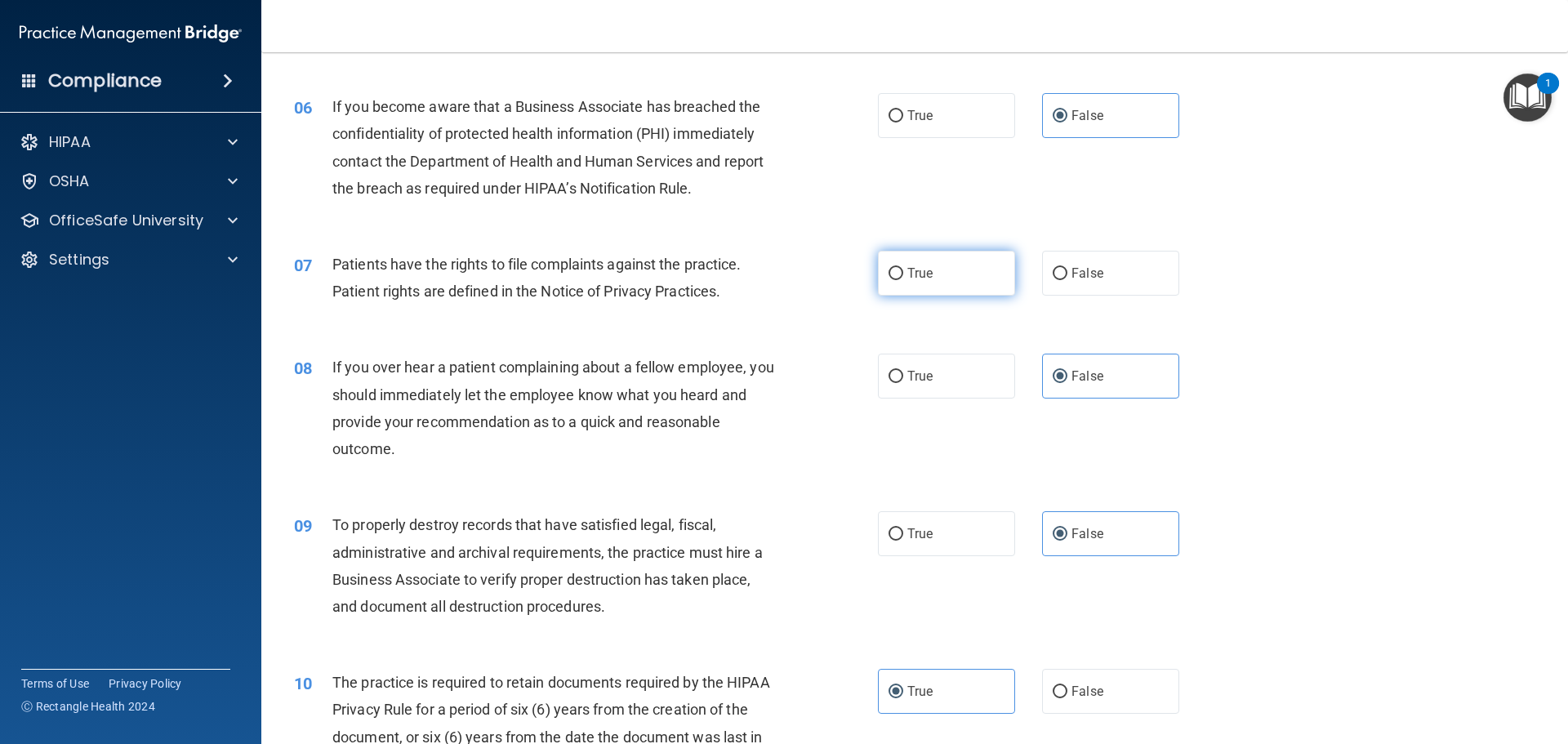
click at [908, 272] on span "True" at bounding box center [919, 273] width 25 height 15
click at [903, 272] on input "True" at bounding box center [895, 274] width 14 height 12
radio input "true"
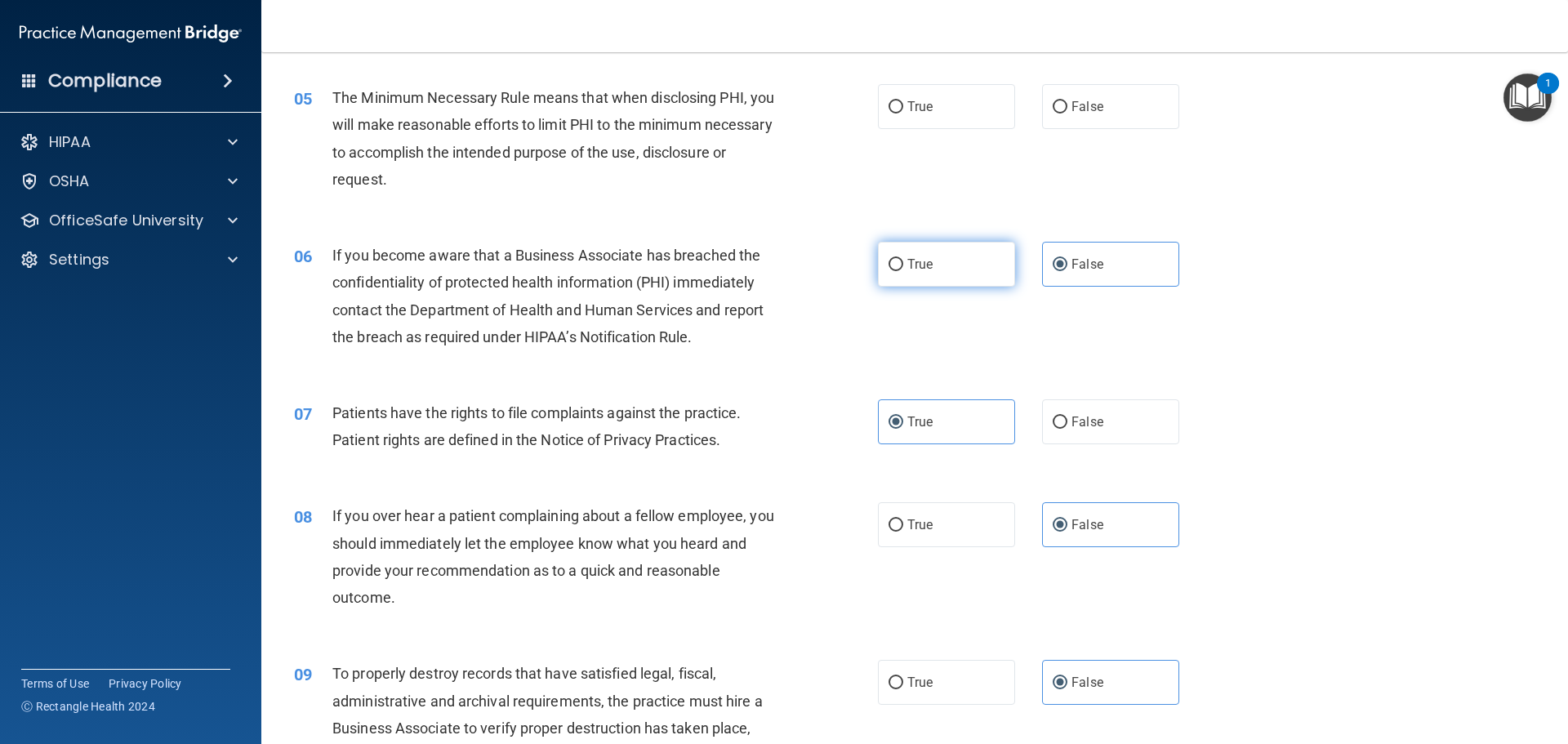
scroll to position [580, 0]
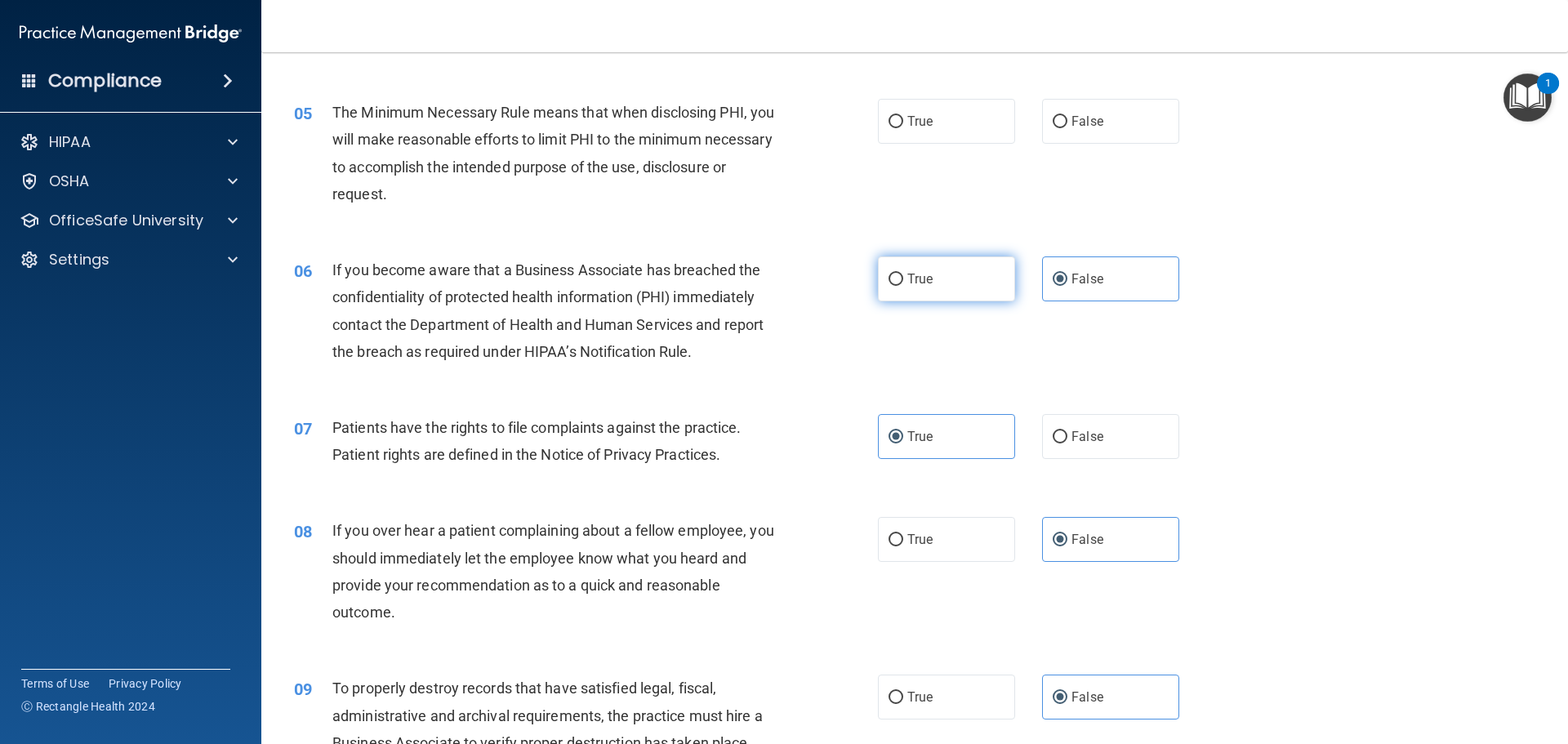
click at [916, 265] on label "True" at bounding box center [946, 279] width 137 height 45
click at [903, 274] on input "True" at bounding box center [895, 280] width 14 height 12
radio input "true"
click at [1086, 279] on span "False" at bounding box center [1087, 279] width 32 height 15
click at [1067, 279] on input "False" at bounding box center [1060, 280] width 14 height 12
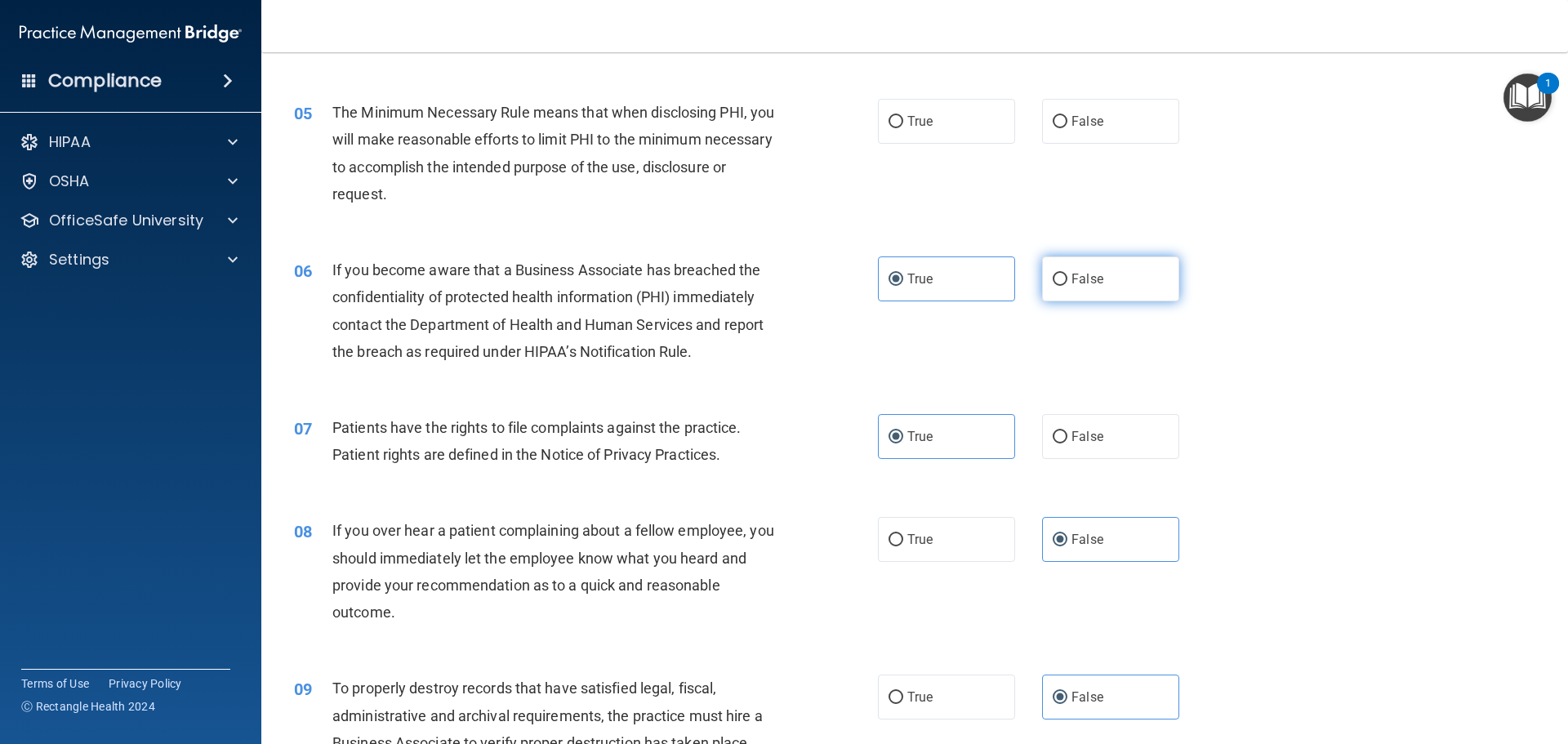
radio input "true"
radio input "false"
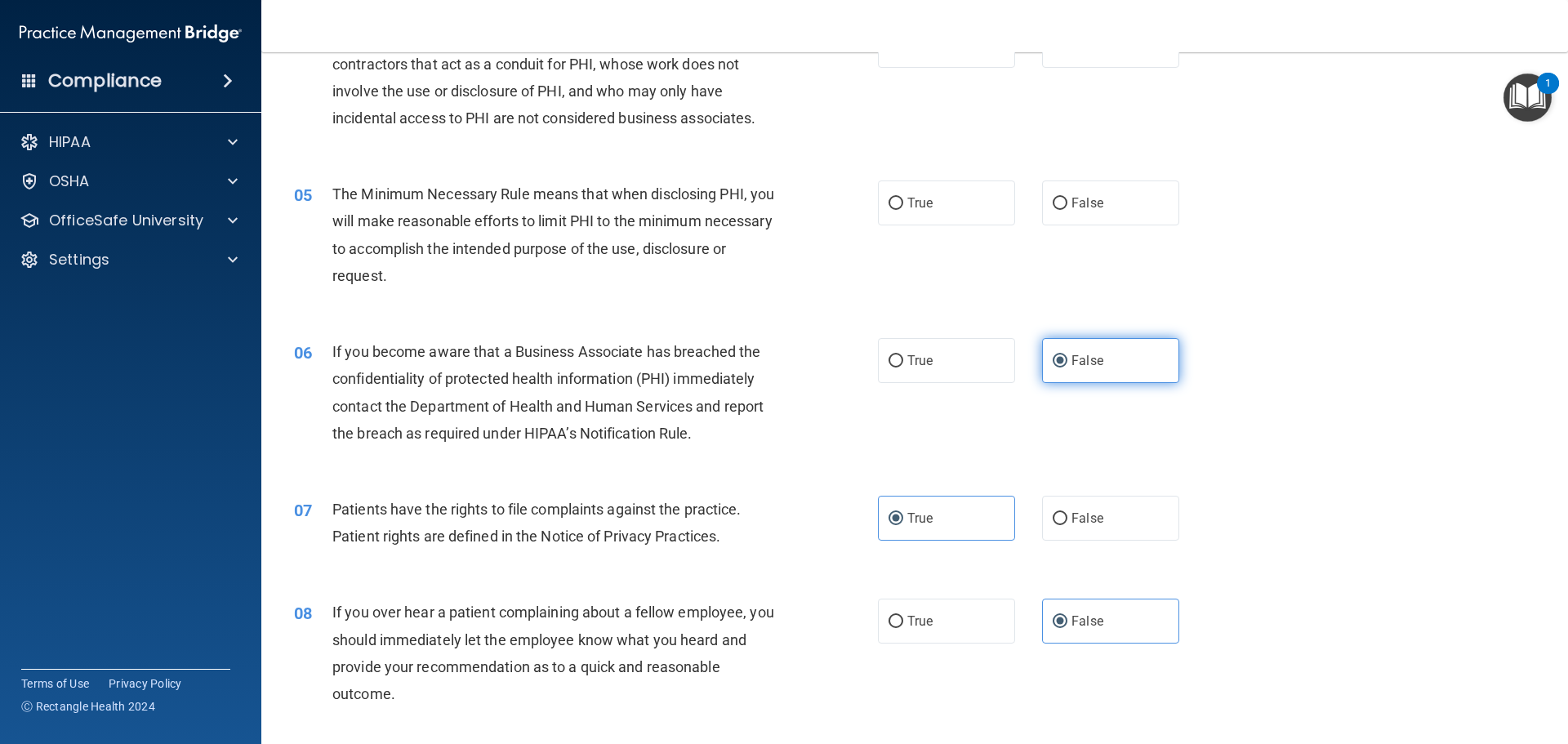
scroll to position [416, 0]
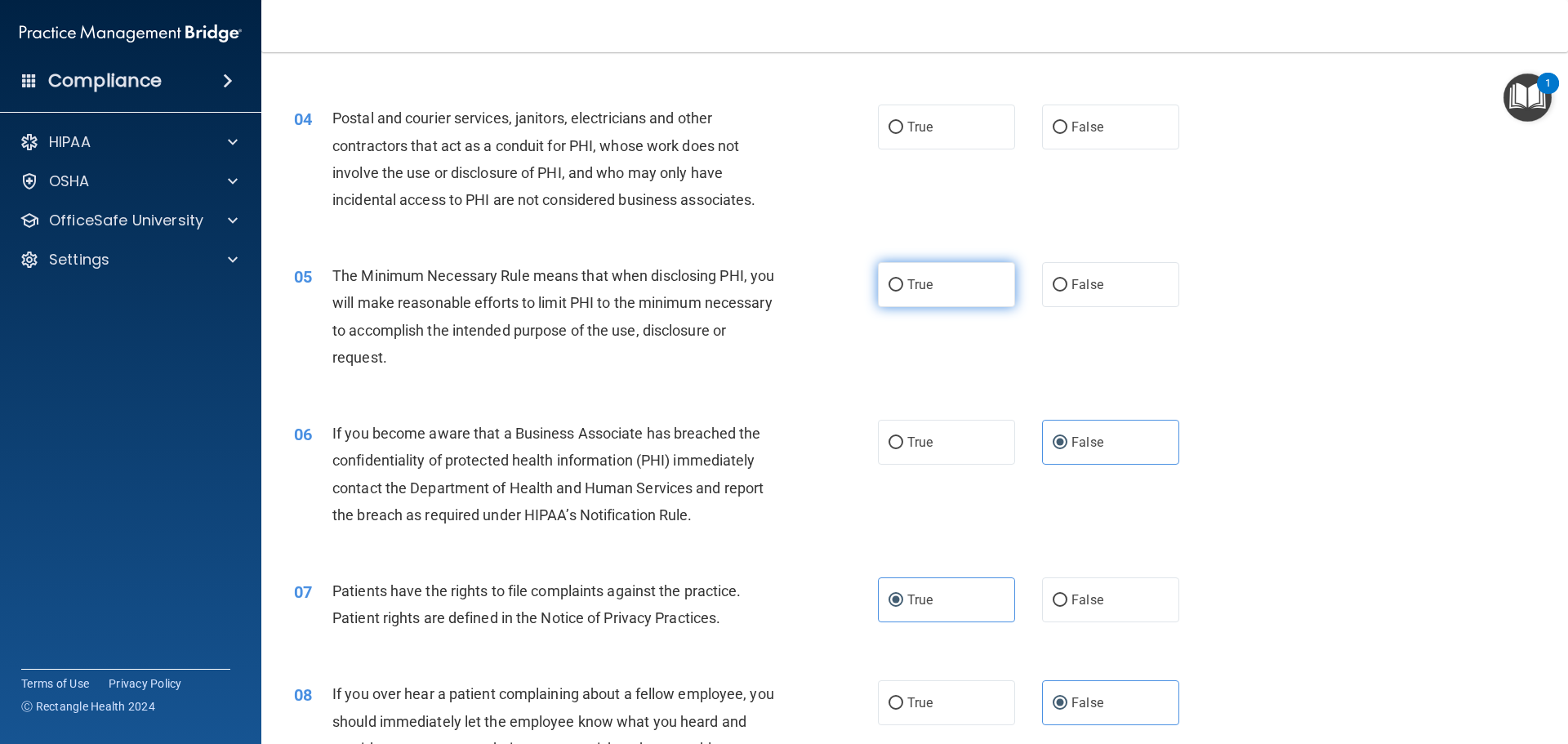
click at [909, 289] on span "True" at bounding box center [919, 285] width 25 height 15
click at [903, 289] on input "True" at bounding box center [895, 285] width 14 height 12
radio input "true"
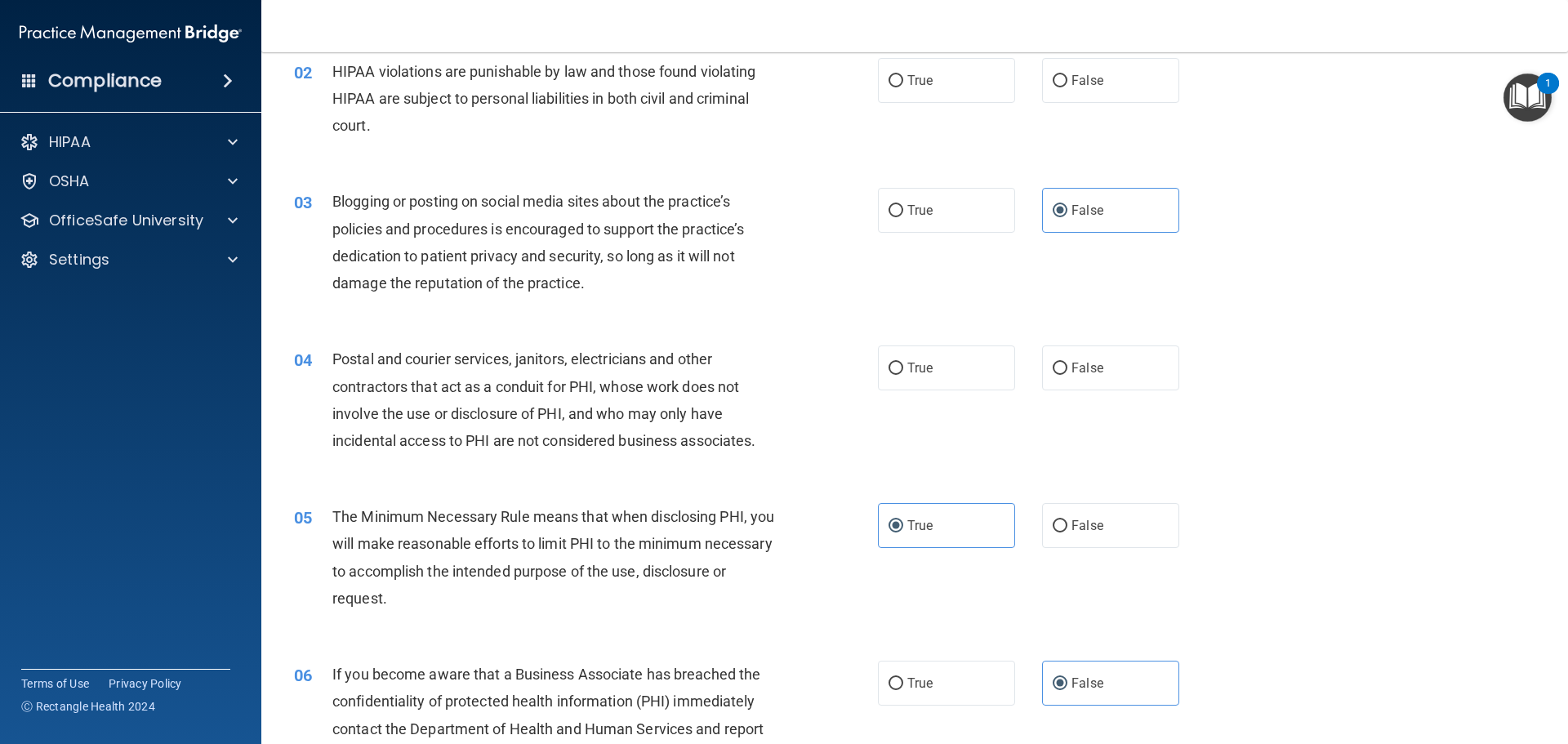
scroll to position [171, 0]
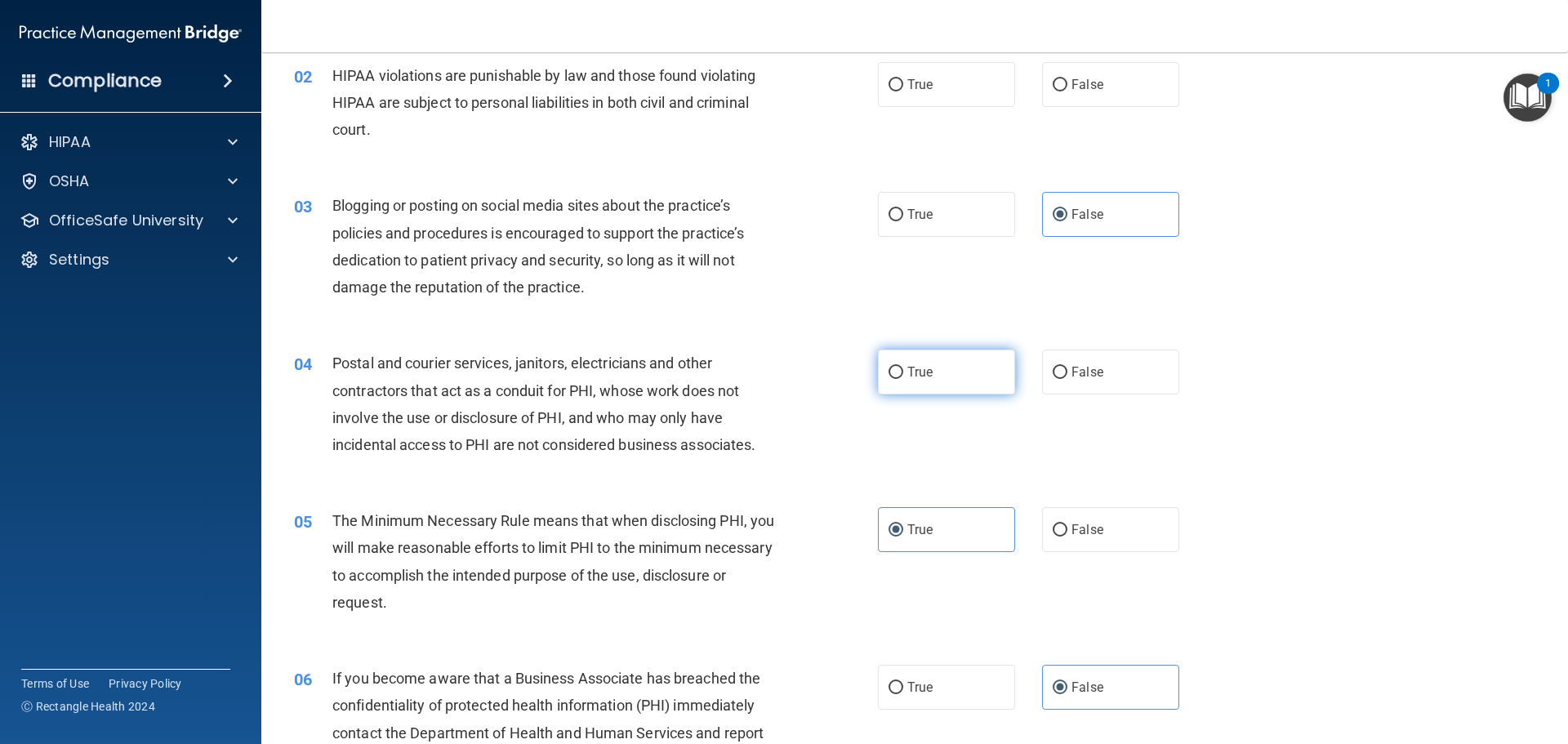
click at [935, 375] on label "True" at bounding box center [946, 372] width 137 height 45
click at [903, 375] on input "True" at bounding box center [895, 373] width 14 height 12
radio input "true"
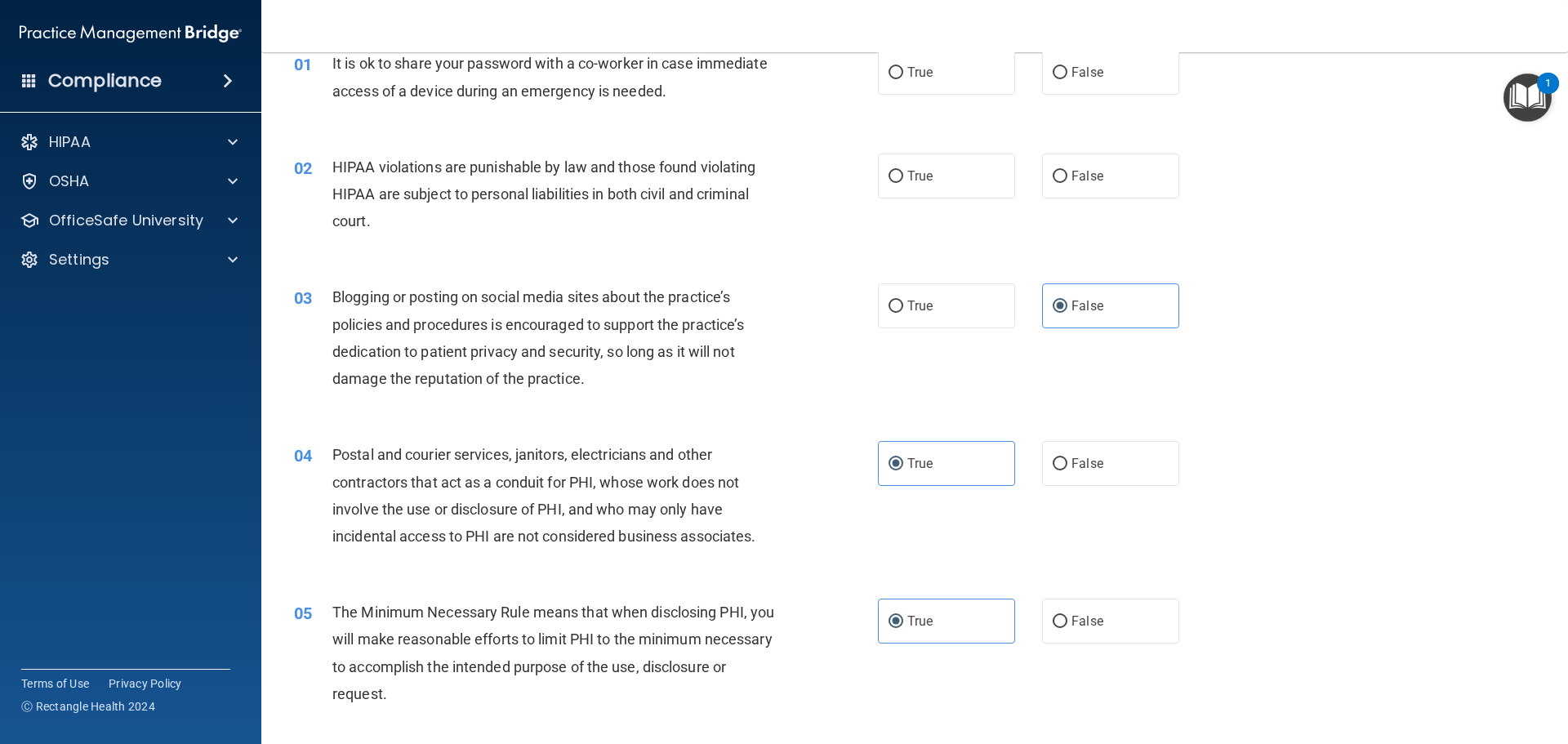
scroll to position [8, 0]
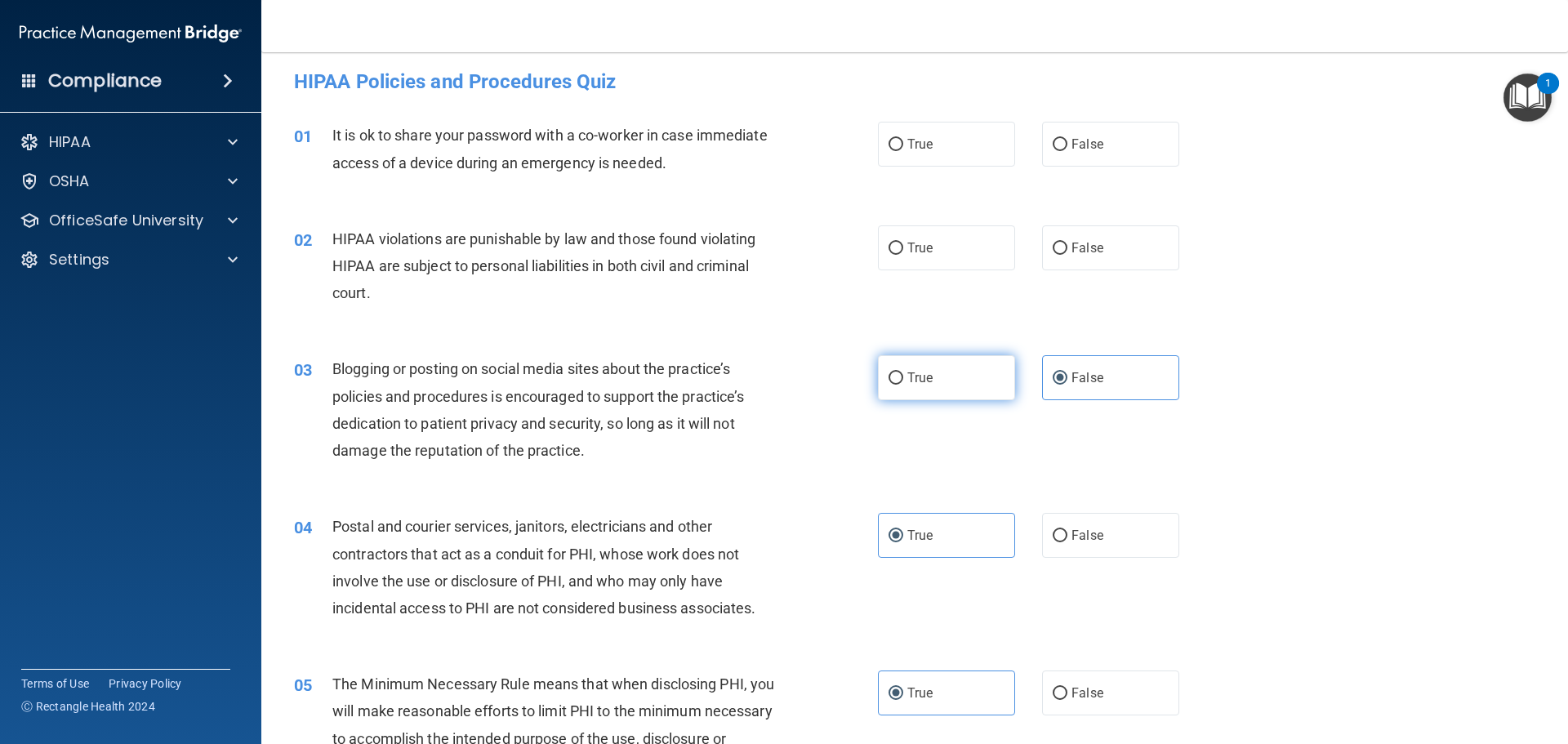
click at [907, 373] on span "True" at bounding box center [919, 378] width 25 height 15
click at [901, 373] on input "True" at bounding box center [895, 379] width 14 height 12
radio input "true"
click at [1042, 373] on label "False" at bounding box center [1111, 378] width 137 height 45
click at [1053, 373] on input "False" at bounding box center [1060, 379] width 14 height 12
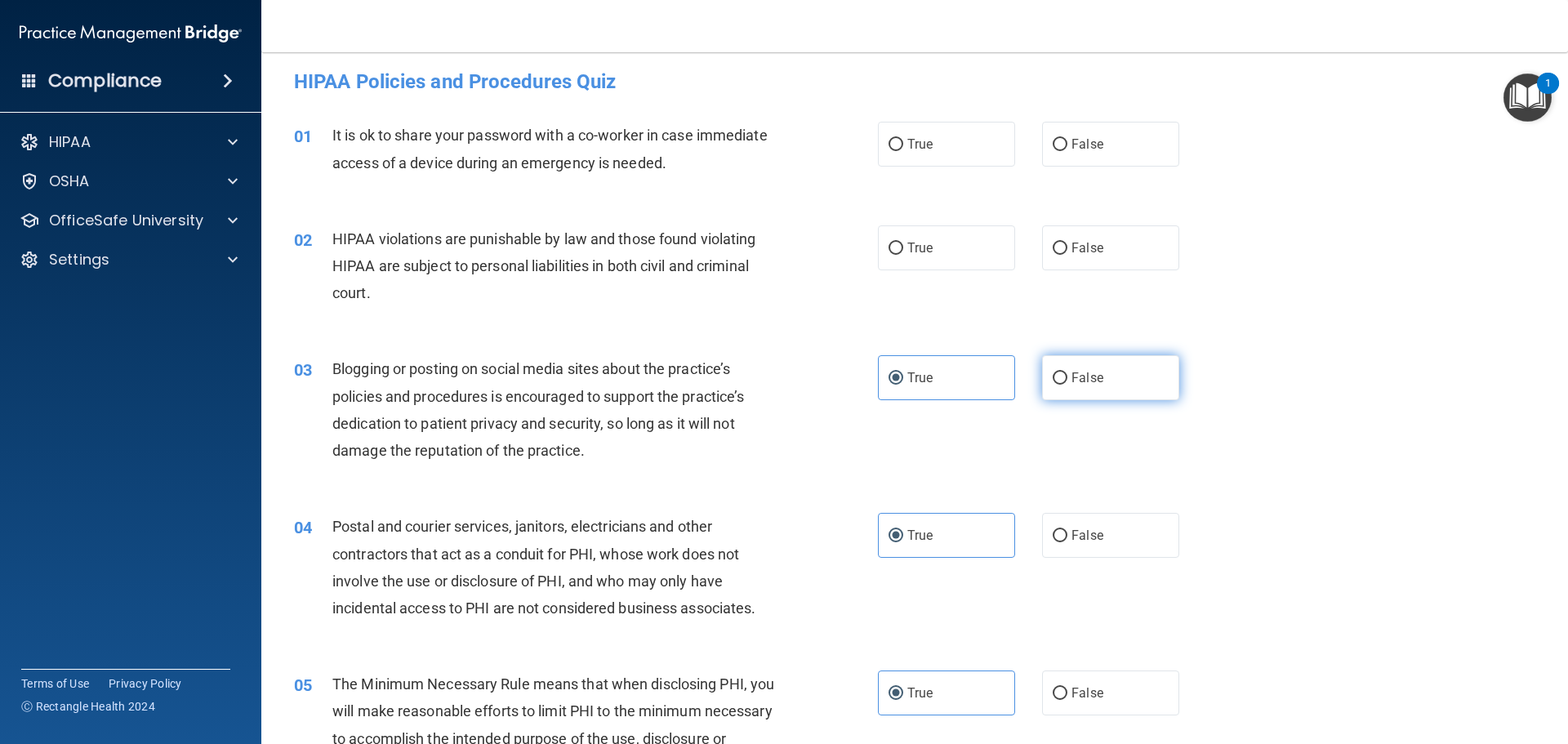
radio input "true"
radio input "false"
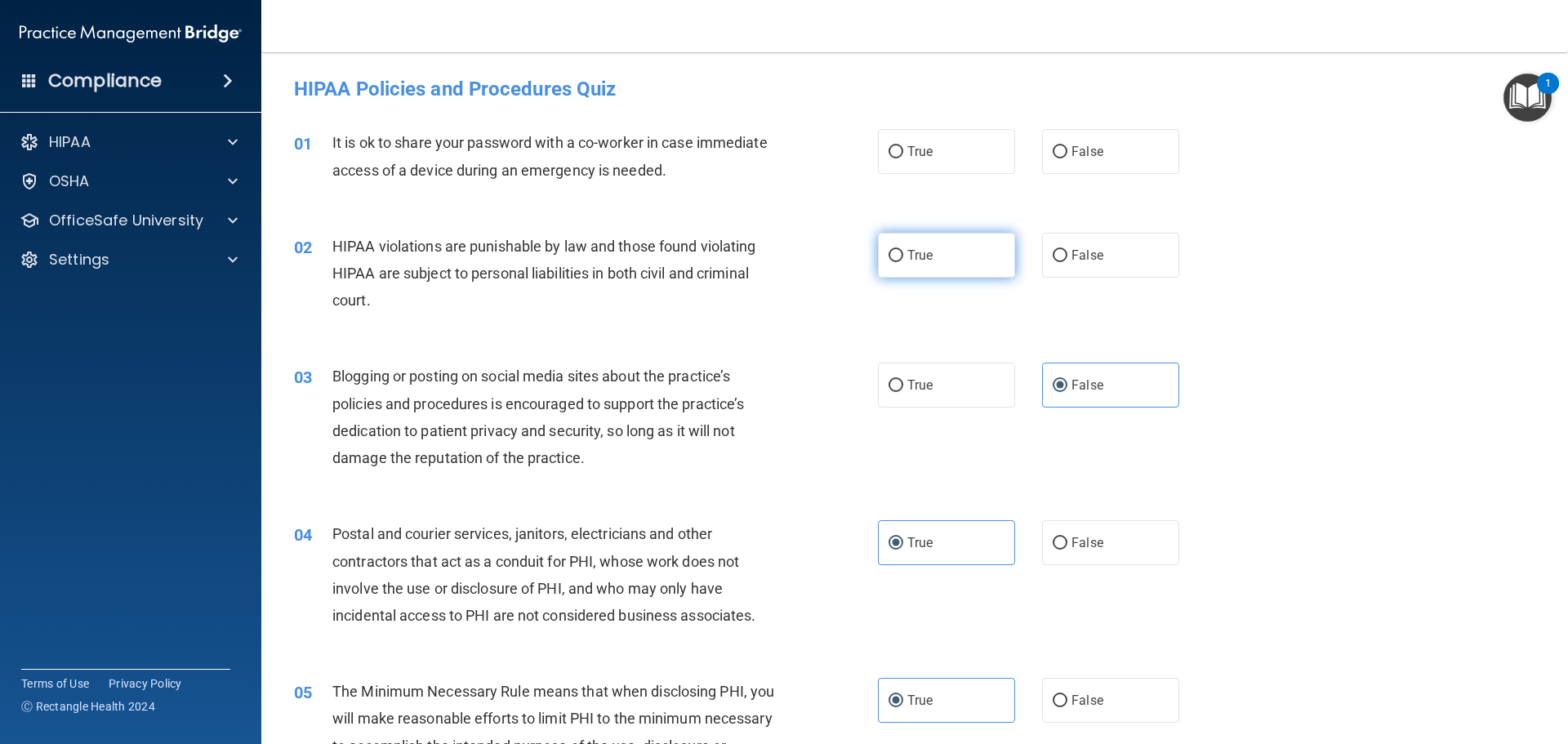
click at [917, 239] on label "True" at bounding box center [946, 255] width 137 height 45
click at [903, 250] on input "True" at bounding box center [895, 256] width 14 height 12
radio input "true"
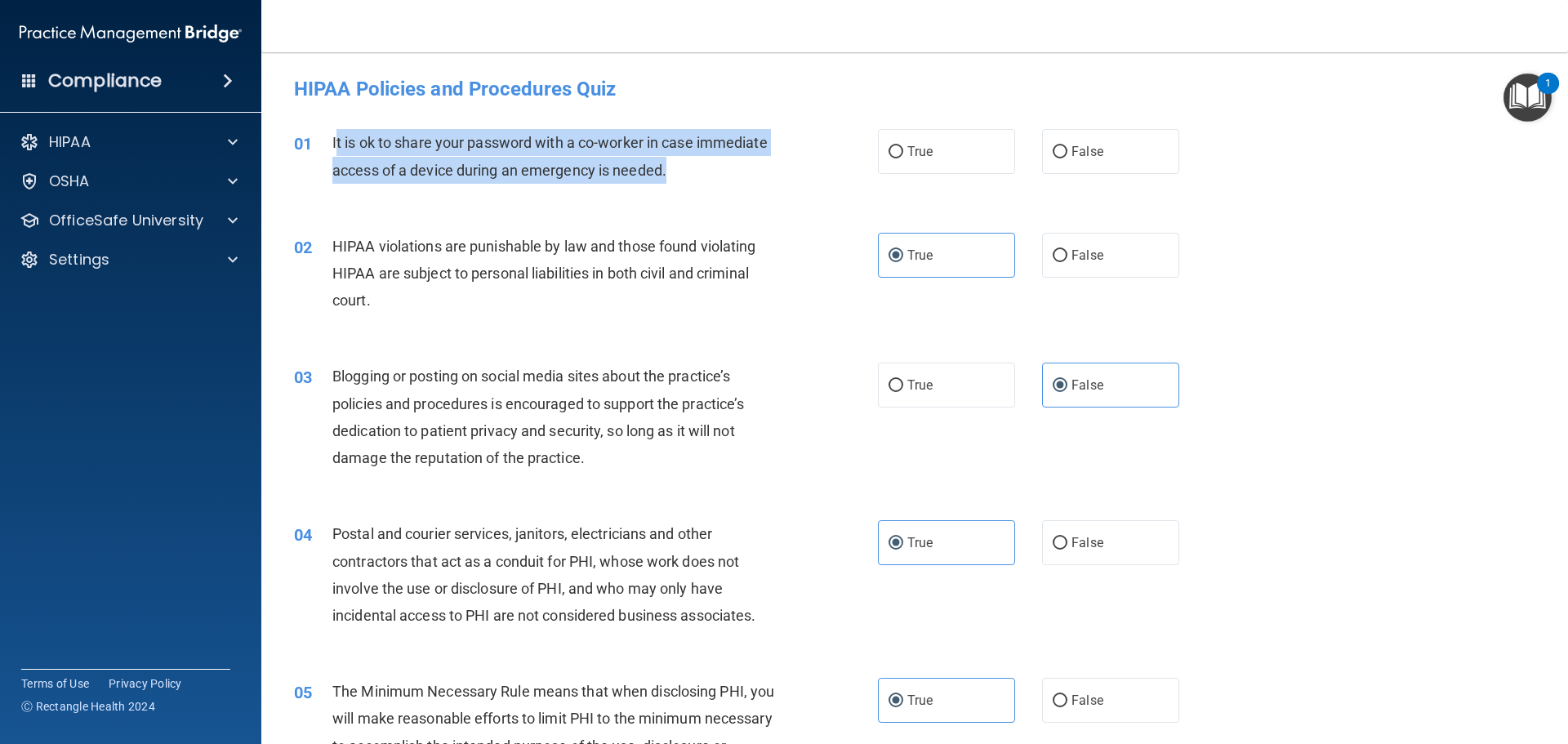
drag, startPoint x: 450, startPoint y: 129, endPoint x: 804, endPoint y: 168, distance: 356.1
click at [804, 168] on div "01 It is ok to share your password with a co-worker in case immediate access of…" at bounding box center [585, 160] width 633 height 62
copy span "t is ok to share your password with a co-worker in case immediate access of a d…"
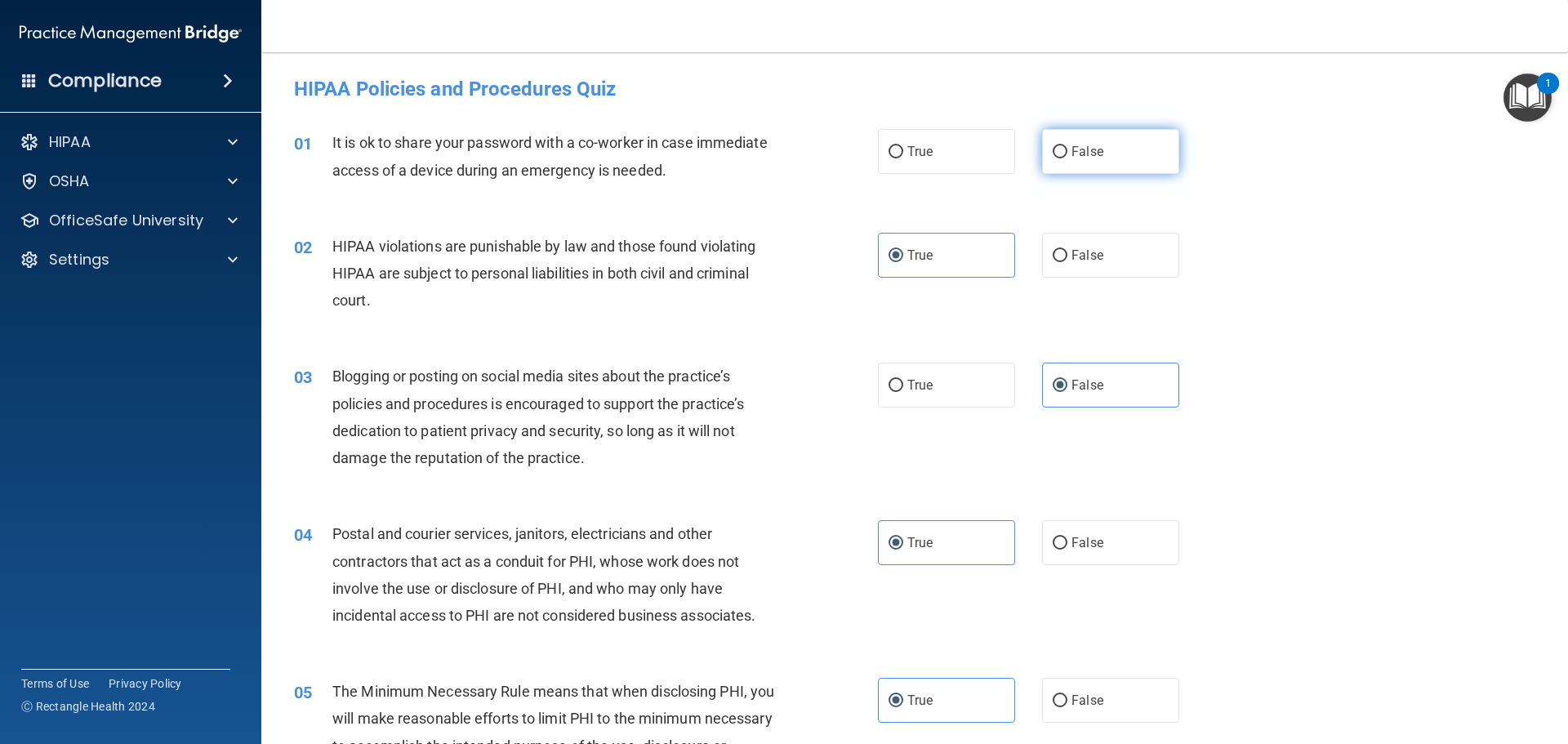
click at [1071, 156] on span "False" at bounding box center [1087, 152] width 32 height 15
click at [1066, 156] on input "False" at bounding box center [1060, 152] width 14 height 12
radio input "true"
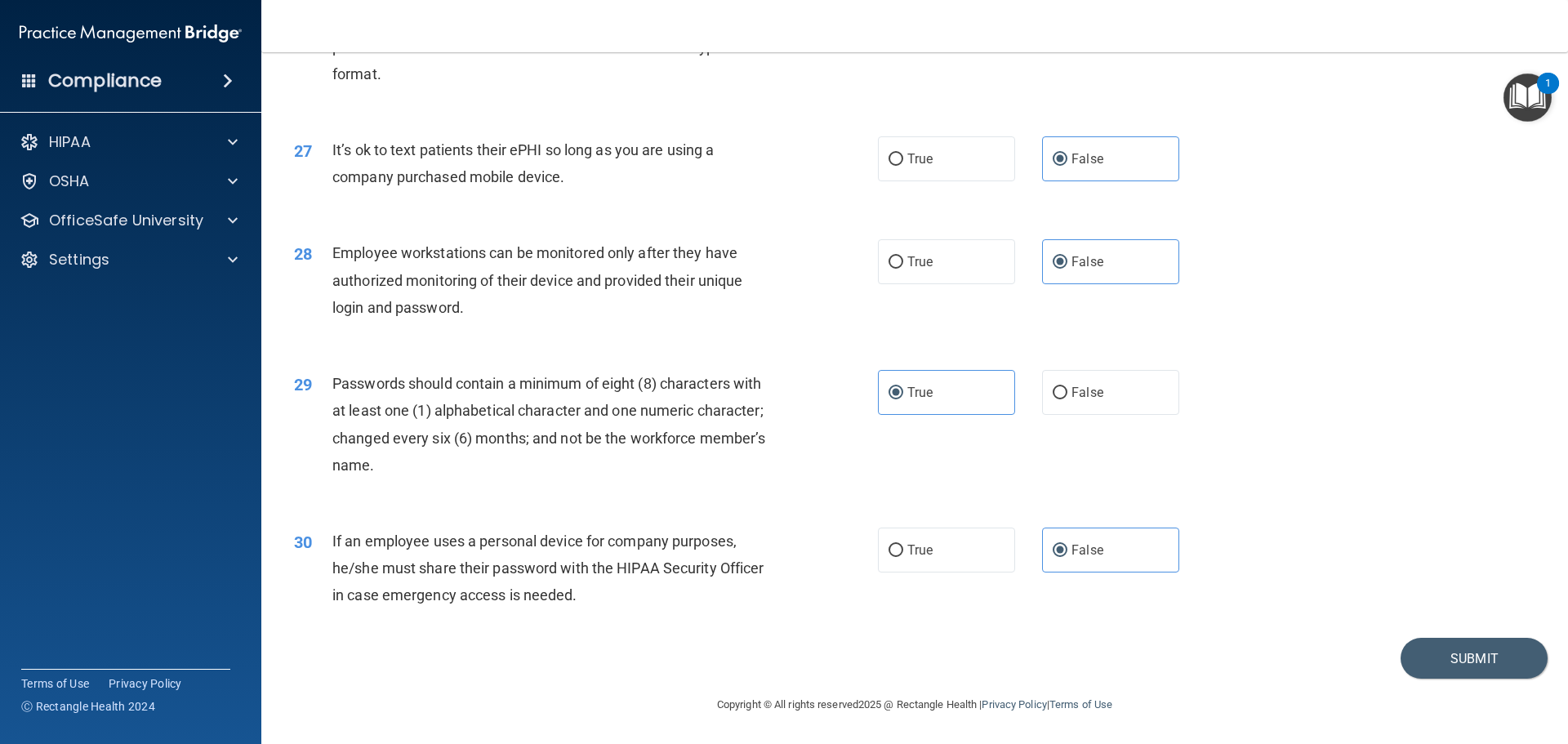
scroll to position [3357, 0]
click at [1454, 658] on button "Submit" at bounding box center [1474, 658] width 147 height 41
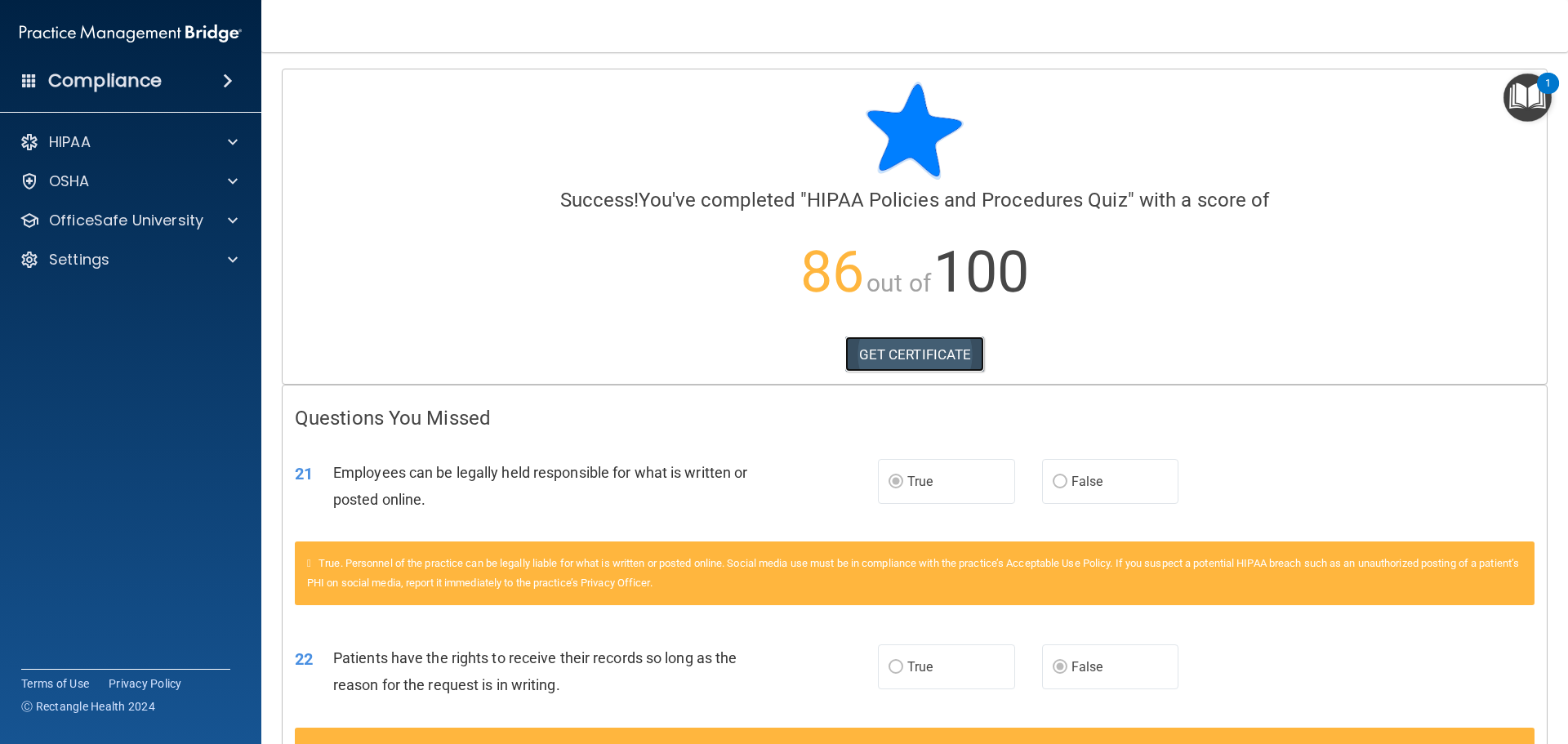
click at [933, 355] on link "GET CERTIFICATE" at bounding box center [915, 354] width 139 height 36
click at [89, 226] on p "OfficeSafe University" at bounding box center [126, 220] width 155 height 19
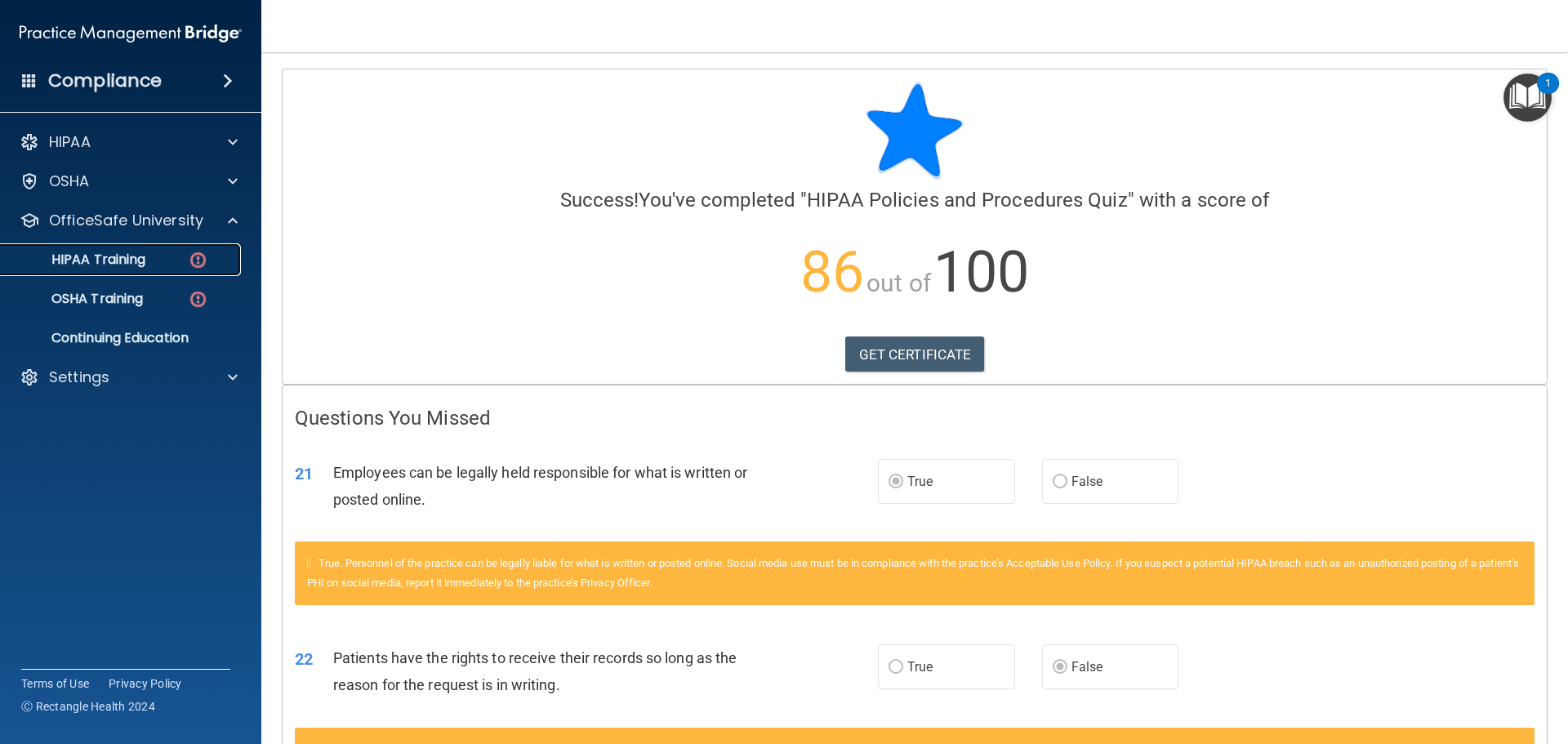
click at [155, 263] on div "HIPAA Training" at bounding box center [122, 260] width 223 height 16
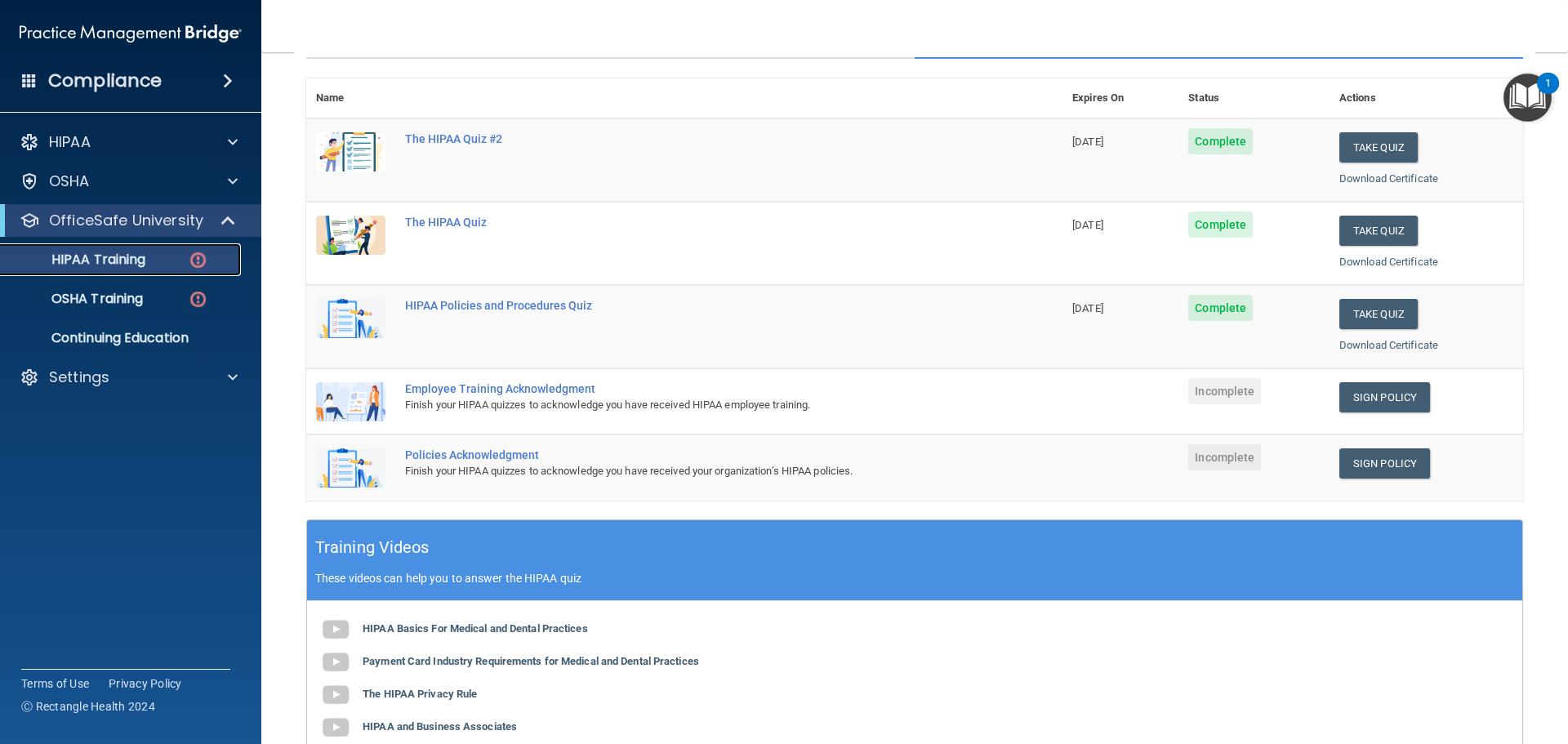
scroll to position [163, 0]
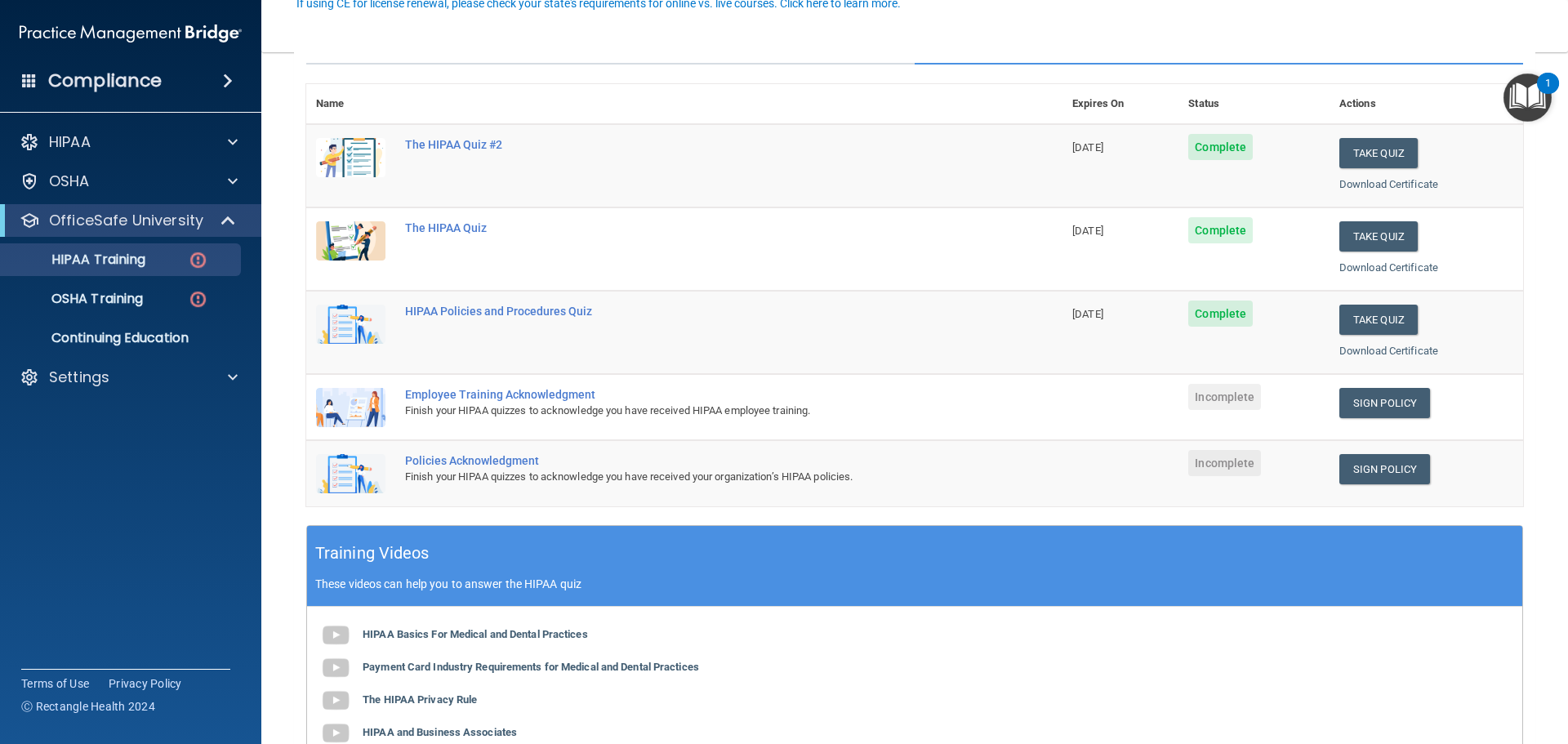
click at [363, 404] on img at bounding box center [351, 408] width 69 height 39
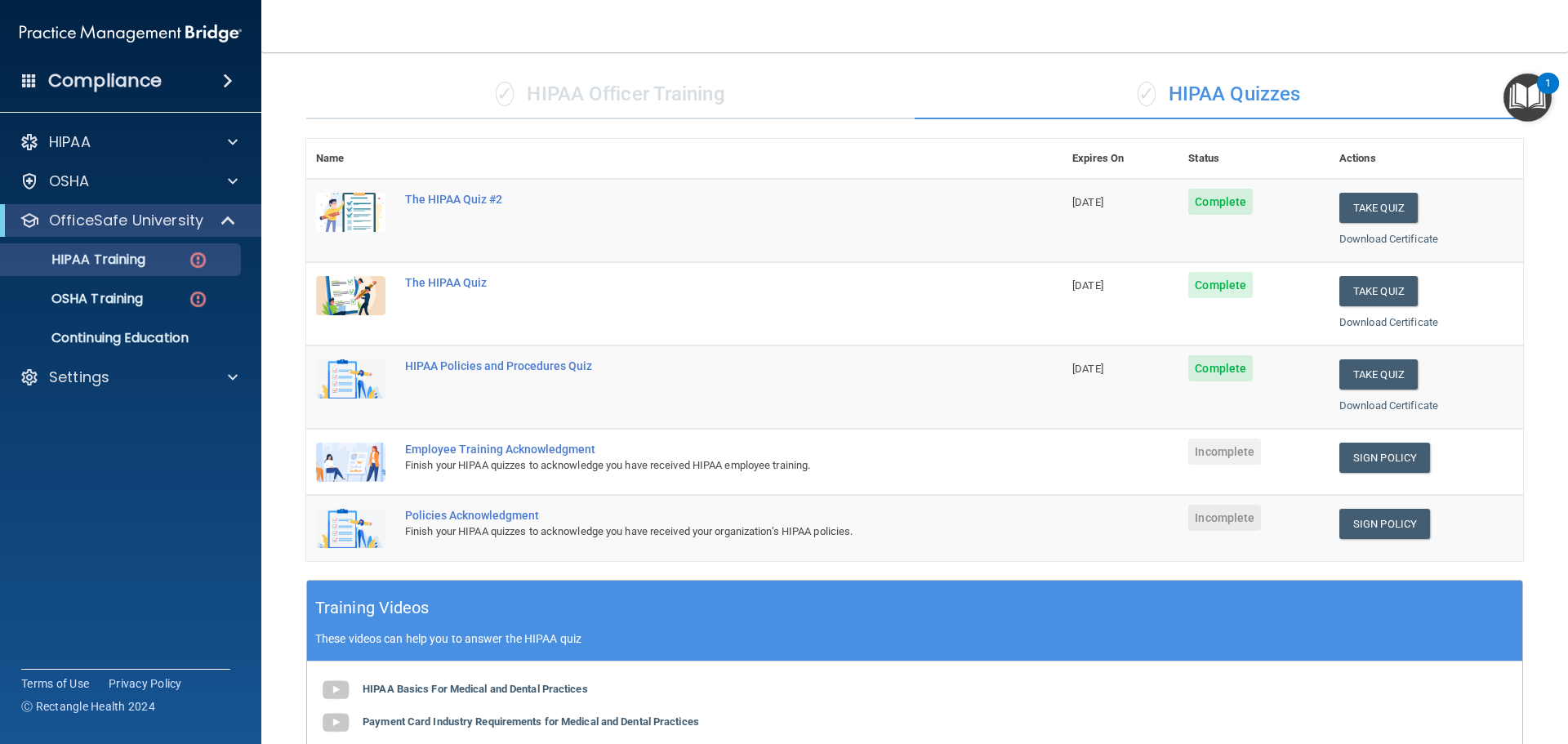
scroll to position [0, 0]
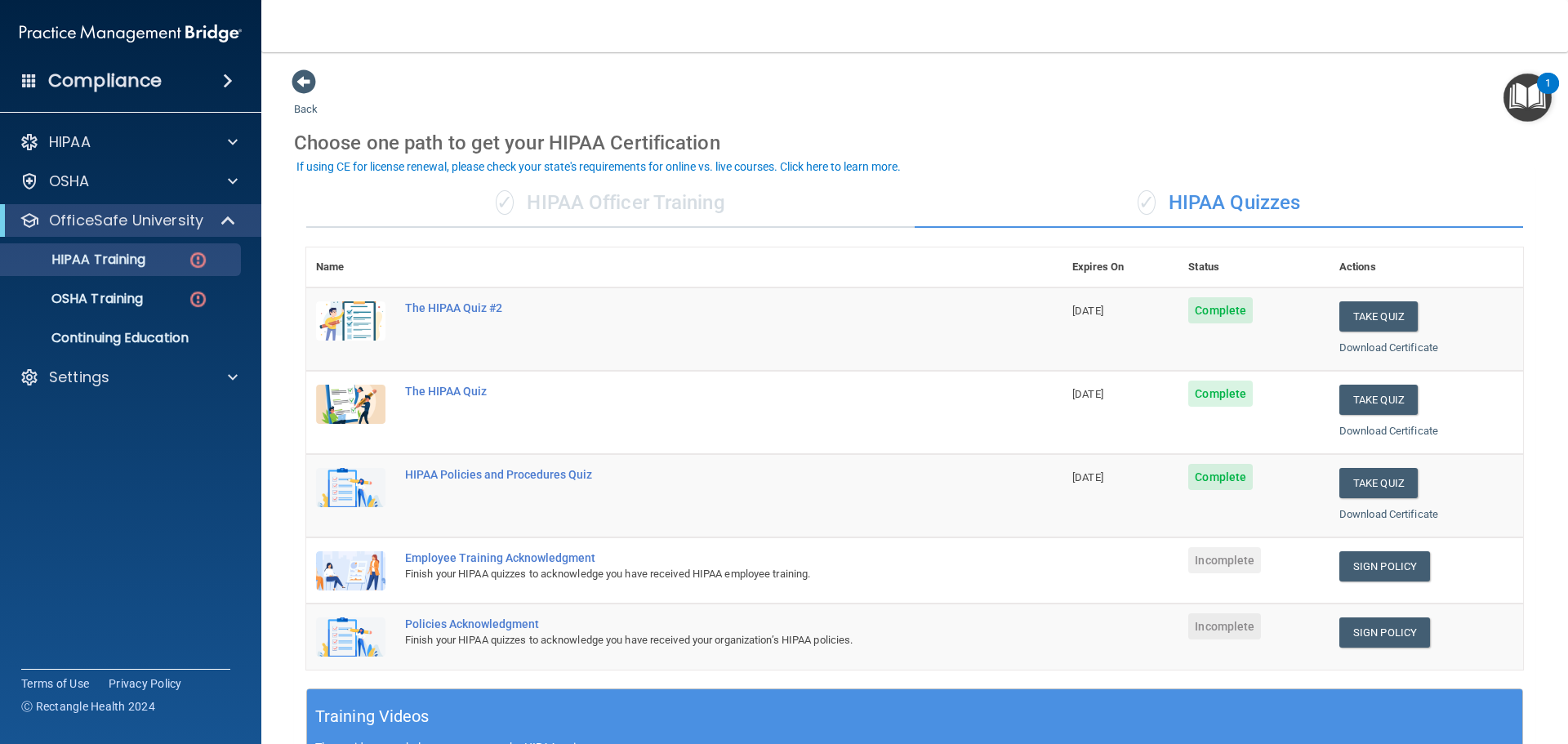
click at [1198, 570] on span "Incomplete" at bounding box center [1225, 559] width 73 height 26
click at [1204, 561] on span "Incomplete" at bounding box center [1225, 559] width 73 height 26
click at [196, 259] on img at bounding box center [197, 260] width 20 height 20
click at [231, 227] on span at bounding box center [230, 220] width 13 height 19
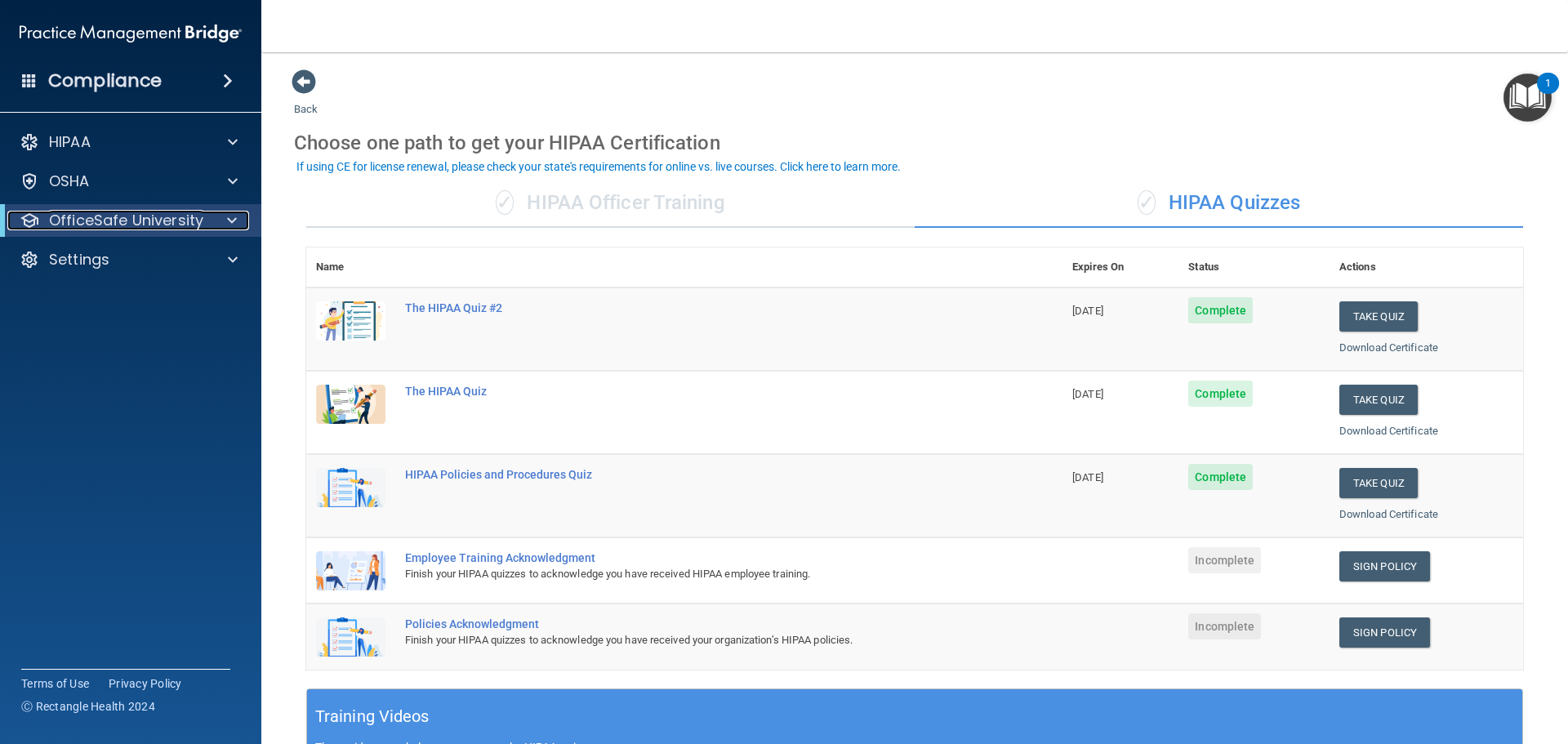
click at [236, 220] on div at bounding box center [230, 220] width 40 height 19
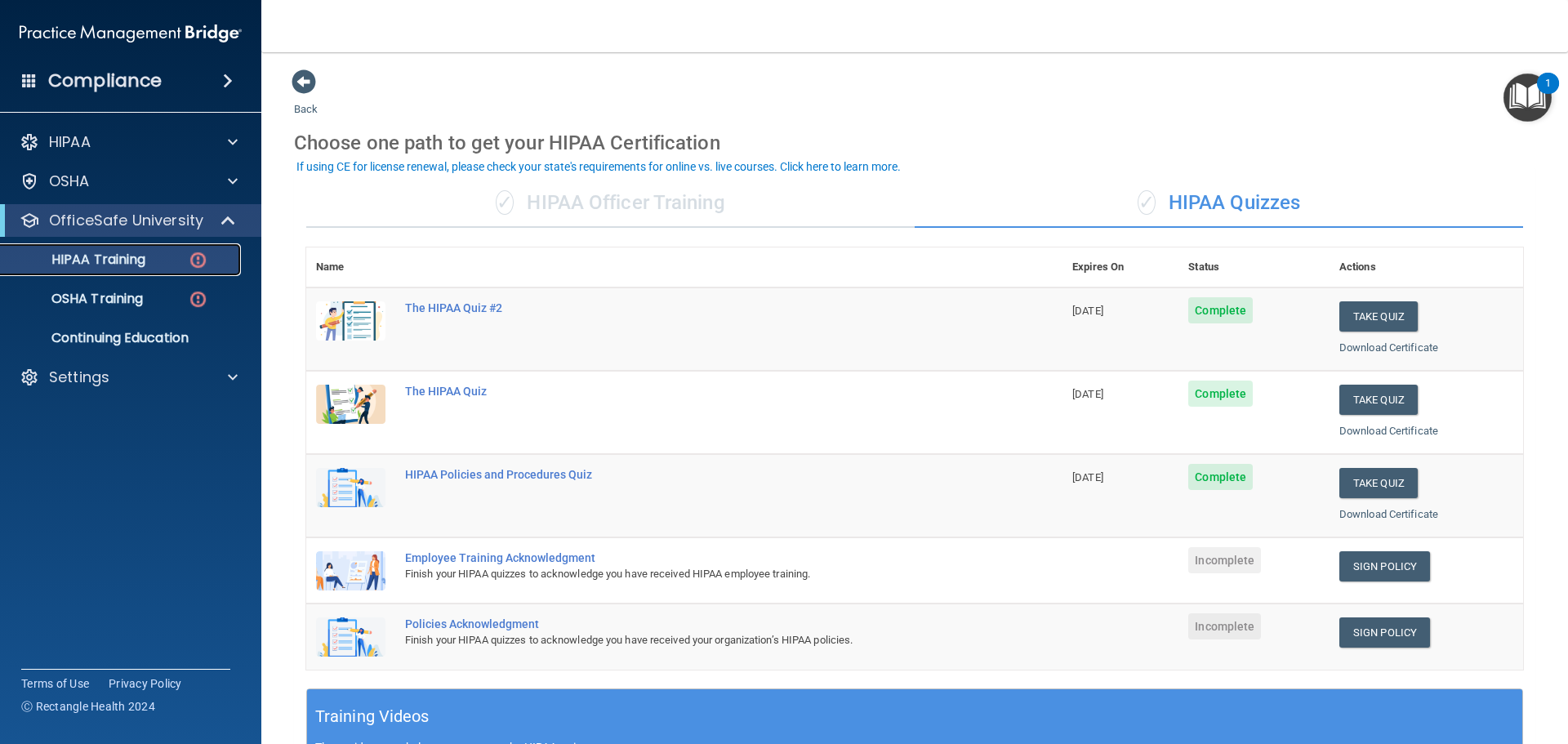
click at [150, 259] on div "HIPAA Training" at bounding box center [122, 260] width 223 height 16
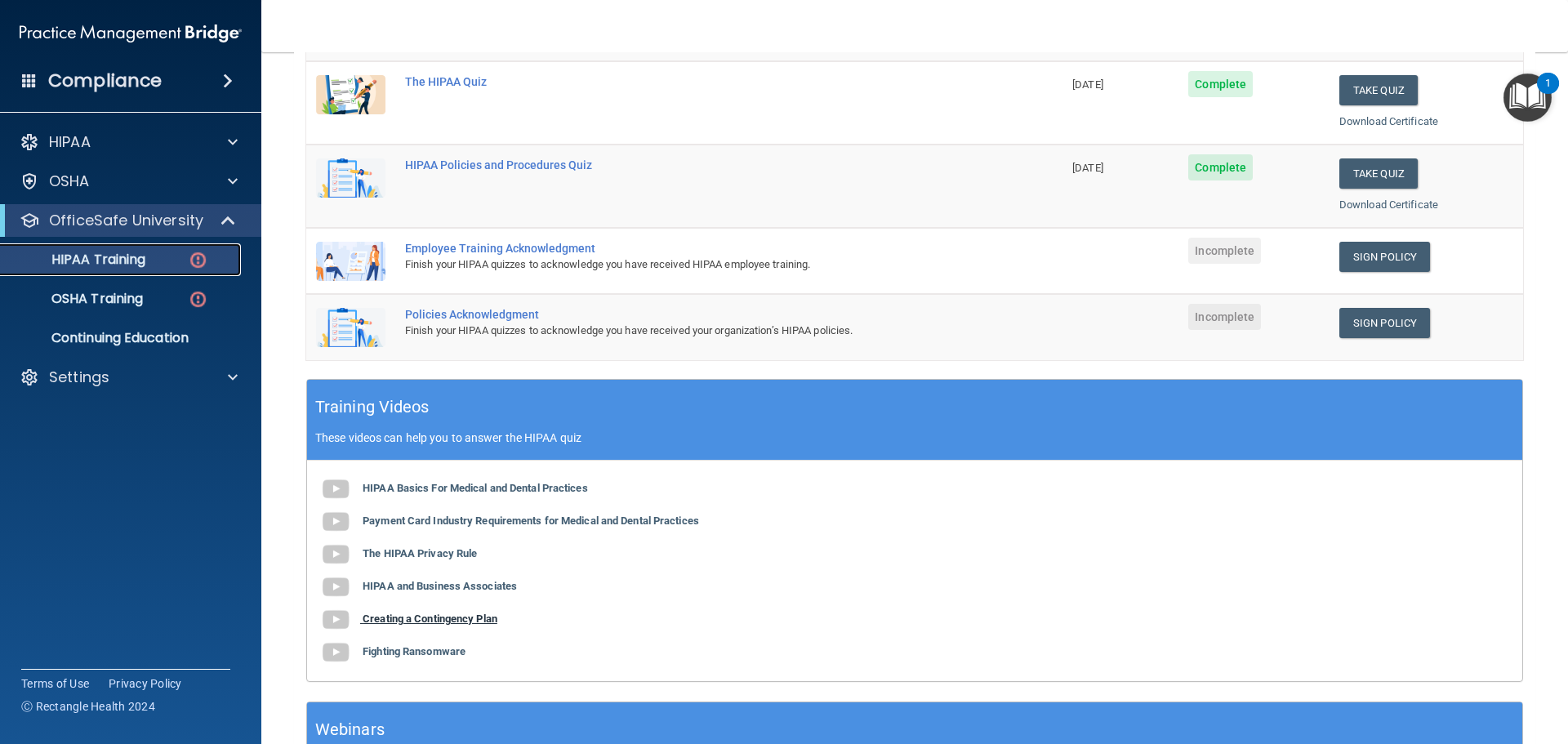
scroll to position [452, 0]
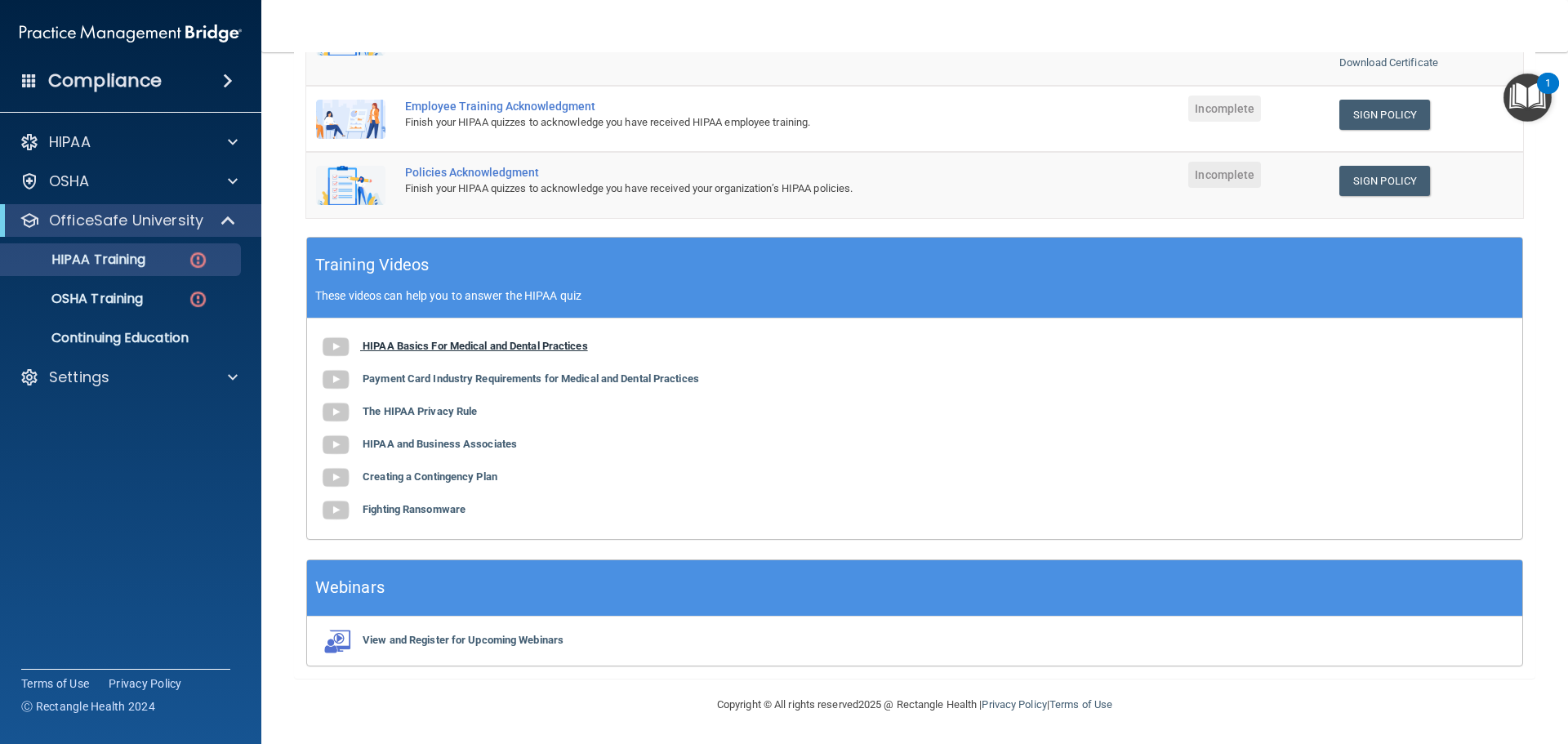
click at [471, 349] on b "HIPAA Basics For Medical and Dental Practices" at bounding box center [475, 346] width 226 height 12
click at [239, 184] on div at bounding box center [230, 181] width 40 height 19
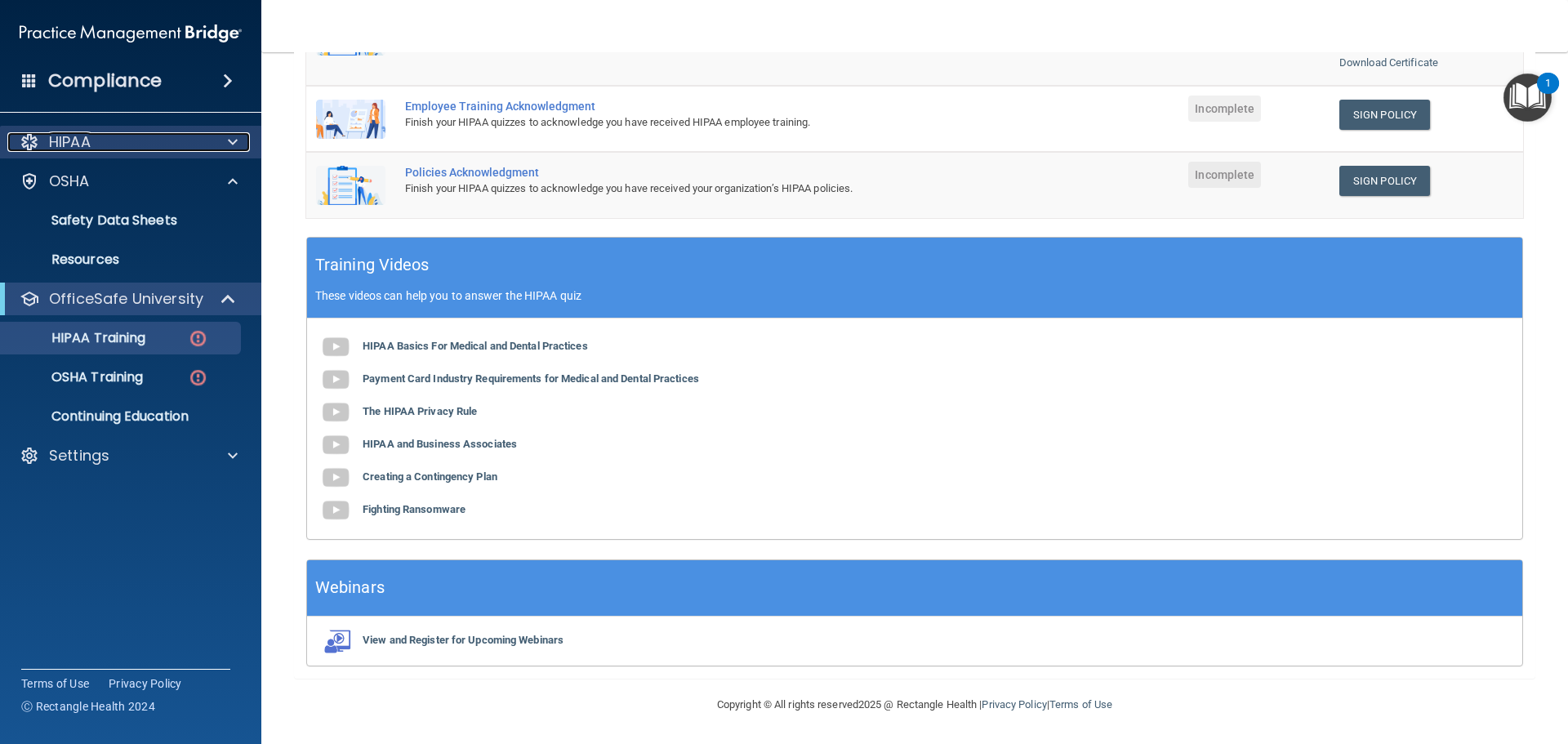
click at [228, 149] on span at bounding box center [233, 142] width 10 height 19
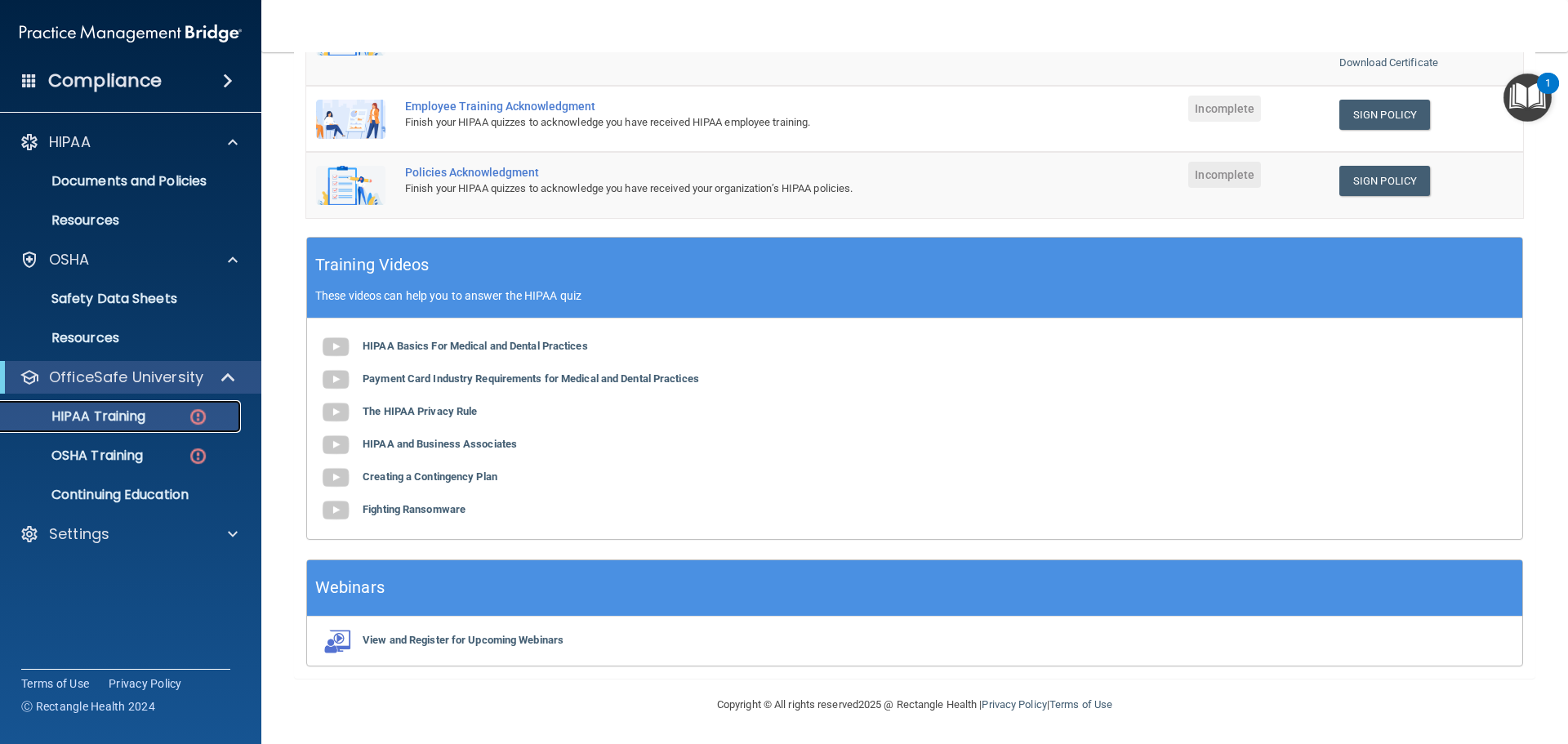
click at [198, 420] on img at bounding box center [197, 416] width 20 height 20
click at [225, 381] on span at bounding box center [230, 377] width 13 height 19
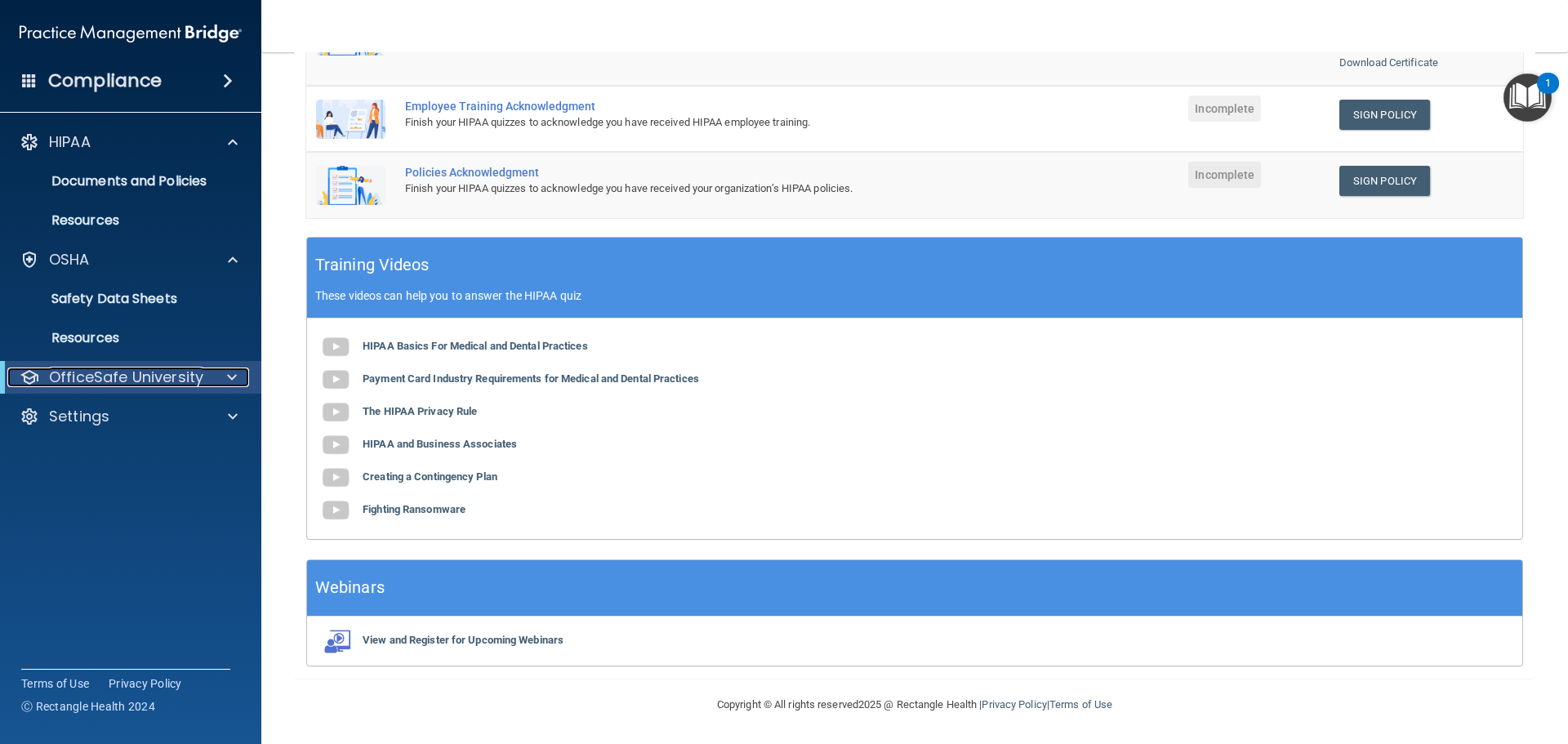
click at [225, 381] on div at bounding box center [230, 377] width 40 height 19
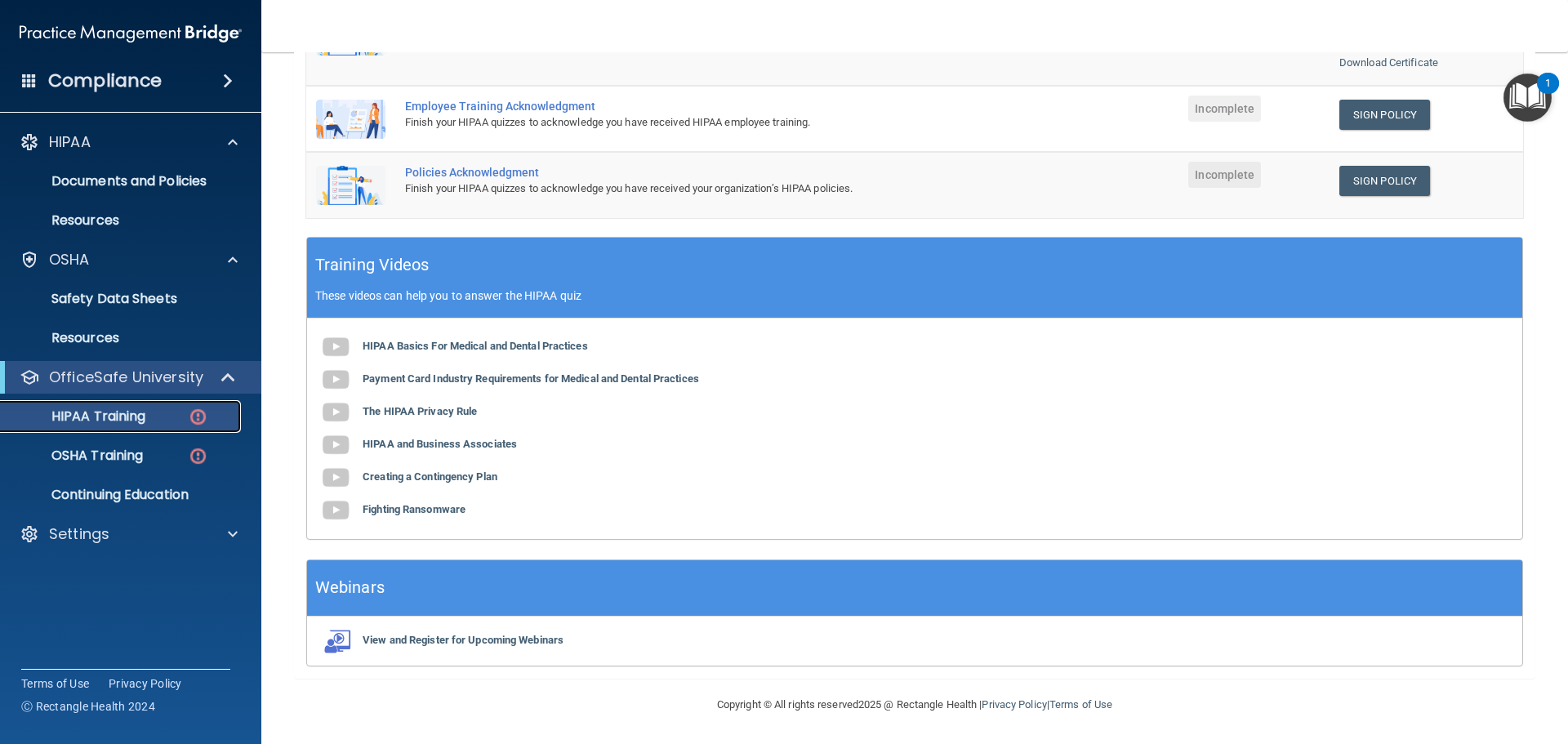
click at [205, 411] on img at bounding box center [197, 416] width 20 height 20
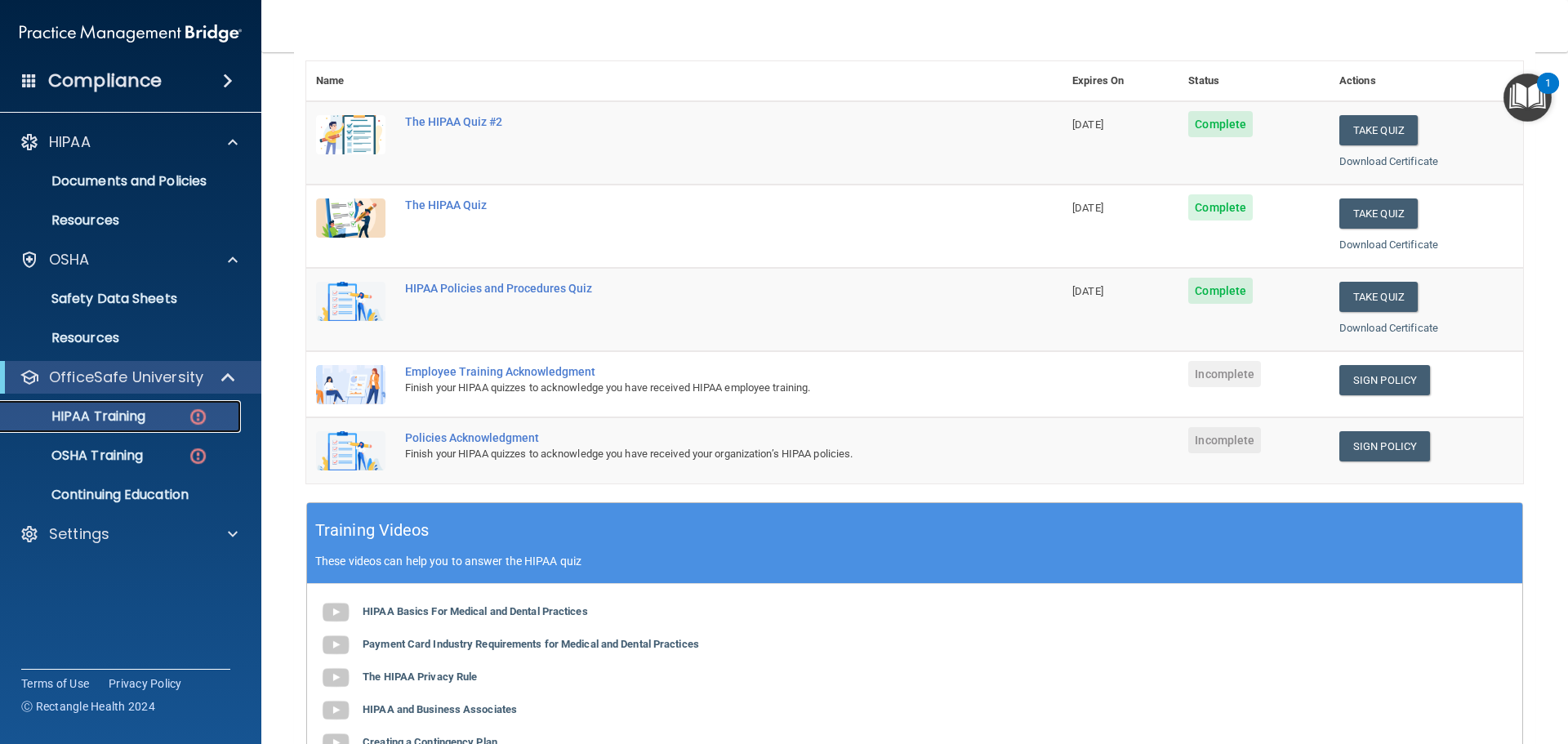
scroll to position [207, 0]
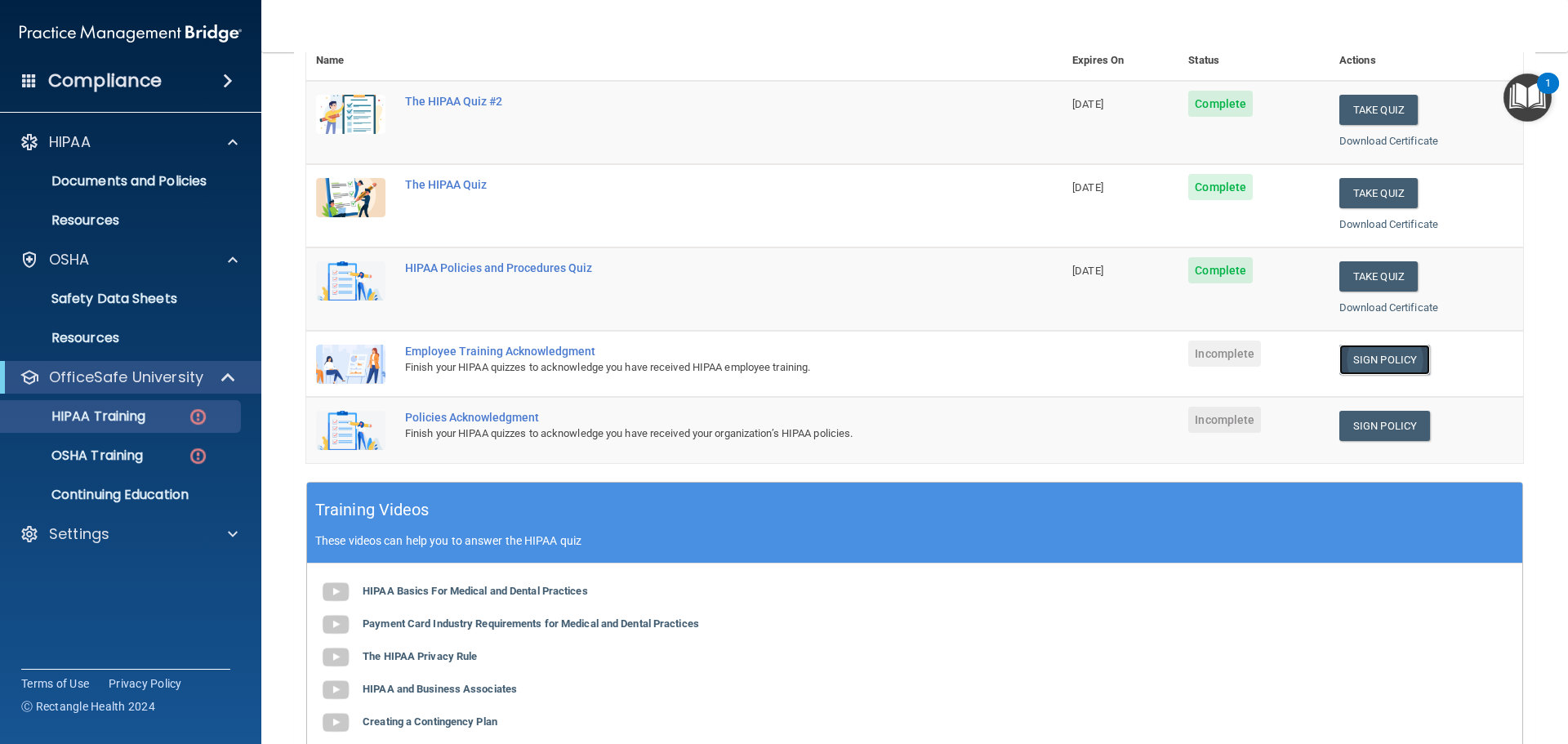
click at [1385, 359] on link "Sign Policy" at bounding box center [1384, 360] width 90 height 30
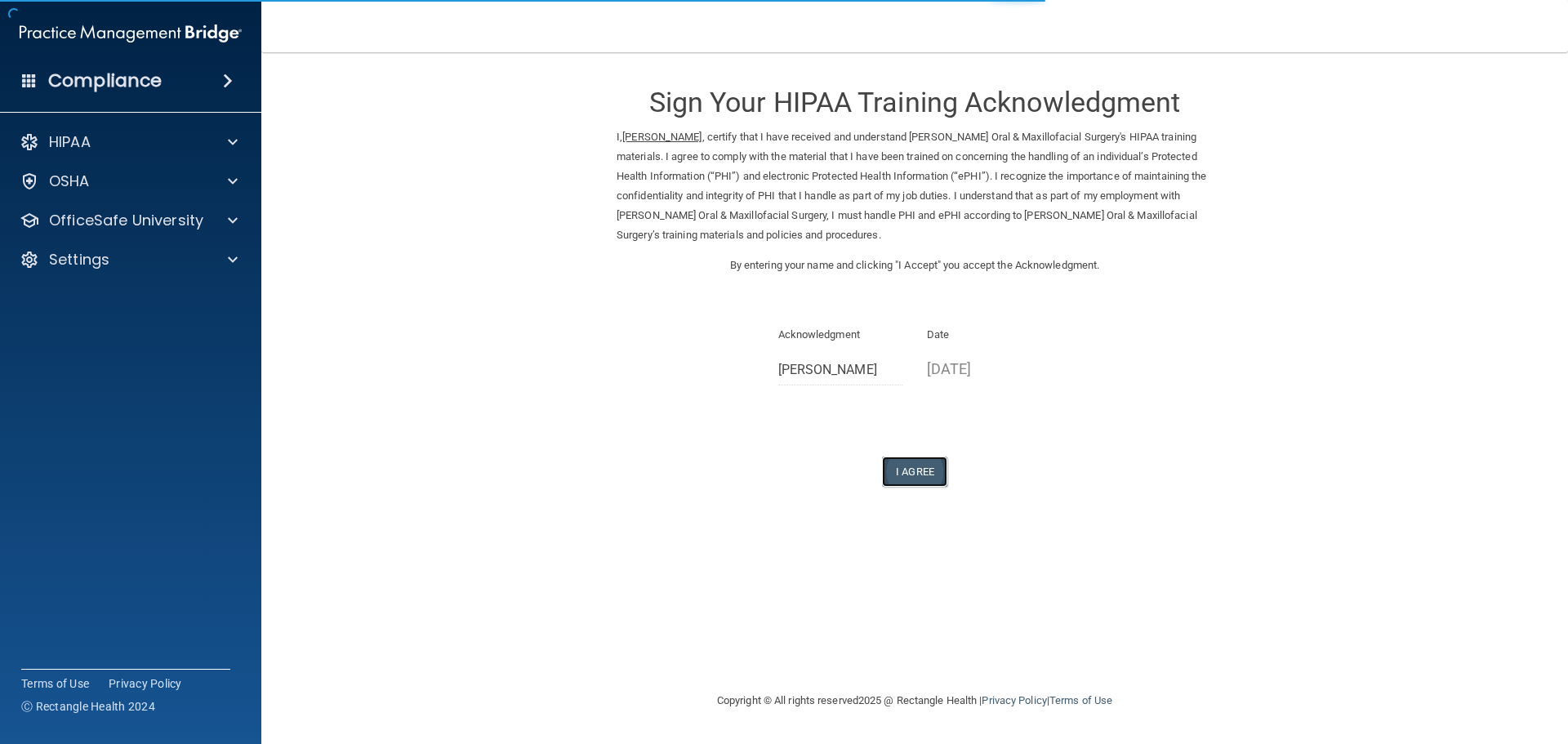
click at [910, 471] on button "I Agree" at bounding box center [915, 471] width 65 height 30
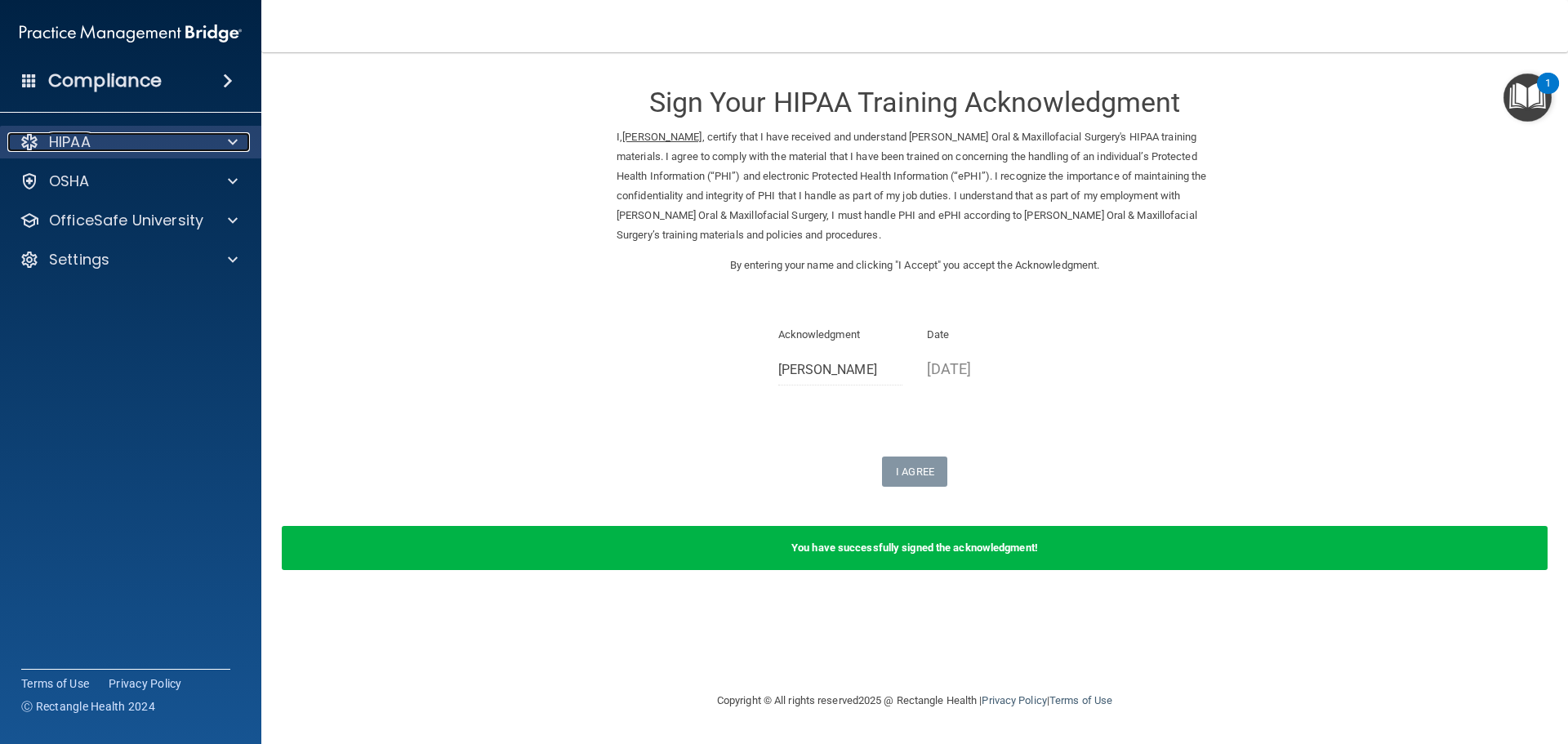
click at [192, 134] on div "HIPAA" at bounding box center [109, 142] width 203 height 19
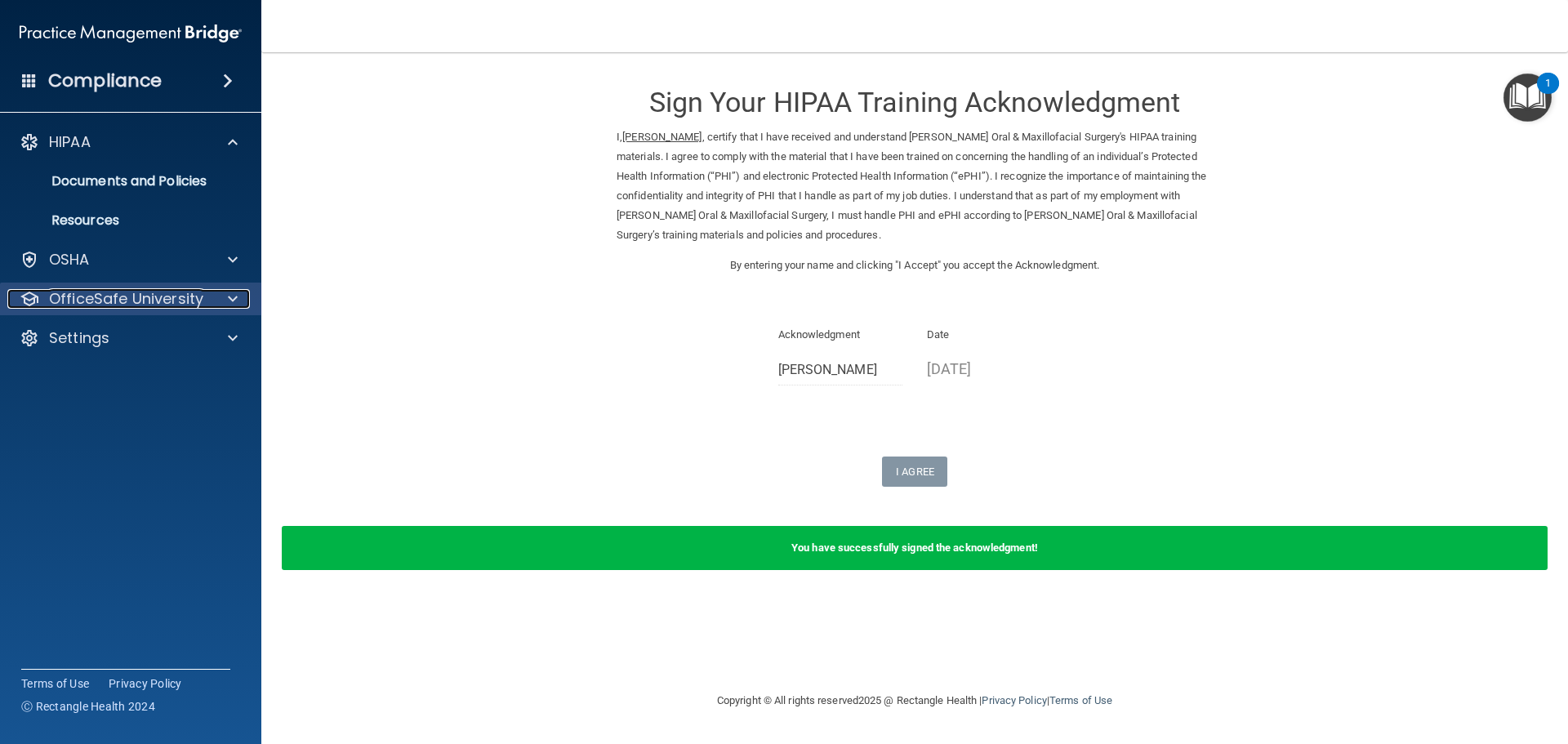
click at [190, 298] on p "OfficeSafe University" at bounding box center [126, 299] width 155 height 19
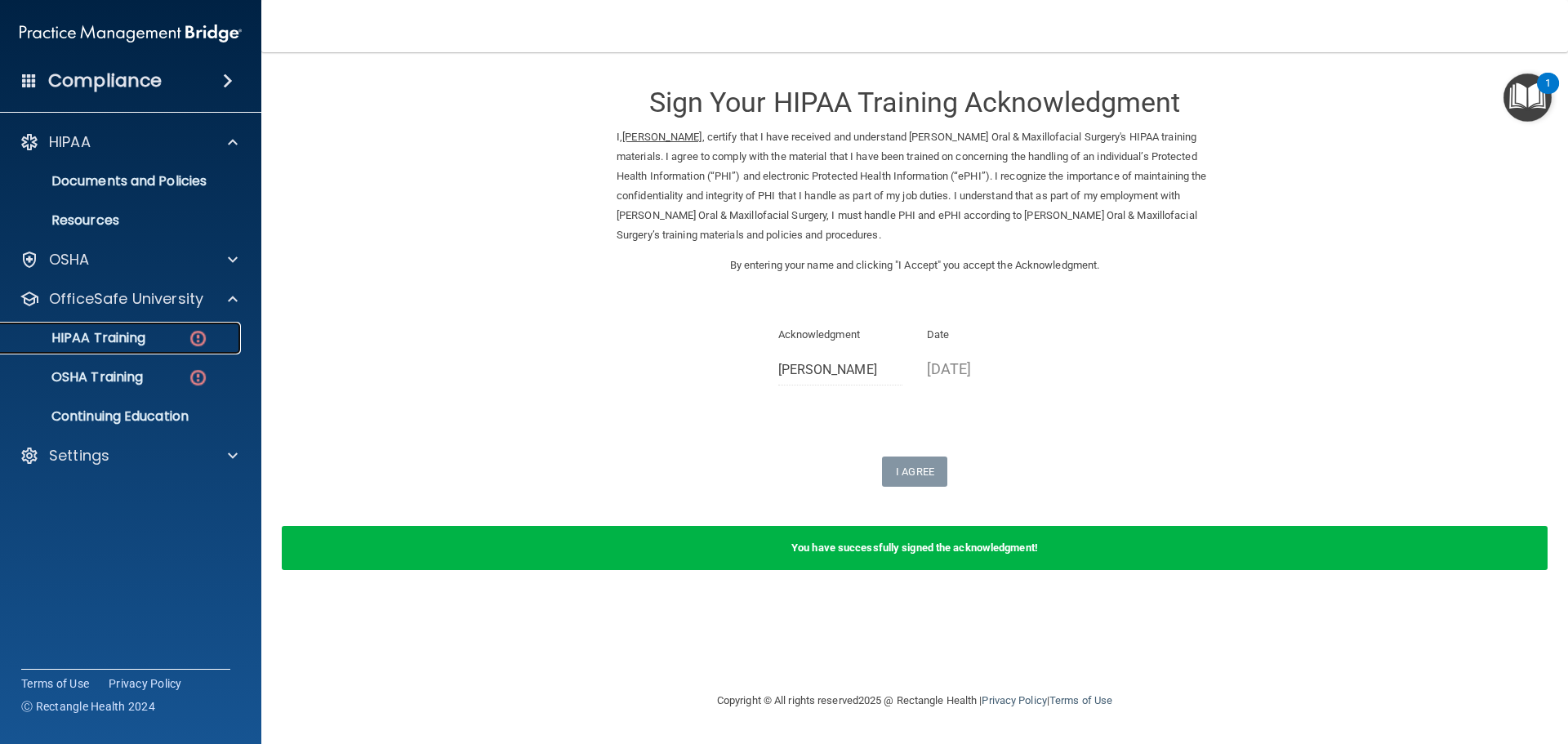
click at [193, 345] on img at bounding box center [197, 338] width 20 height 20
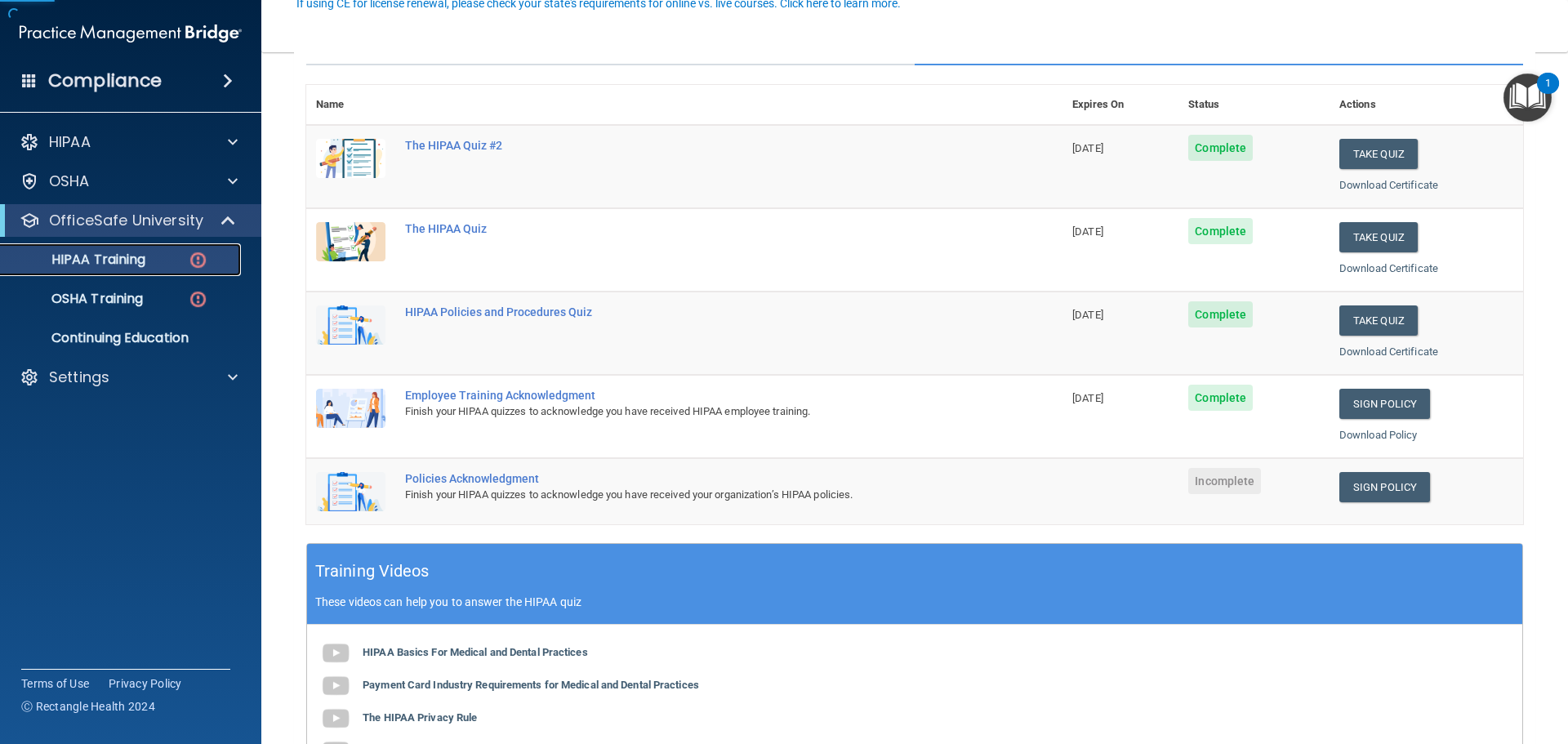
scroll to position [163, 0]
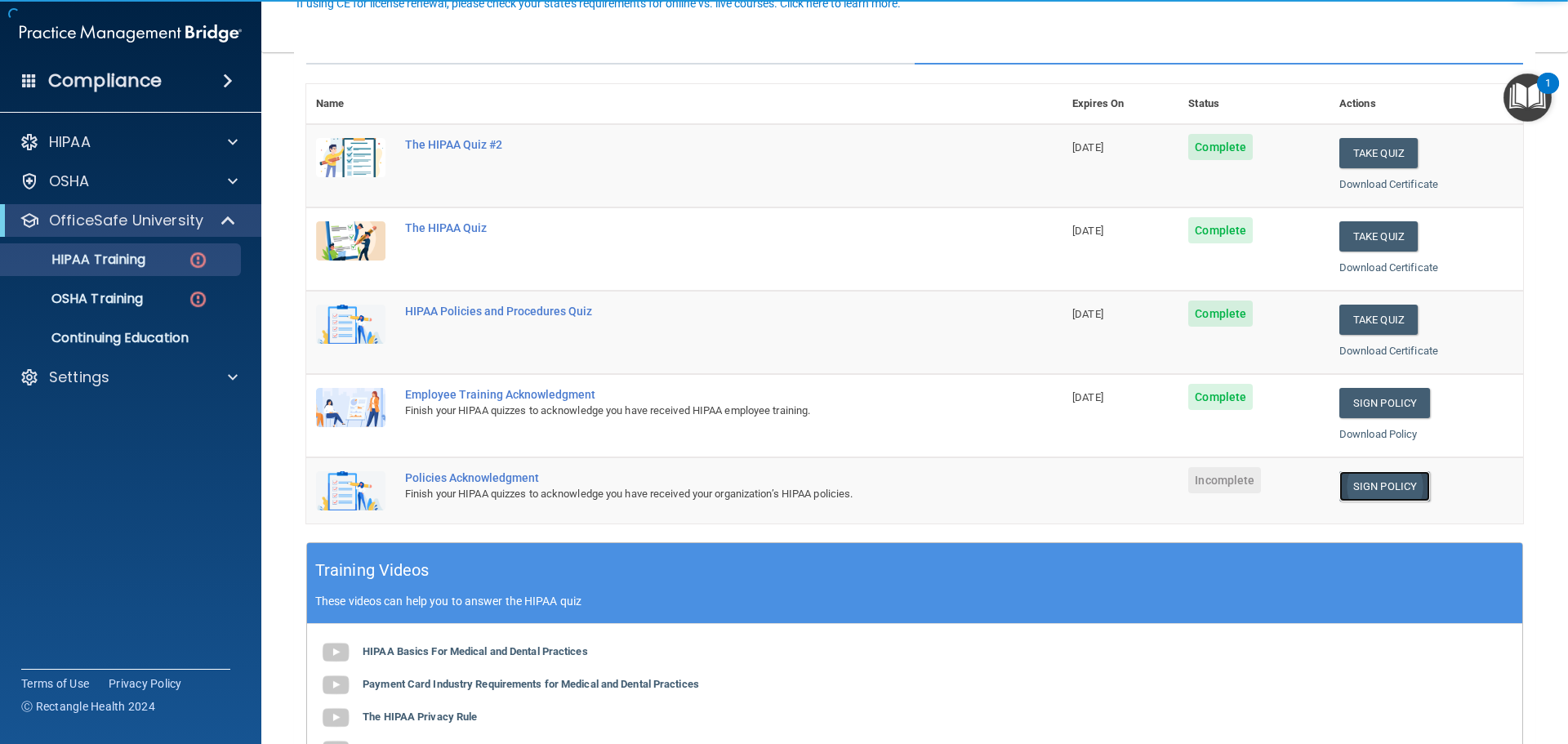
click at [1364, 482] on link "Sign Policy" at bounding box center [1384, 485] width 90 height 30
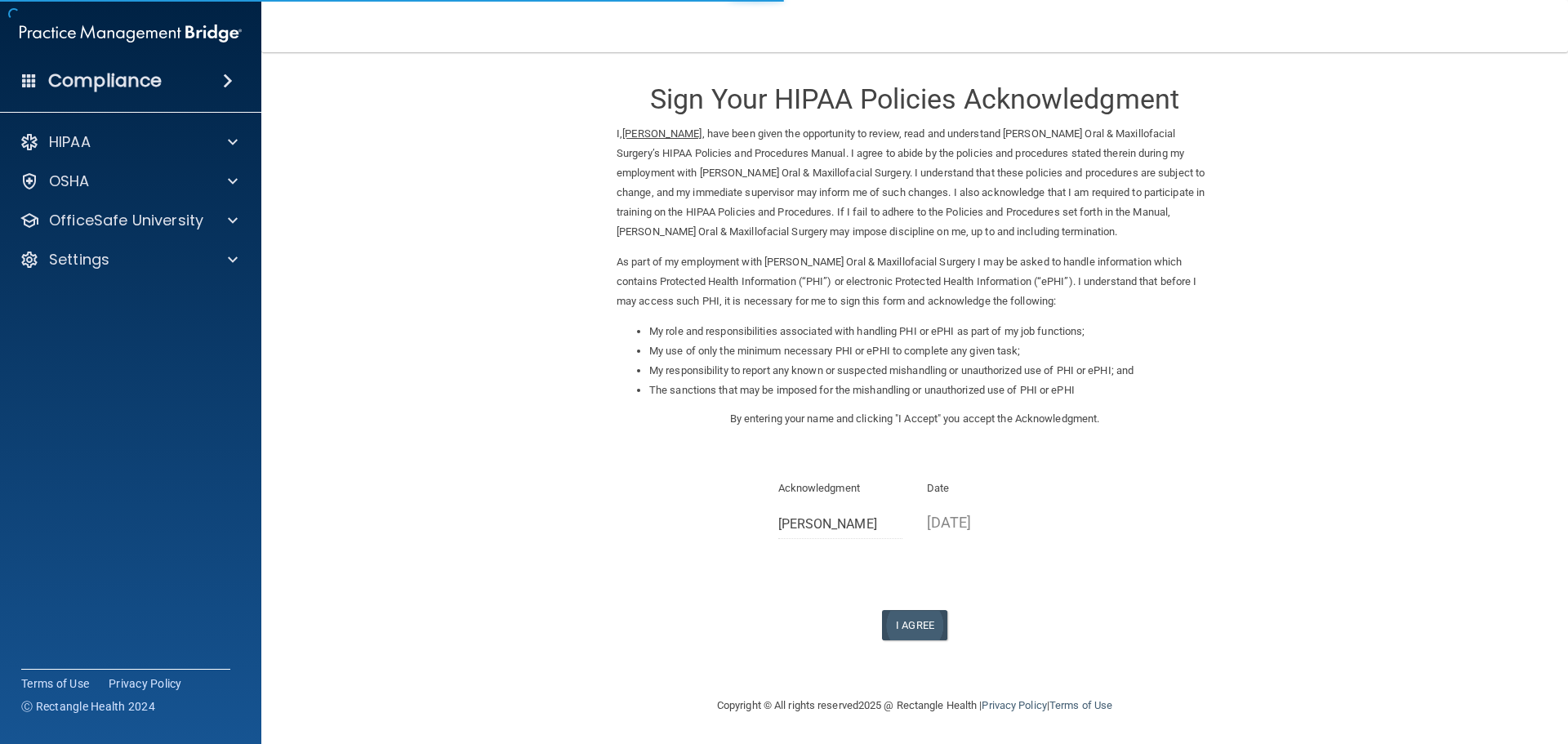
scroll to position [4, 0]
click at [906, 627] on button "I Agree" at bounding box center [915, 624] width 65 height 30
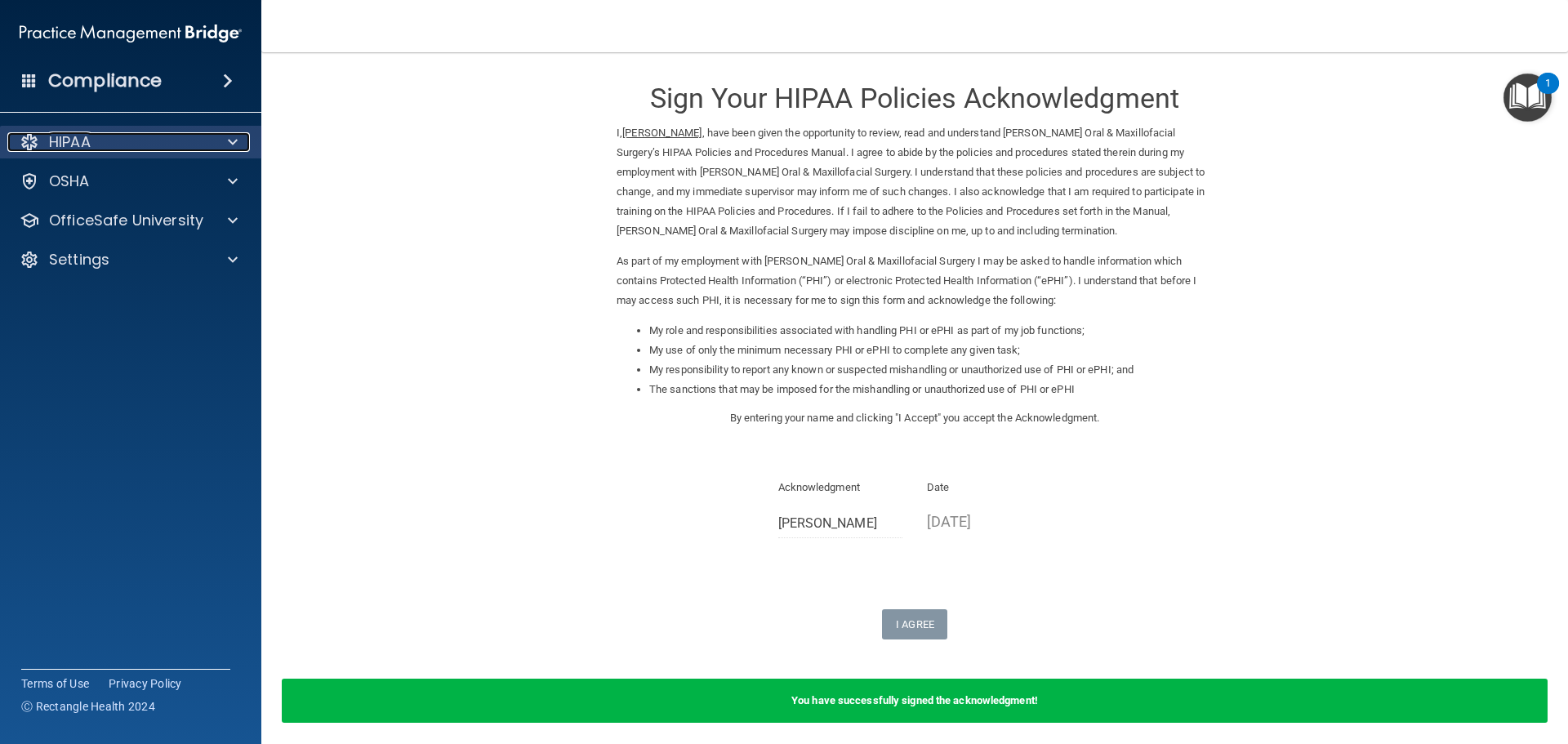
click at [74, 147] on p "HIPAA" at bounding box center [69, 142] width 41 height 19
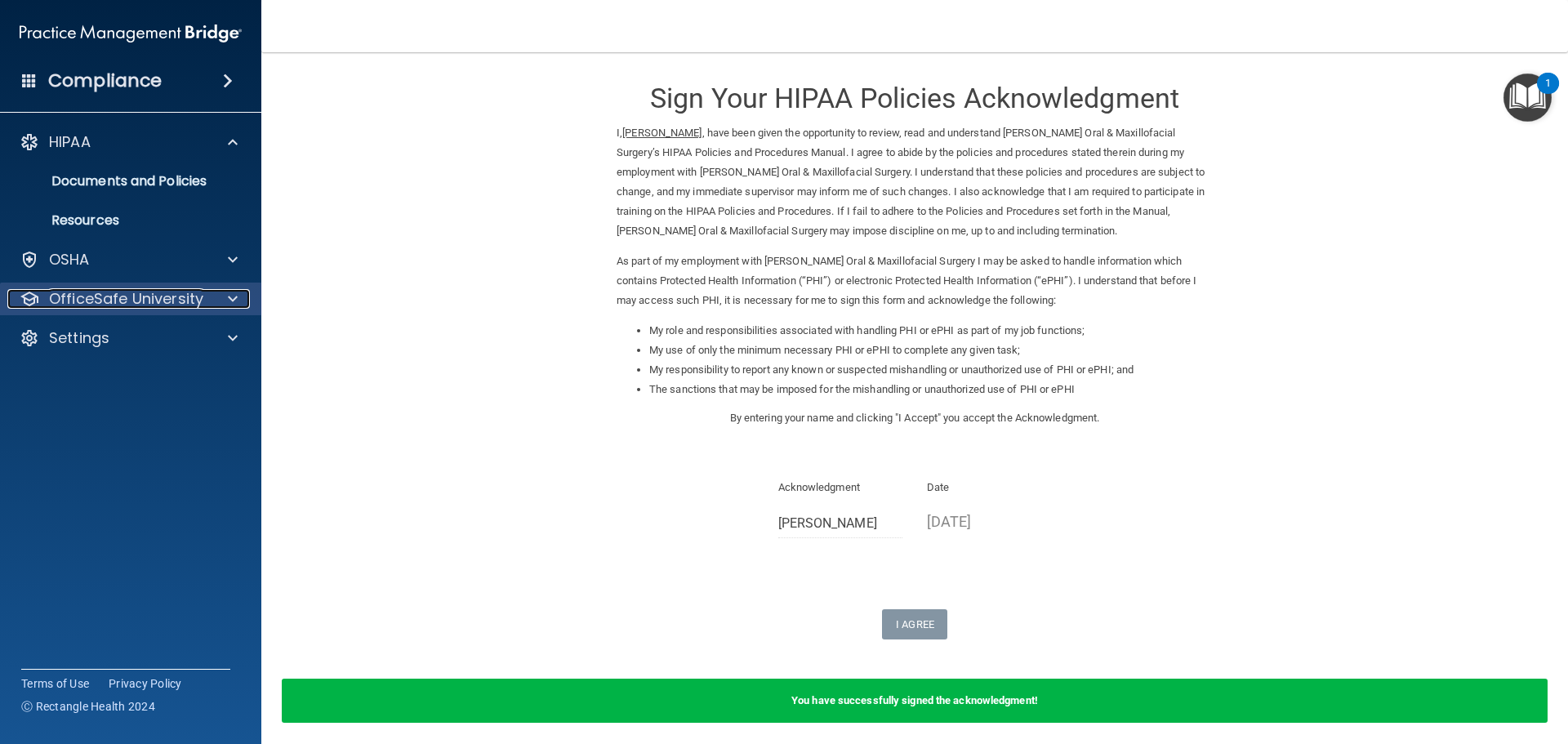
click at [91, 305] on p "OfficeSafe University" at bounding box center [126, 299] width 155 height 19
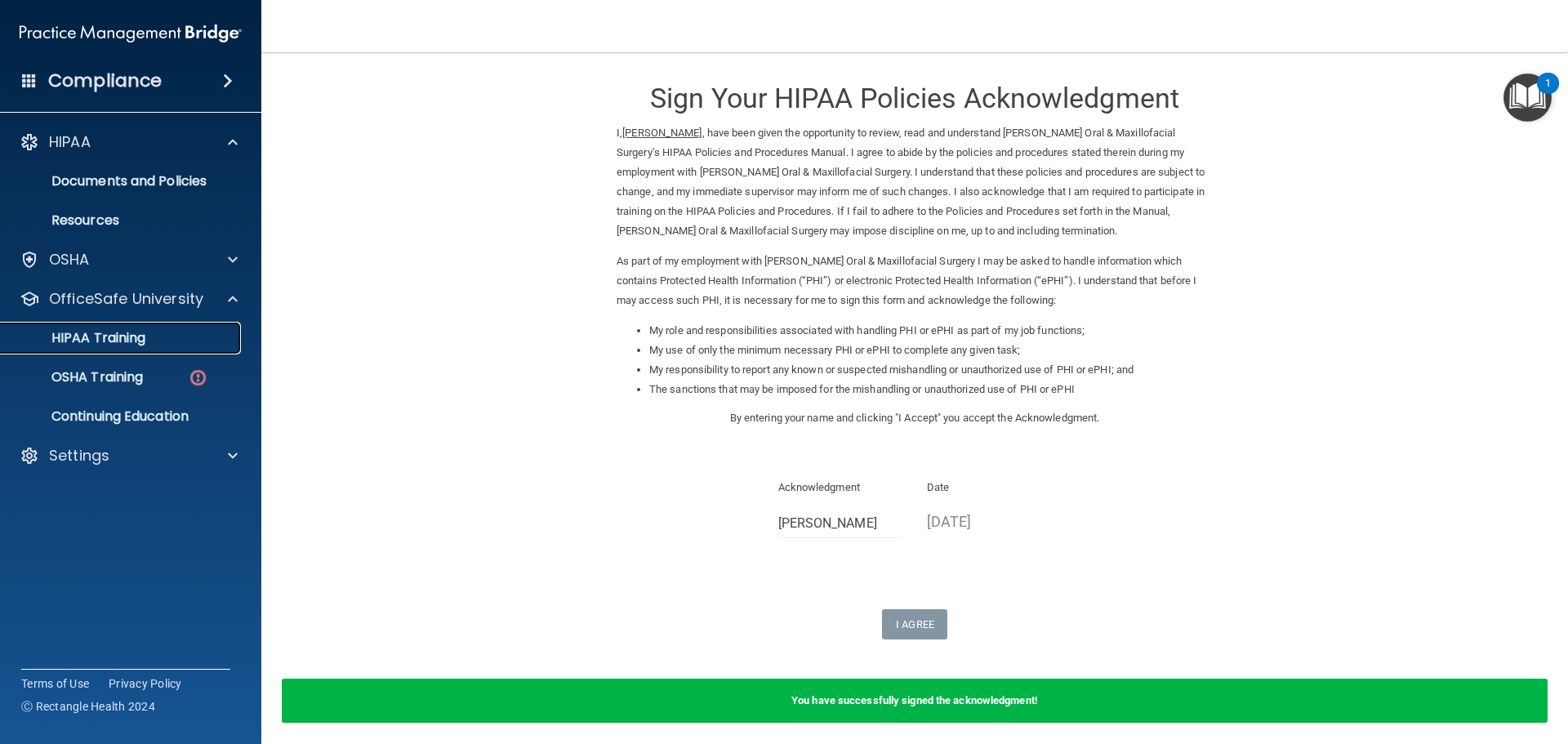
click at [195, 341] on div "HIPAA Training" at bounding box center [122, 337] width 223 height 16
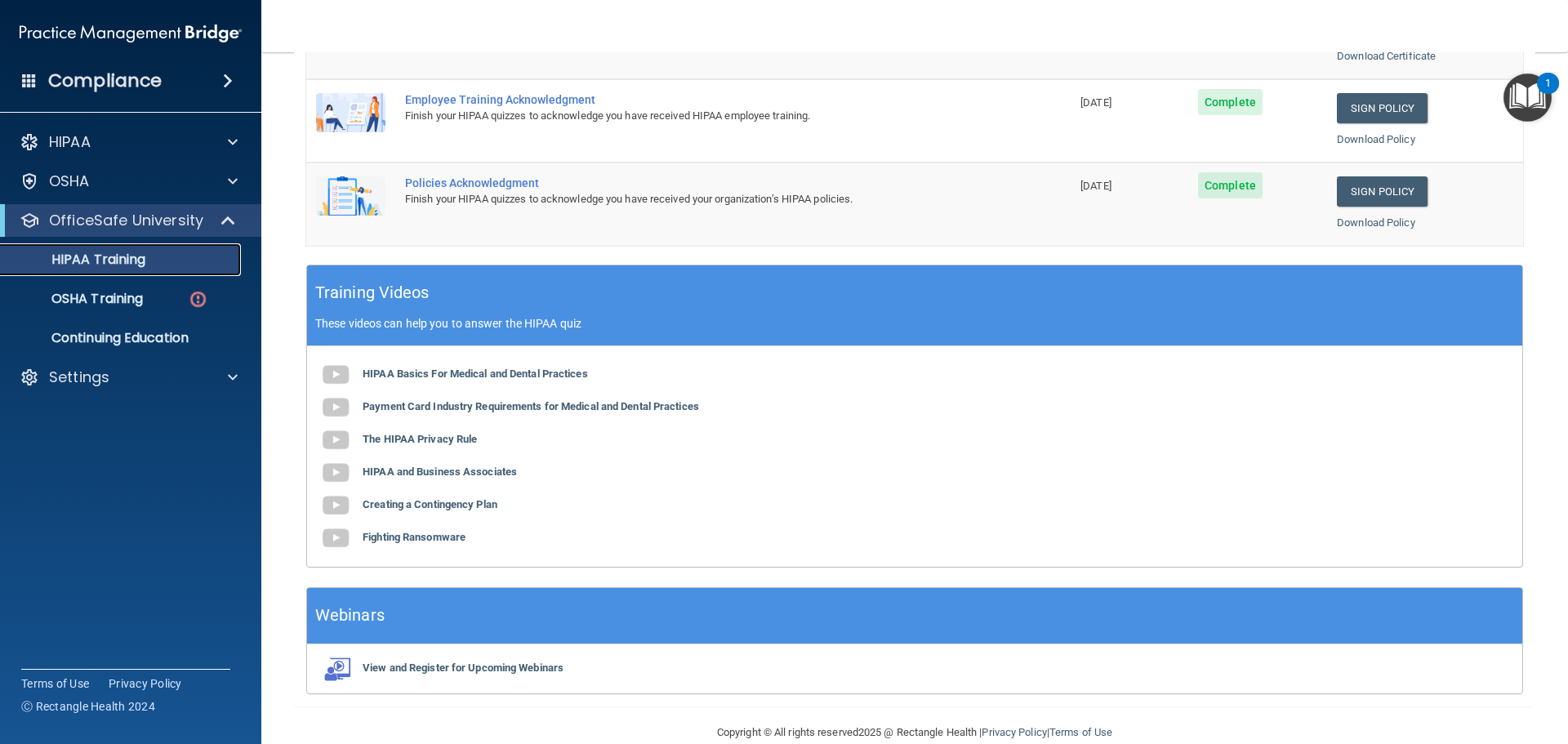
scroll to position [486, 0]
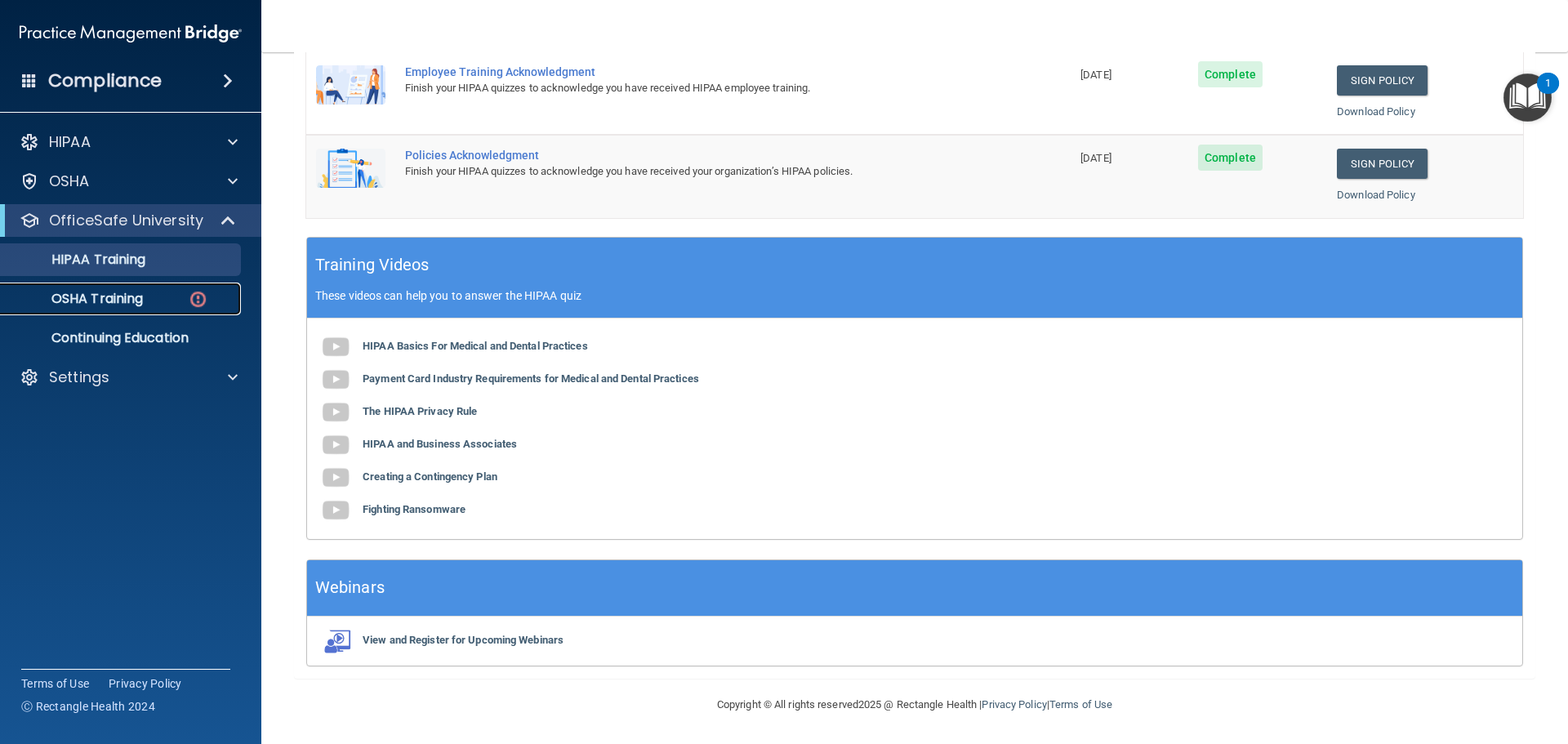
click at [96, 293] on p "OSHA Training" at bounding box center [77, 299] width 133 height 16
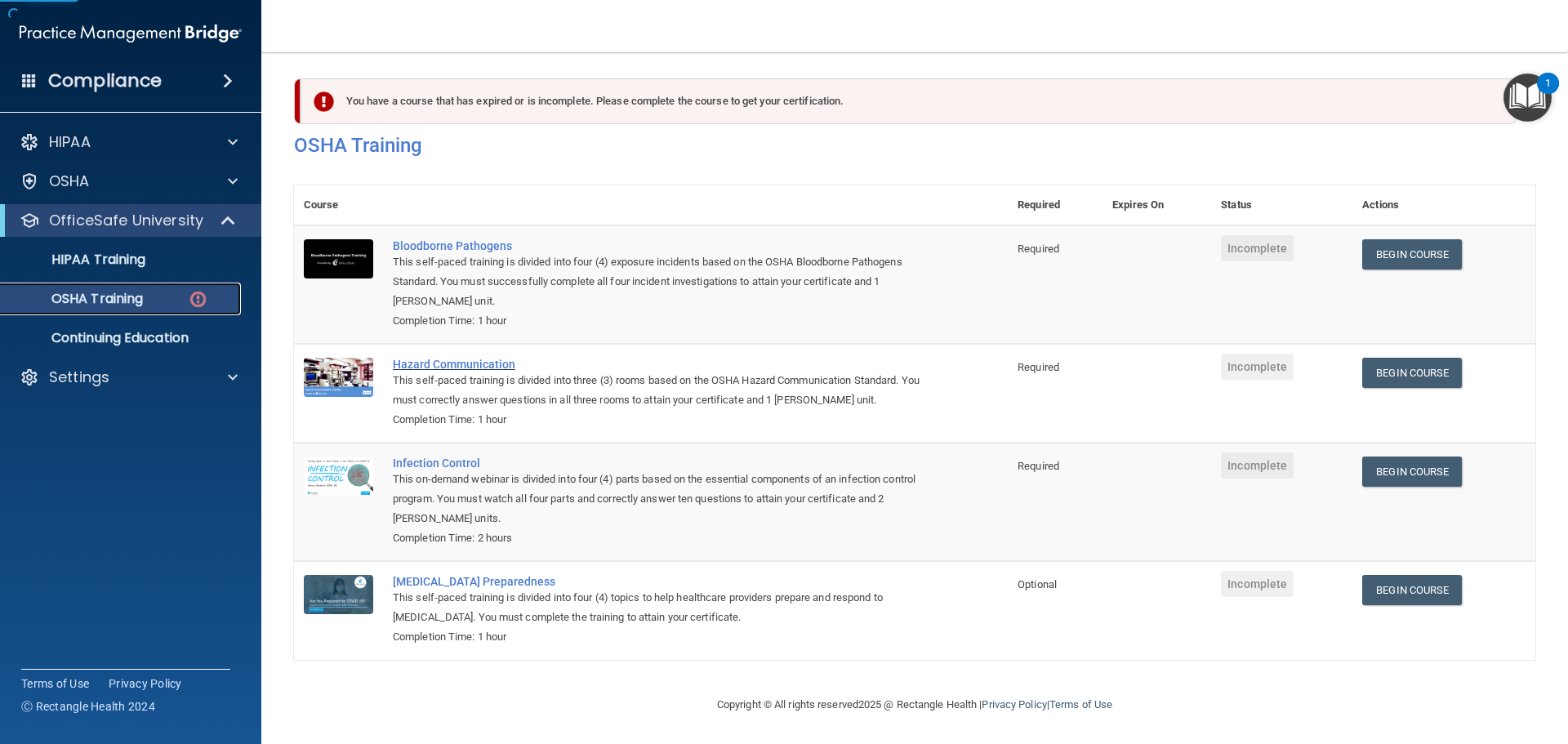
scroll to position [27, 0]
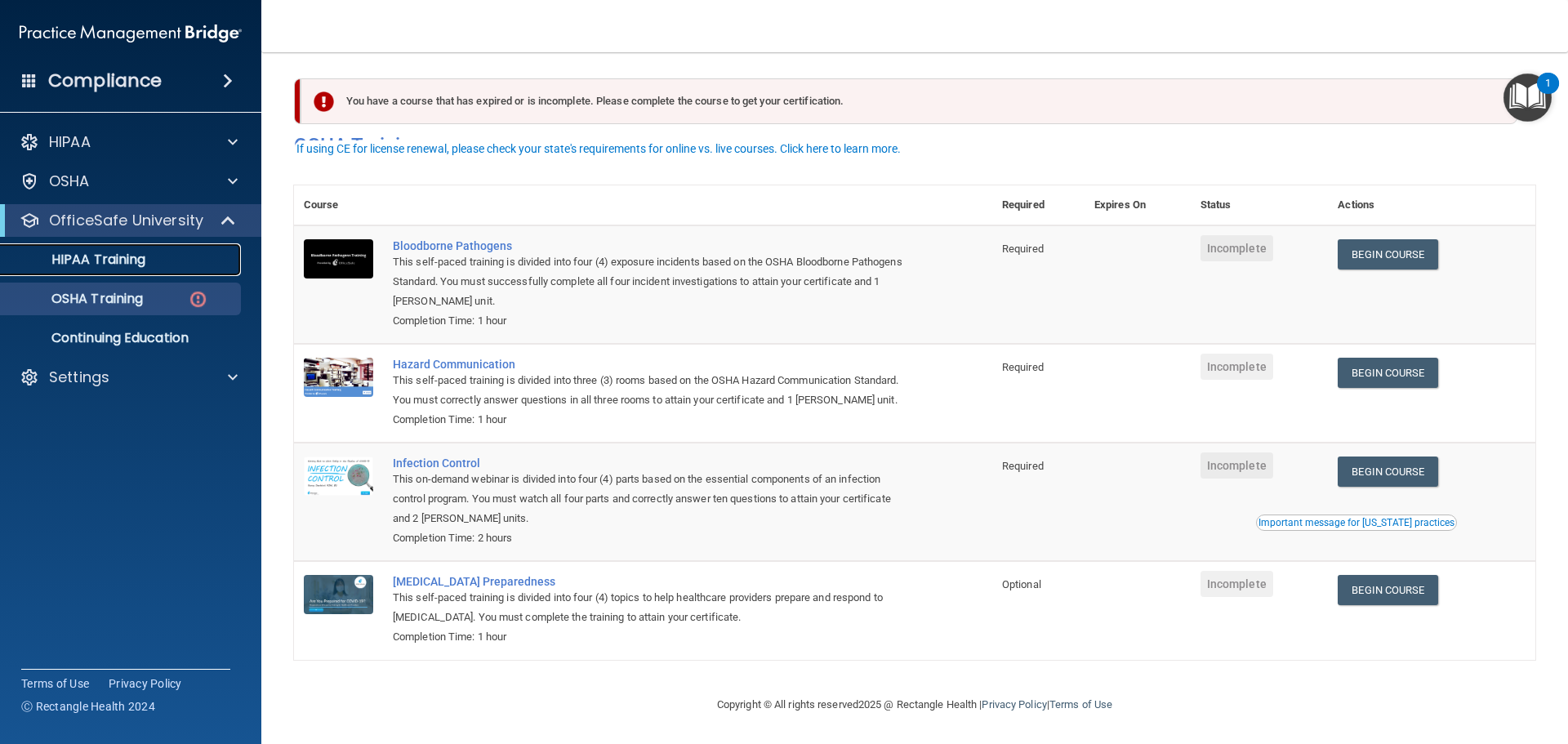
click at [118, 265] on p "HIPAA Training" at bounding box center [78, 260] width 135 height 16
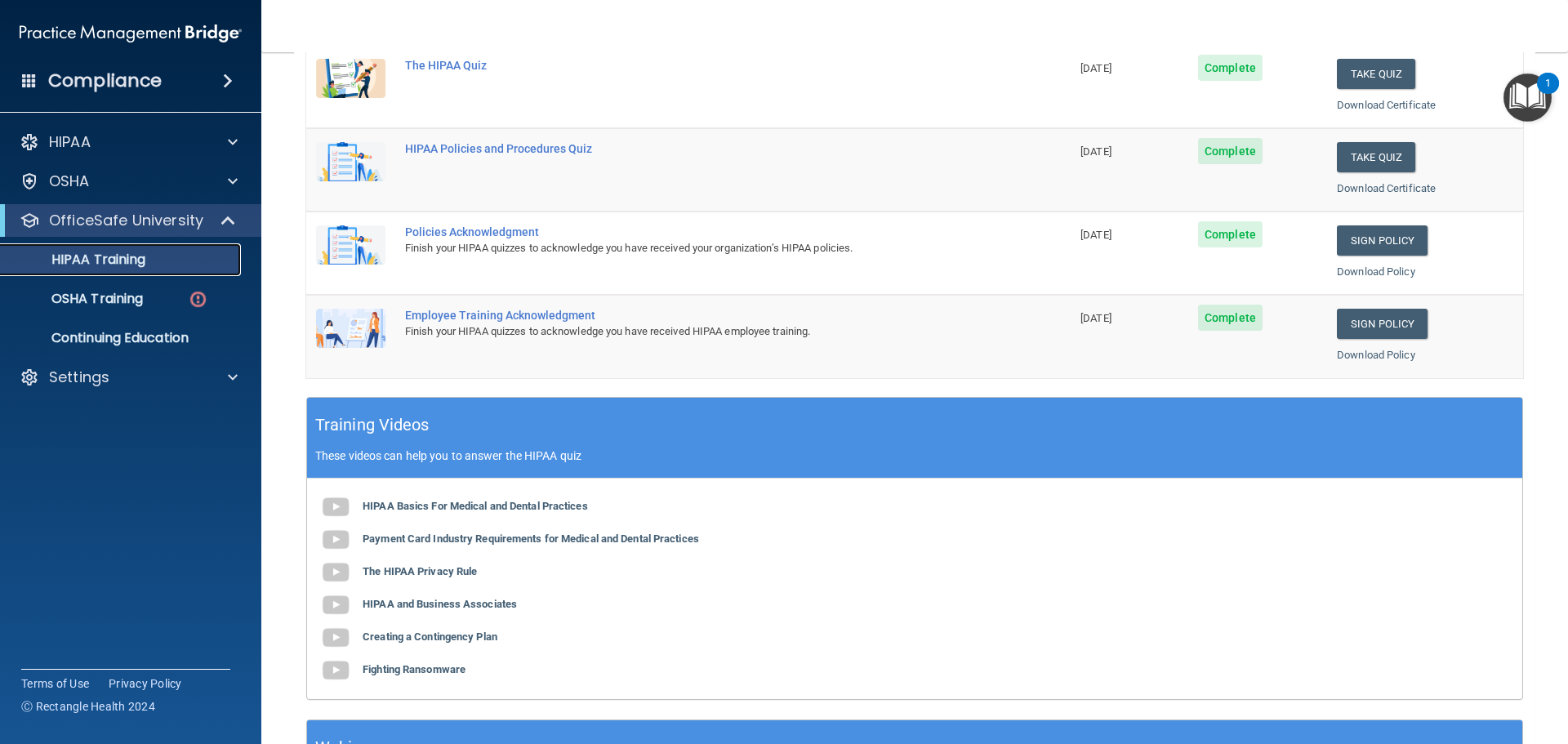
scroll to position [327, 0]
click at [109, 296] on p "OSHA Training" at bounding box center [77, 299] width 133 height 16
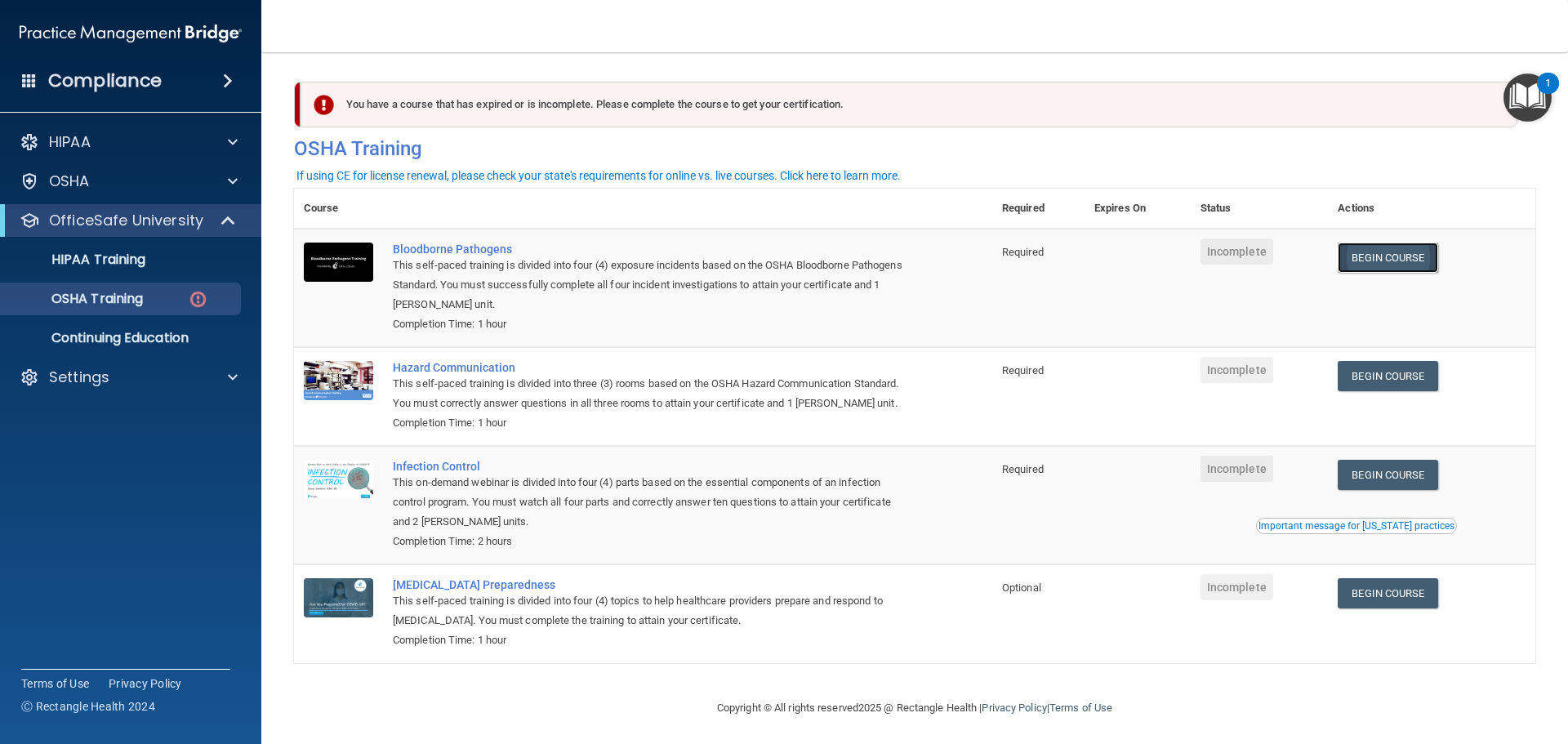
click at [1396, 266] on link "Begin Course" at bounding box center [1387, 257] width 100 height 30
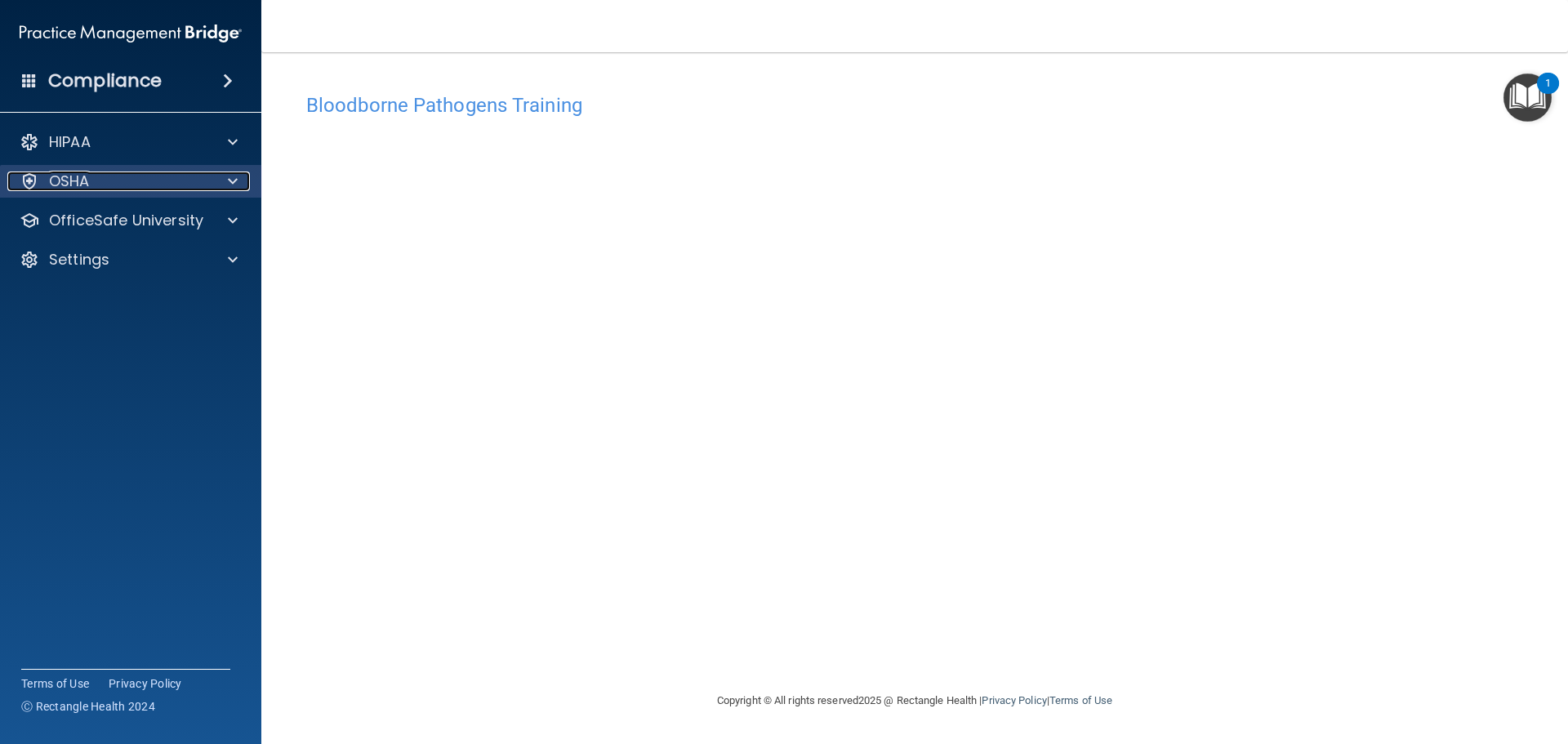
click at [112, 183] on div "OSHA" at bounding box center [109, 181] width 203 height 19
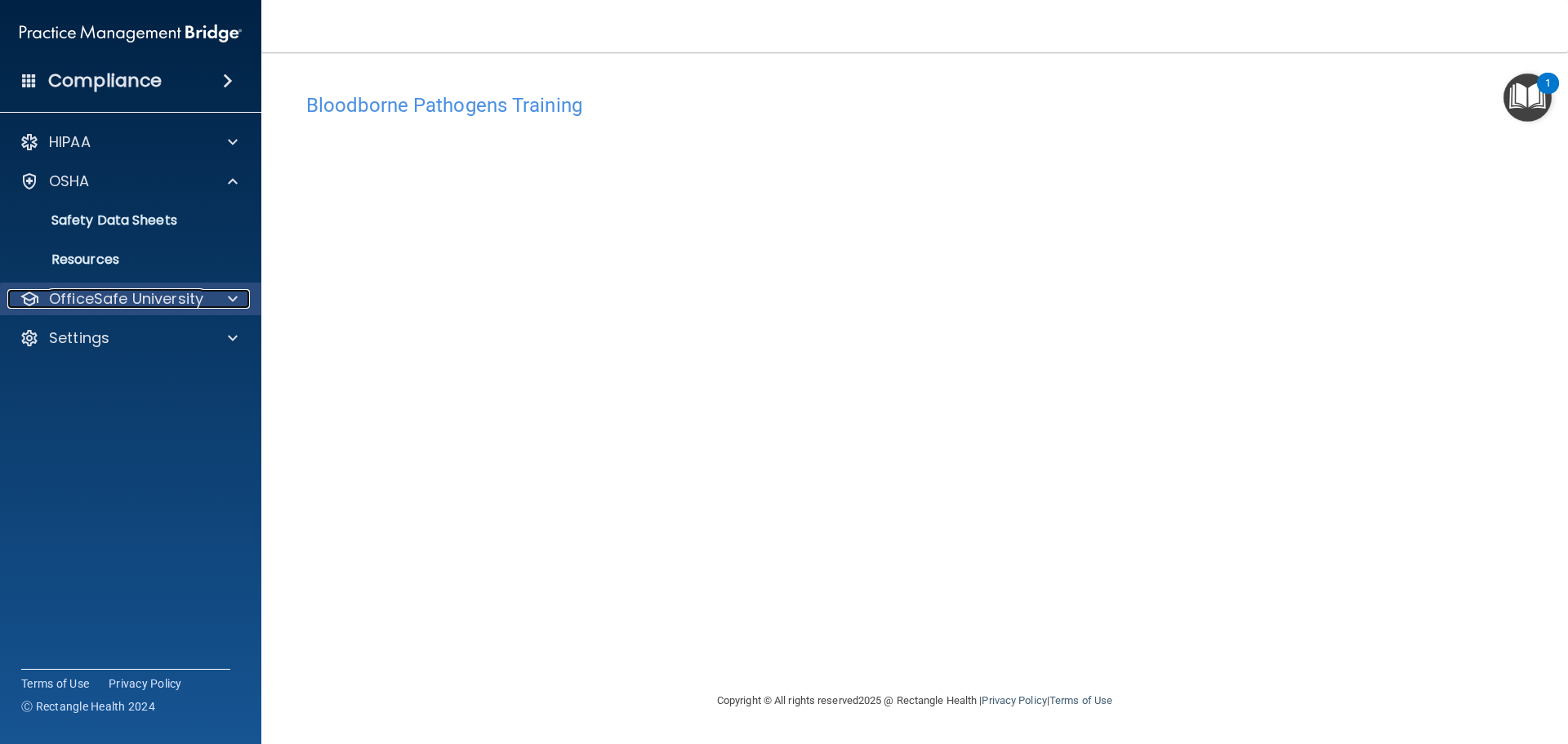
click at [169, 307] on p "OfficeSafe University" at bounding box center [126, 299] width 155 height 19
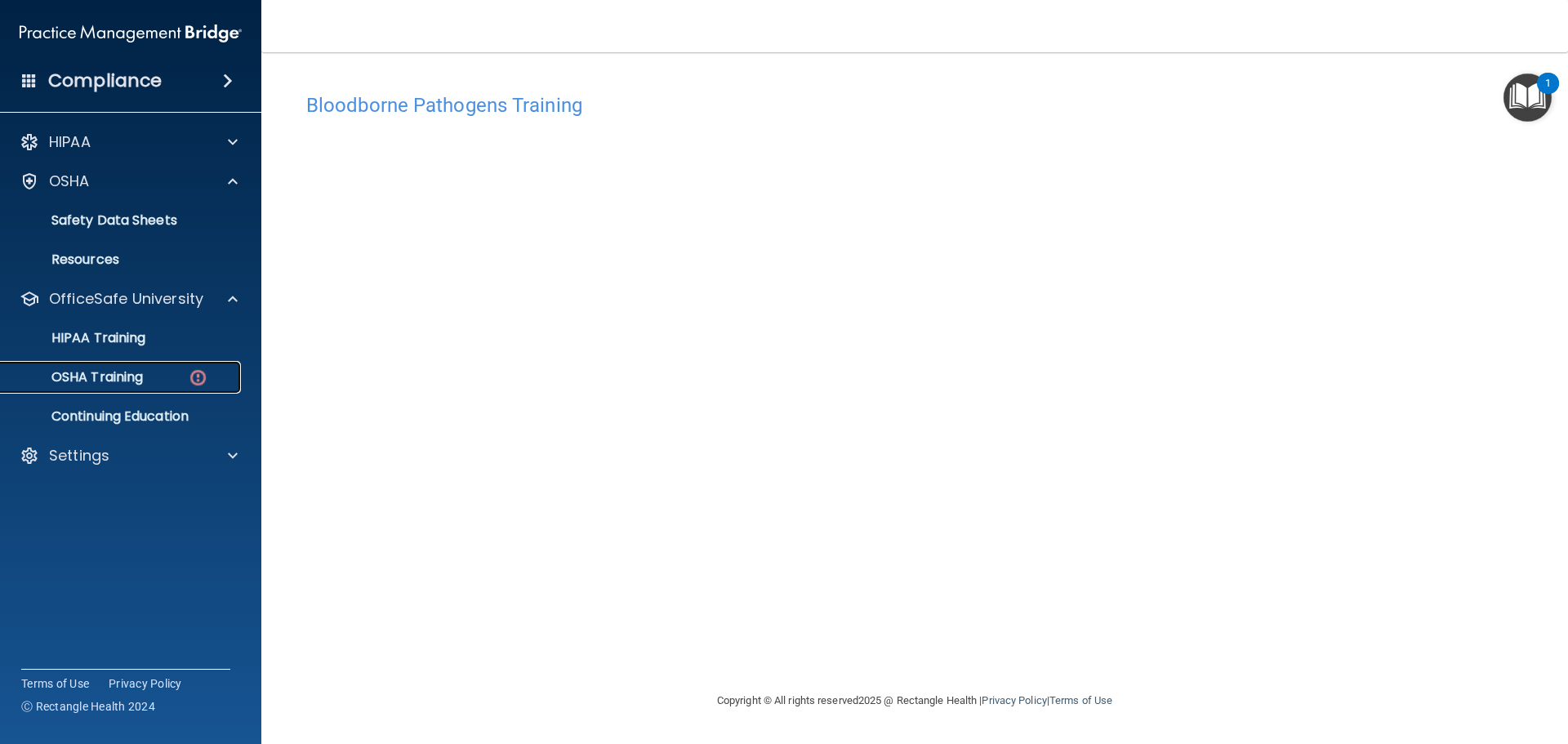
click at [211, 379] on div "OSHA Training" at bounding box center [122, 377] width 223 height 16
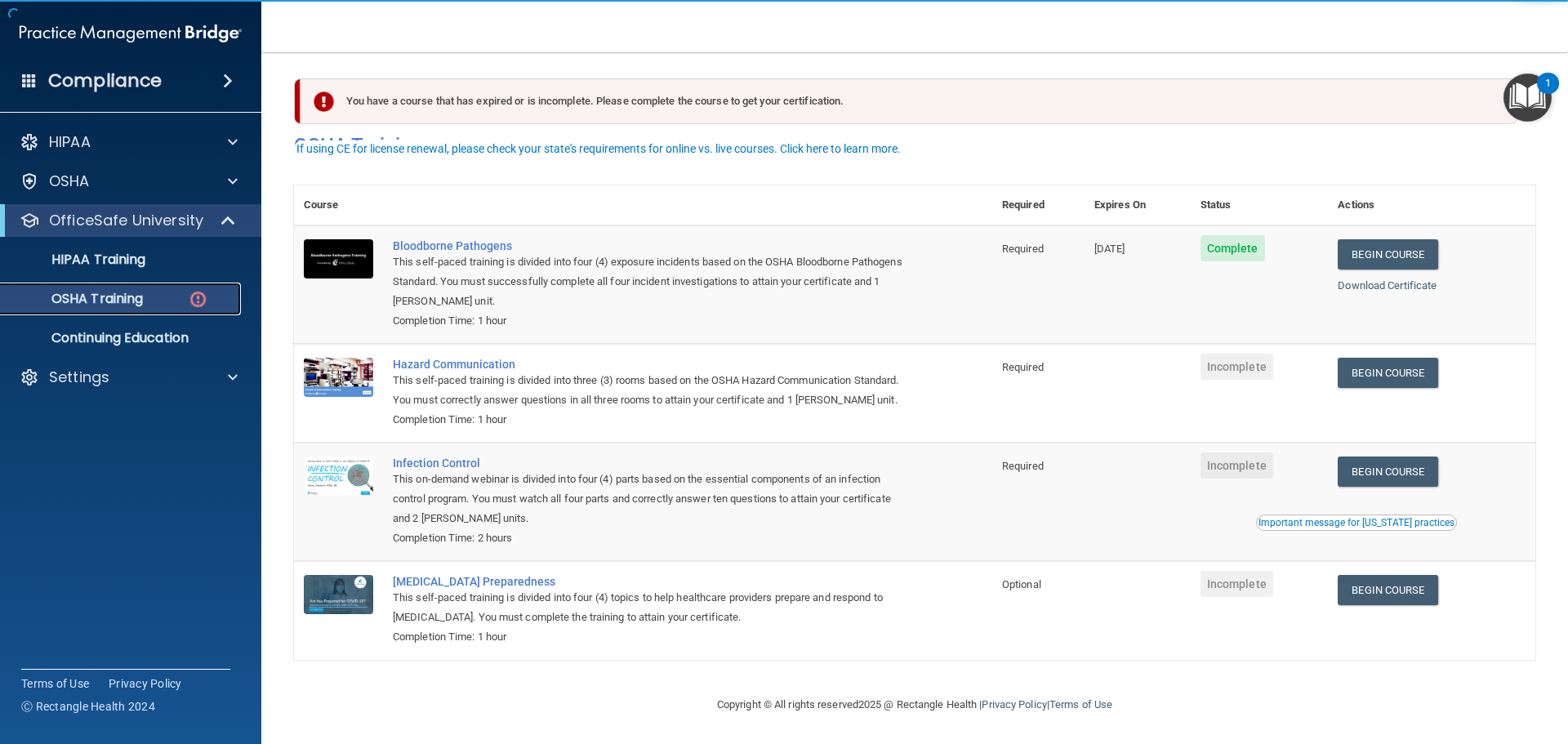
scroll to position [27, 0]
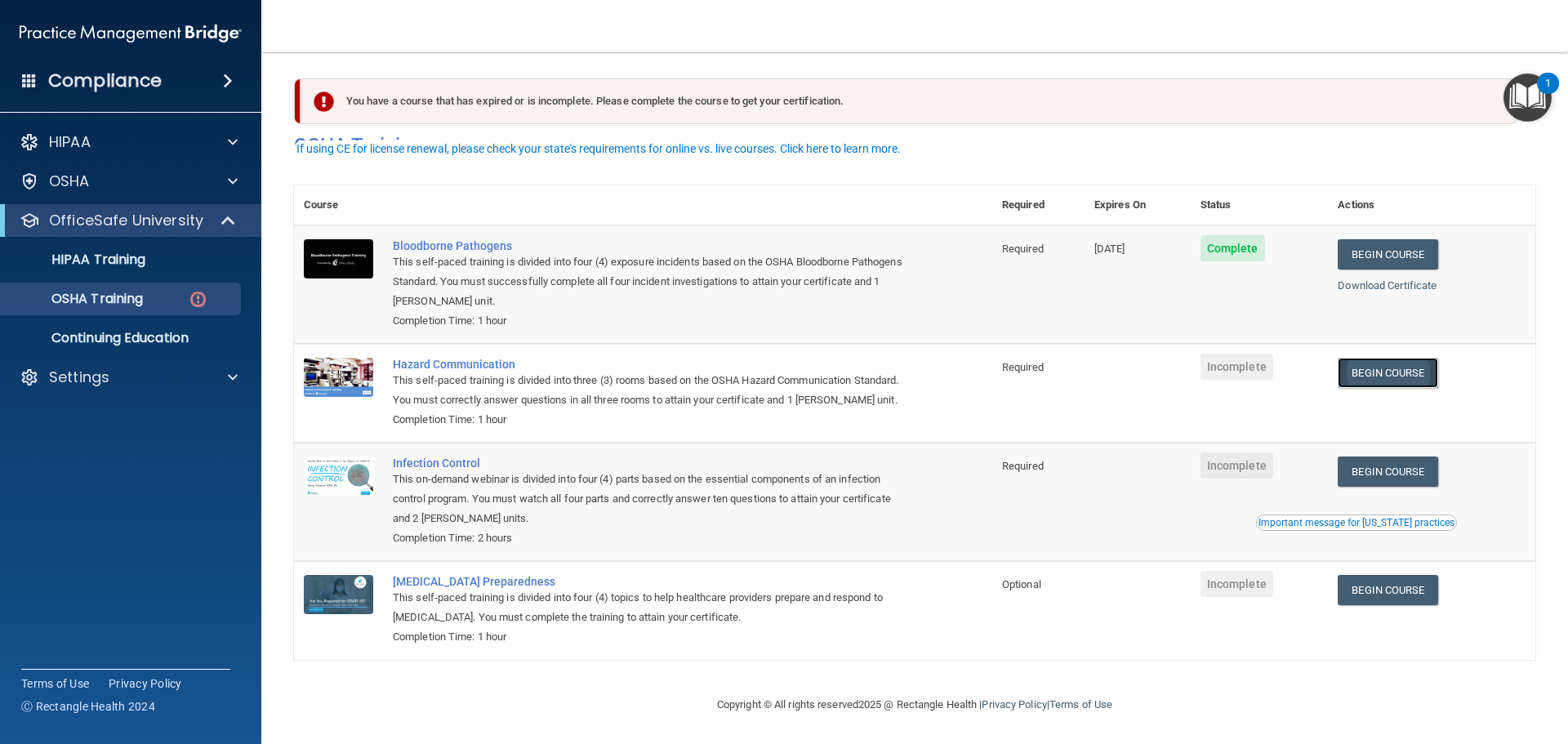
click at [1390, 358] on link "Begin Course" at bounding box center [1387, 372] width 100 height 30
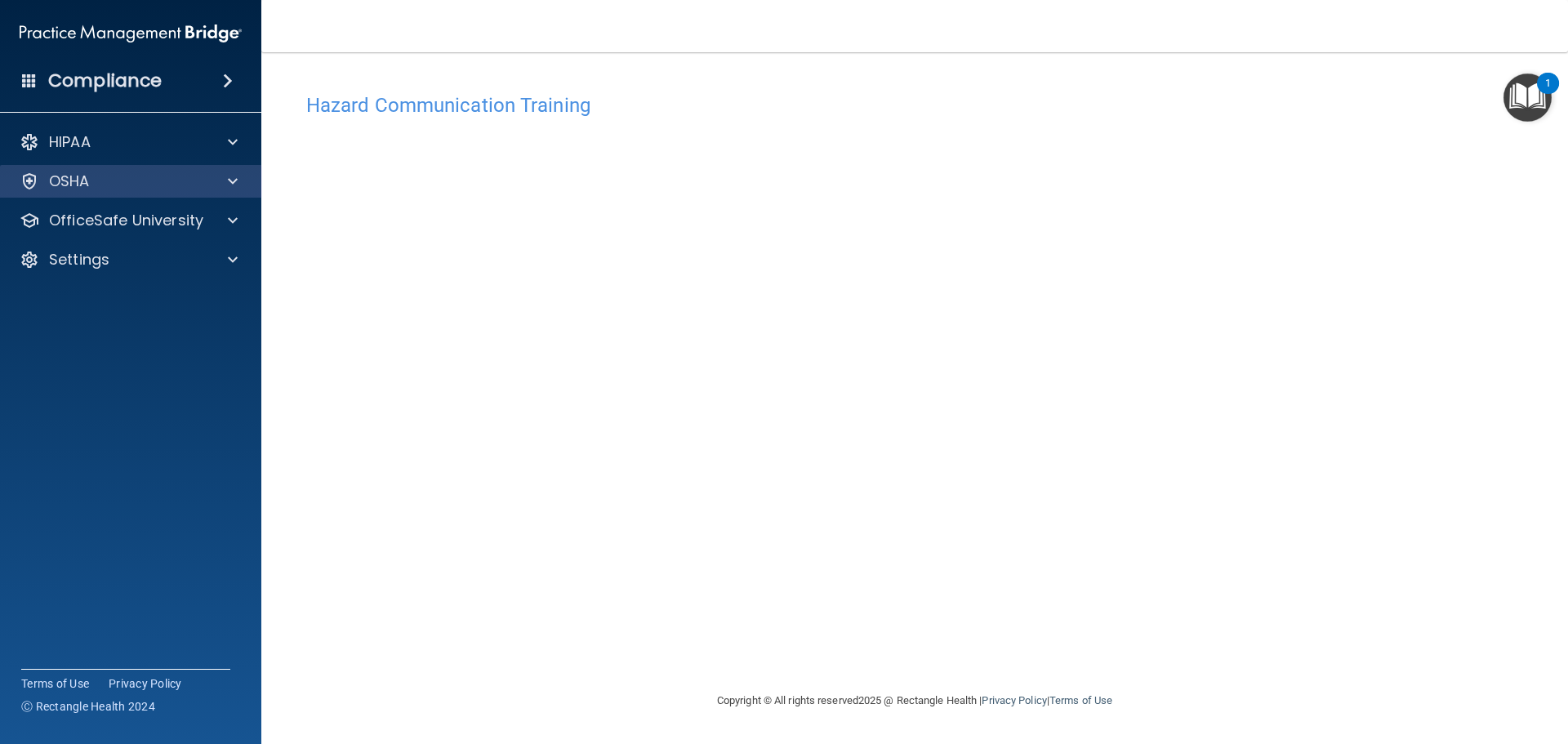
click at [85, 191] on div "OSHA" at bounding box center [131, 182] width 262 height 33
click at [222, 178] on div at bounding box center [230, 181] width 40 height 19
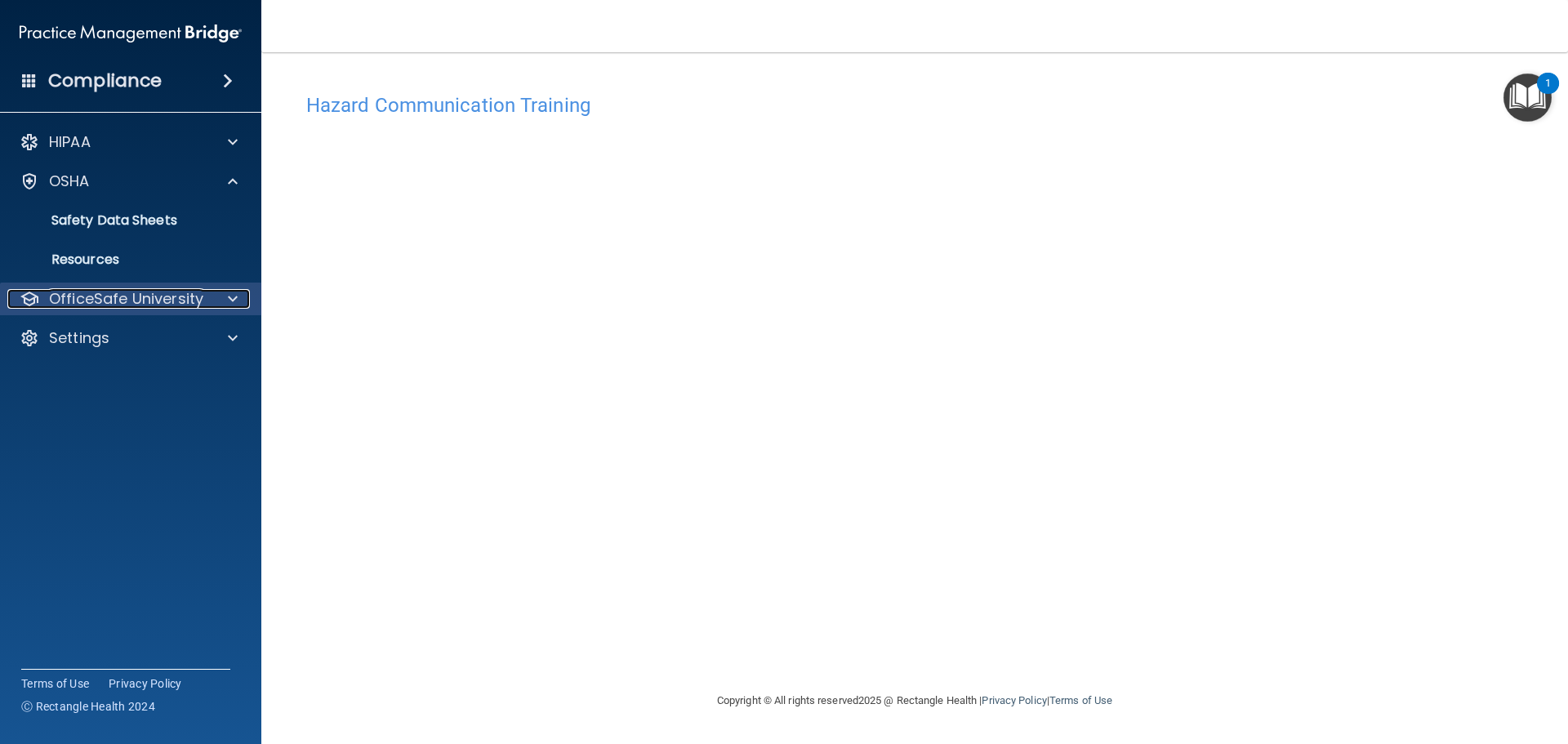
click at [171, 307] on p "OfficeSafe University" at bounding box center [126, 299] width 155 height 19
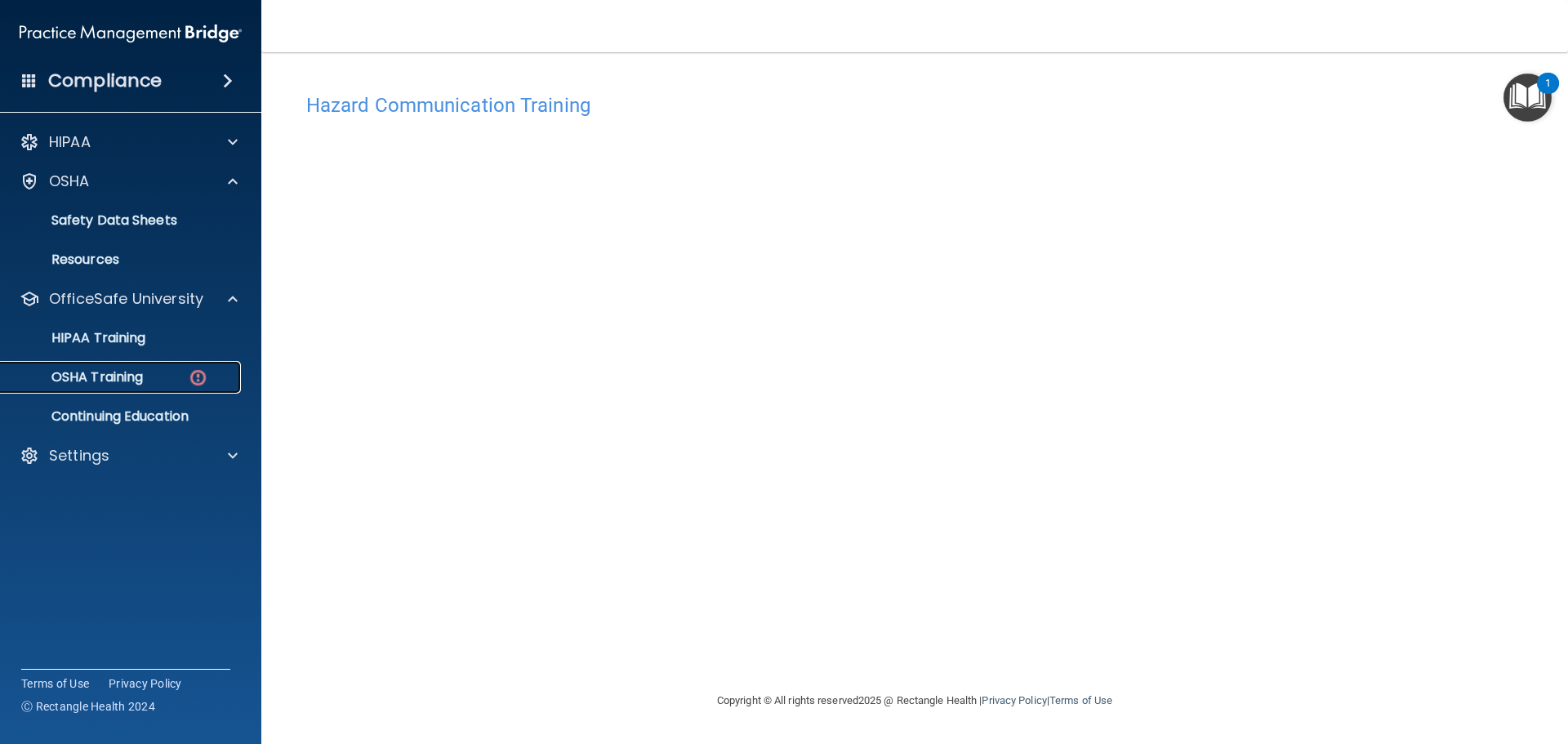
click at [204, 370] on img at bounding box center [197, 377] width 20 height 20
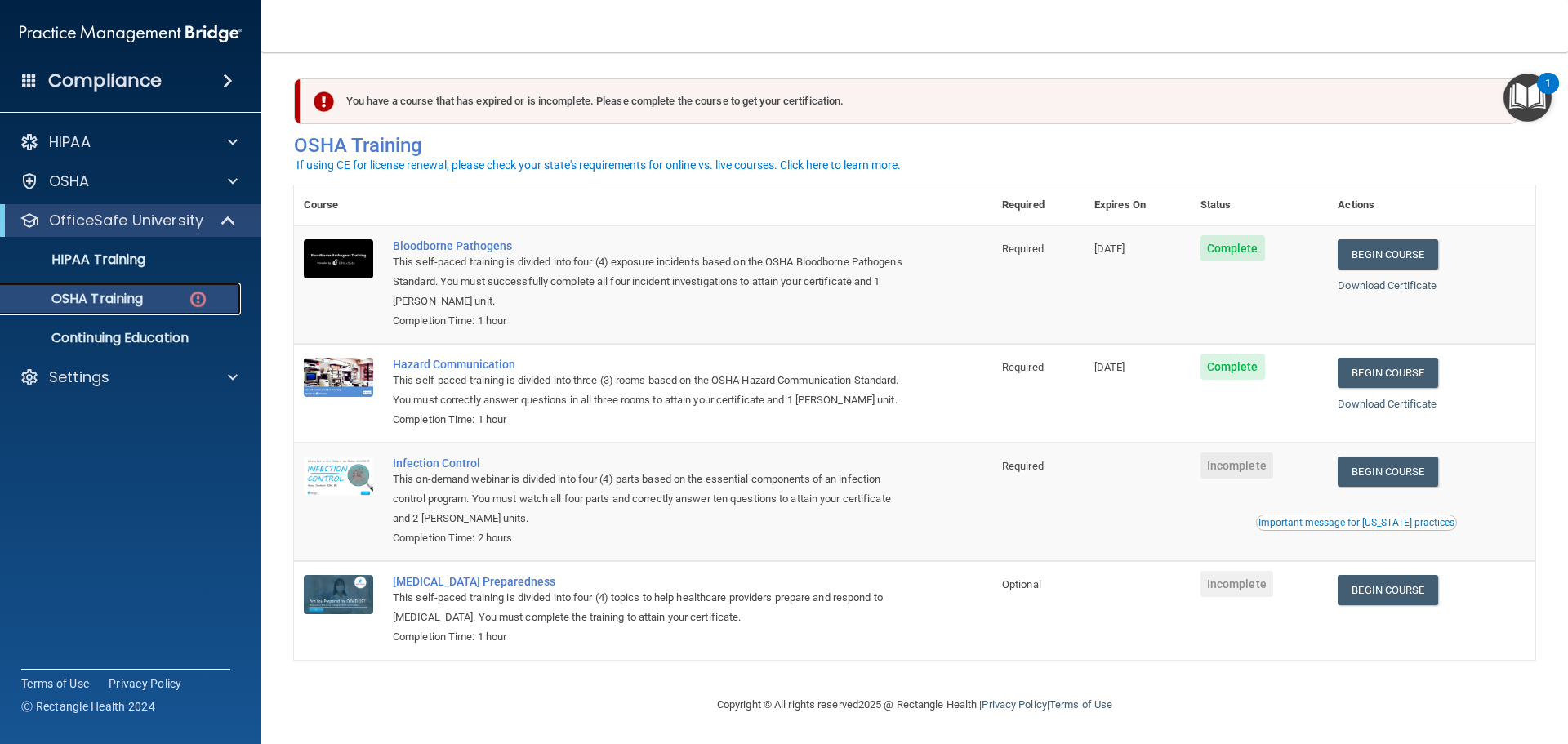
scroll to position [27, 0]
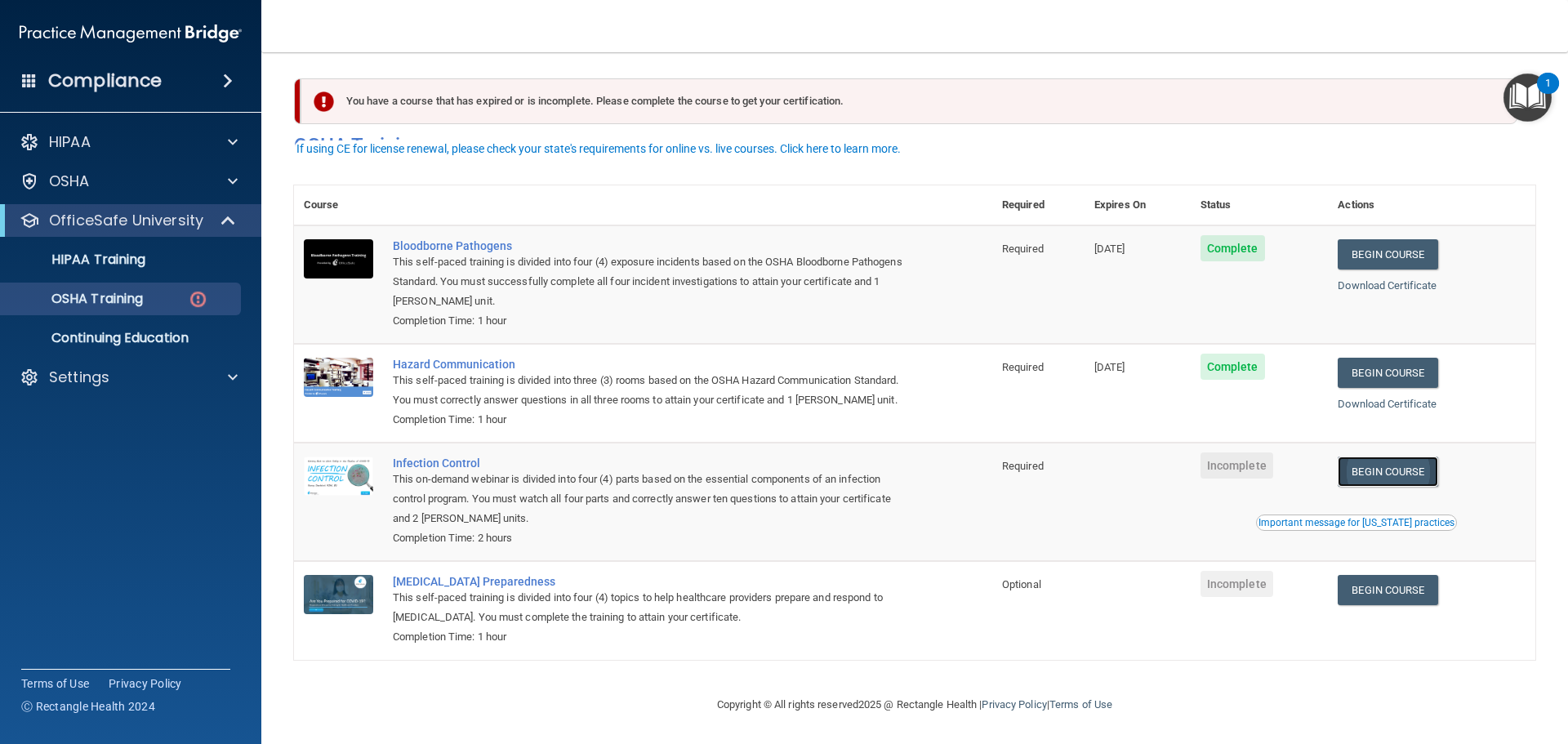
click at [1370, 460] on link "Begin Course" at bounding box center [1387, 471] width 100 height 30
